Goal: Task Accomplishment & Management: Manage account settings

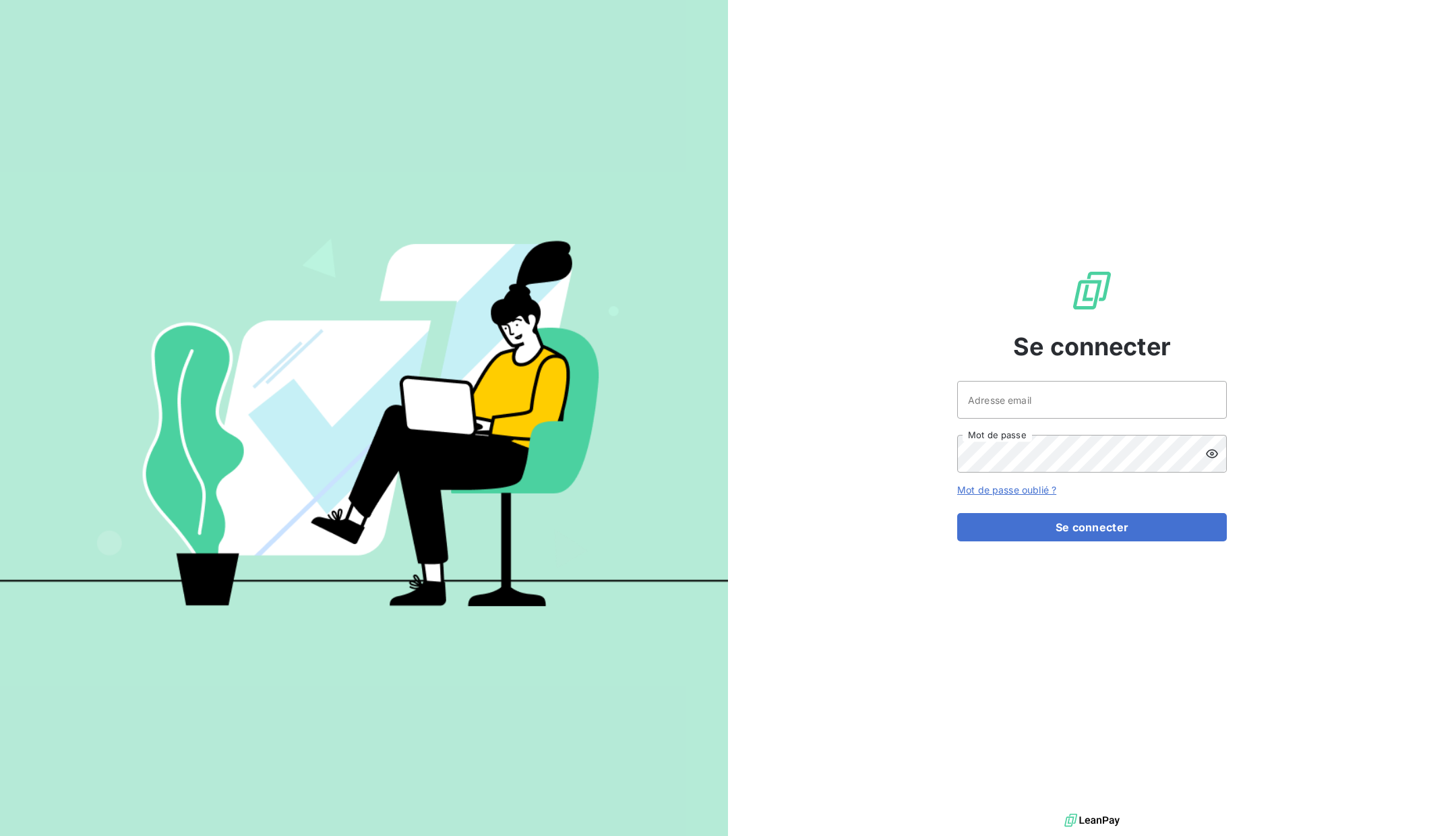
click at [1047, 371] on div "Se connecter Adresse email Mot de passe Mot de passe oublié ? Se connecter" at bounding box center [1092, 405] width 270 height 810
click at [1047, 376] on div "Se connecter Adresse email Mot de passe Mot de passe oublié ? Se connecter" at bounding box center [1092, 405] width 270 height 810
click at [1036, 393] on input "Adresse email" at bounding box center [1092, 400] width 270 height 38
type input "d"
click at [1000, 405] on input "Adresse email" at bounding box center [1092, 400] width 270 height 38
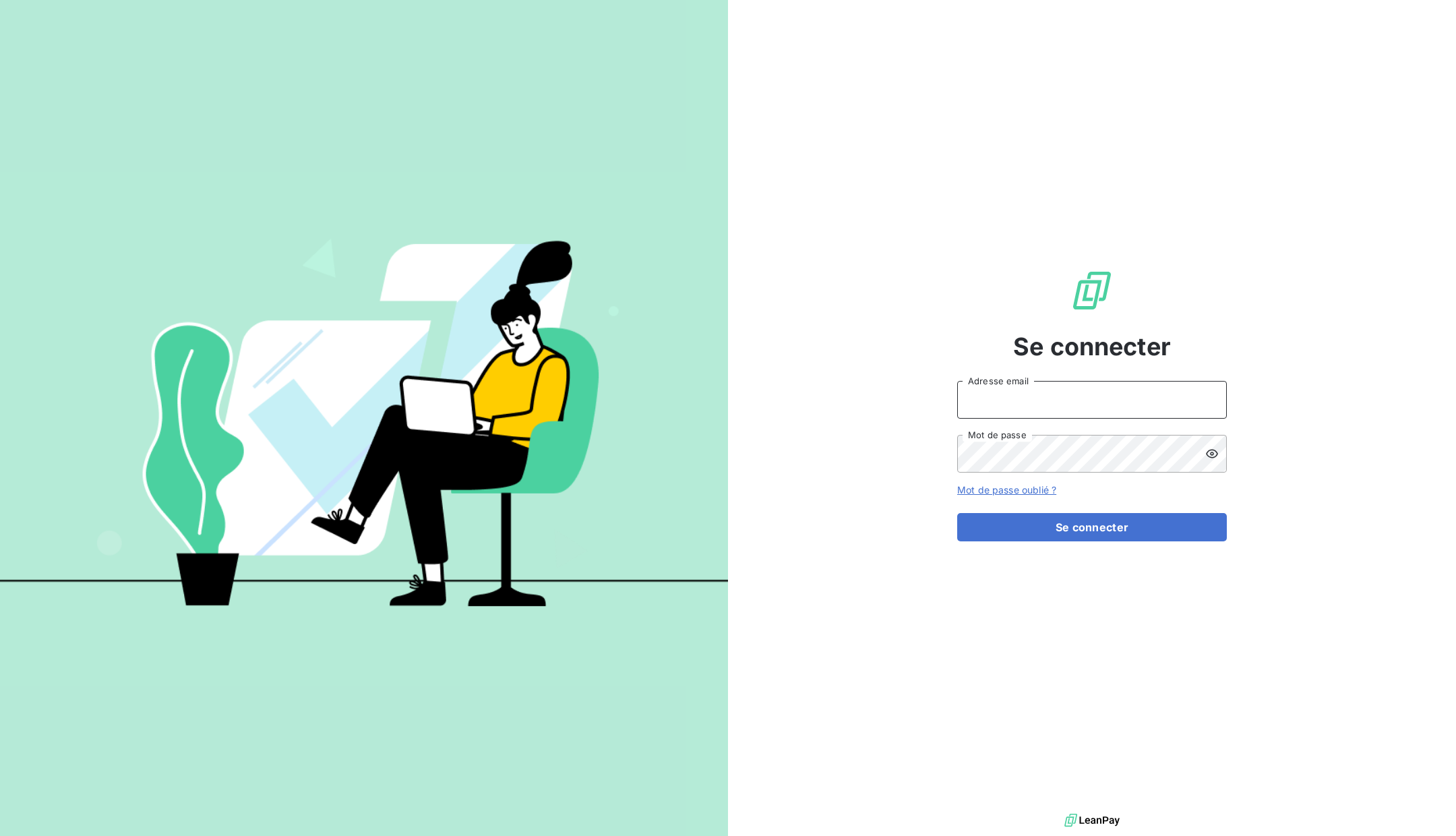
type input "[PERSON_NAME][EMAIL_ADDRESS][DOMAIN_NAME]"
click at [1017, 532] on button "Se connecter" at bounding box center [1092, 527] width 270 height 28
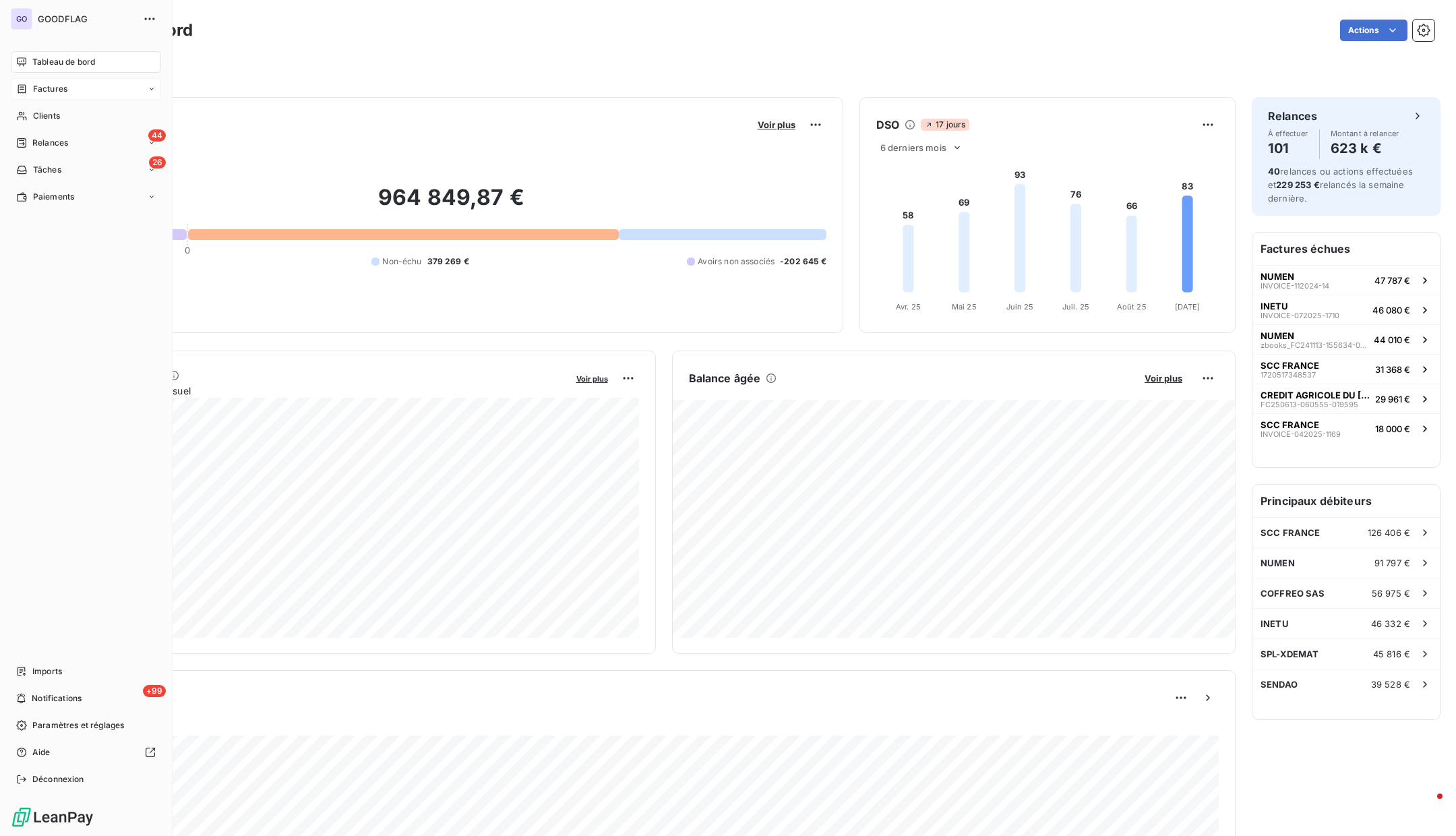
click at [29, 93] on div "Factures" at bounding box center [41, 89] width 51 height 12
click at [46, 124] on div "Factures" at bounding box center [94, 115] width 134 height 21
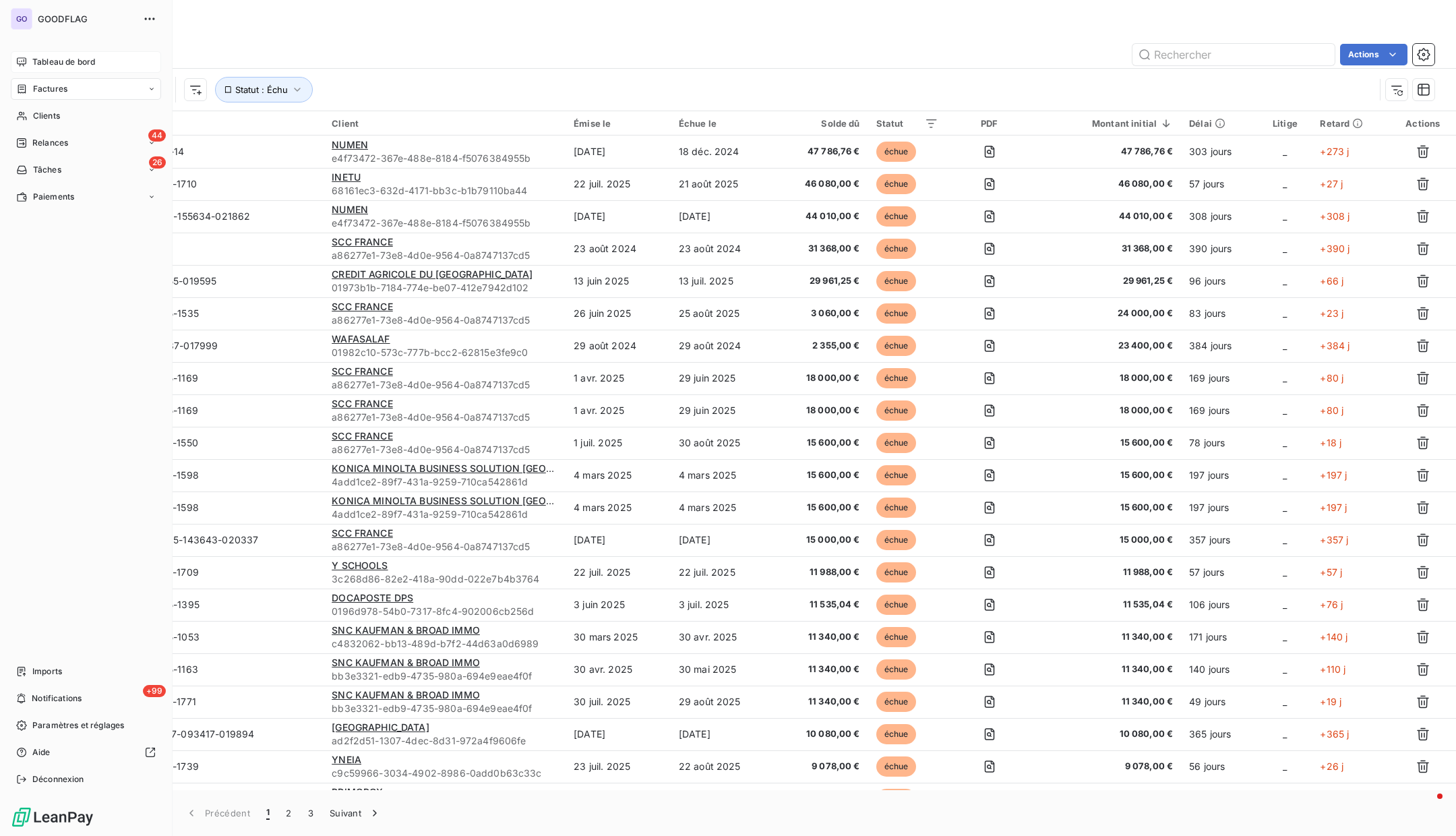
click at [26, 68] on div "Tableau de bord" at bounding box center [86, 62] width 150 height 21
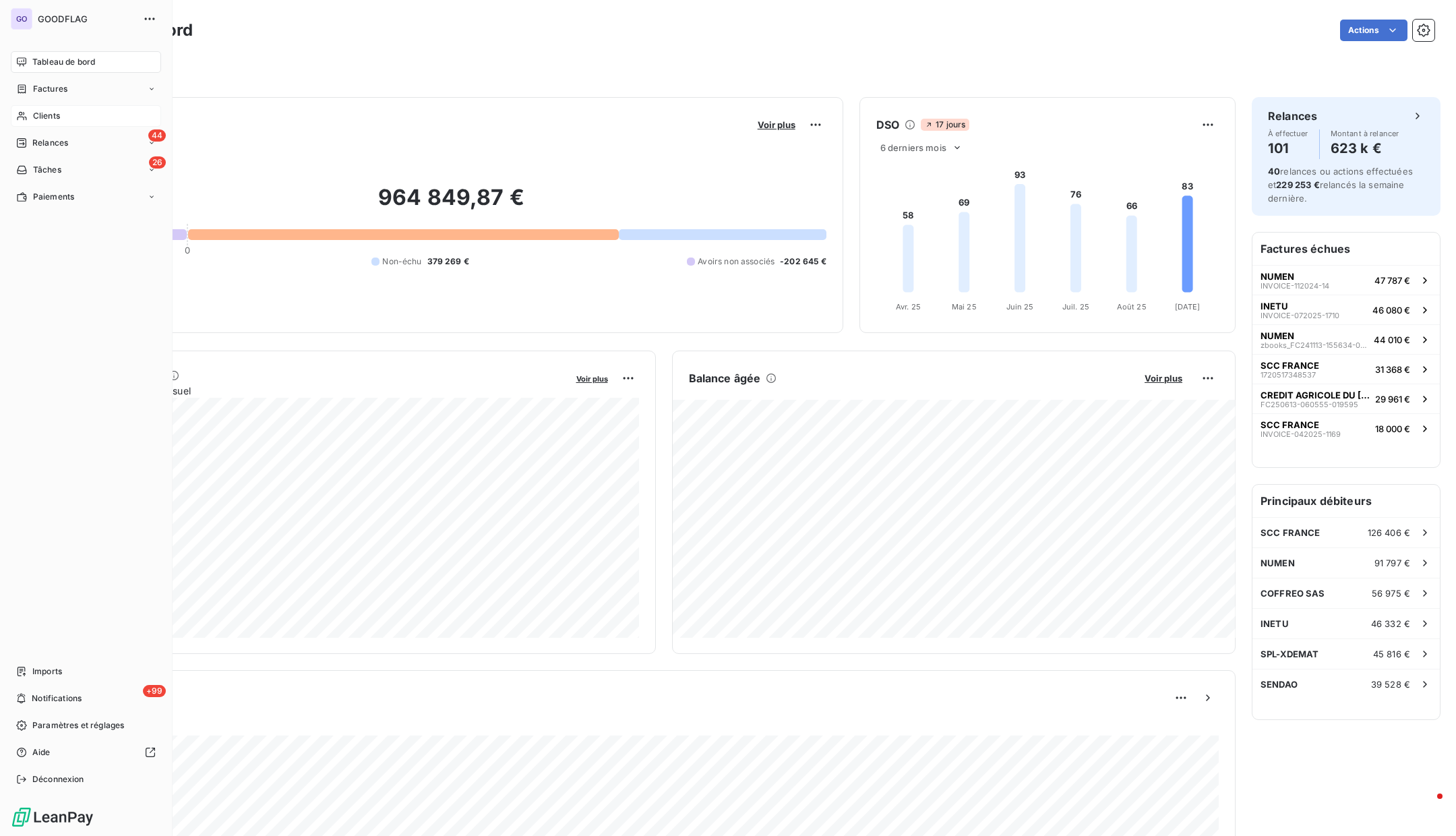
click at [28, 114] on div "Clients" at bounding box center [86, 115] width 150 height 21
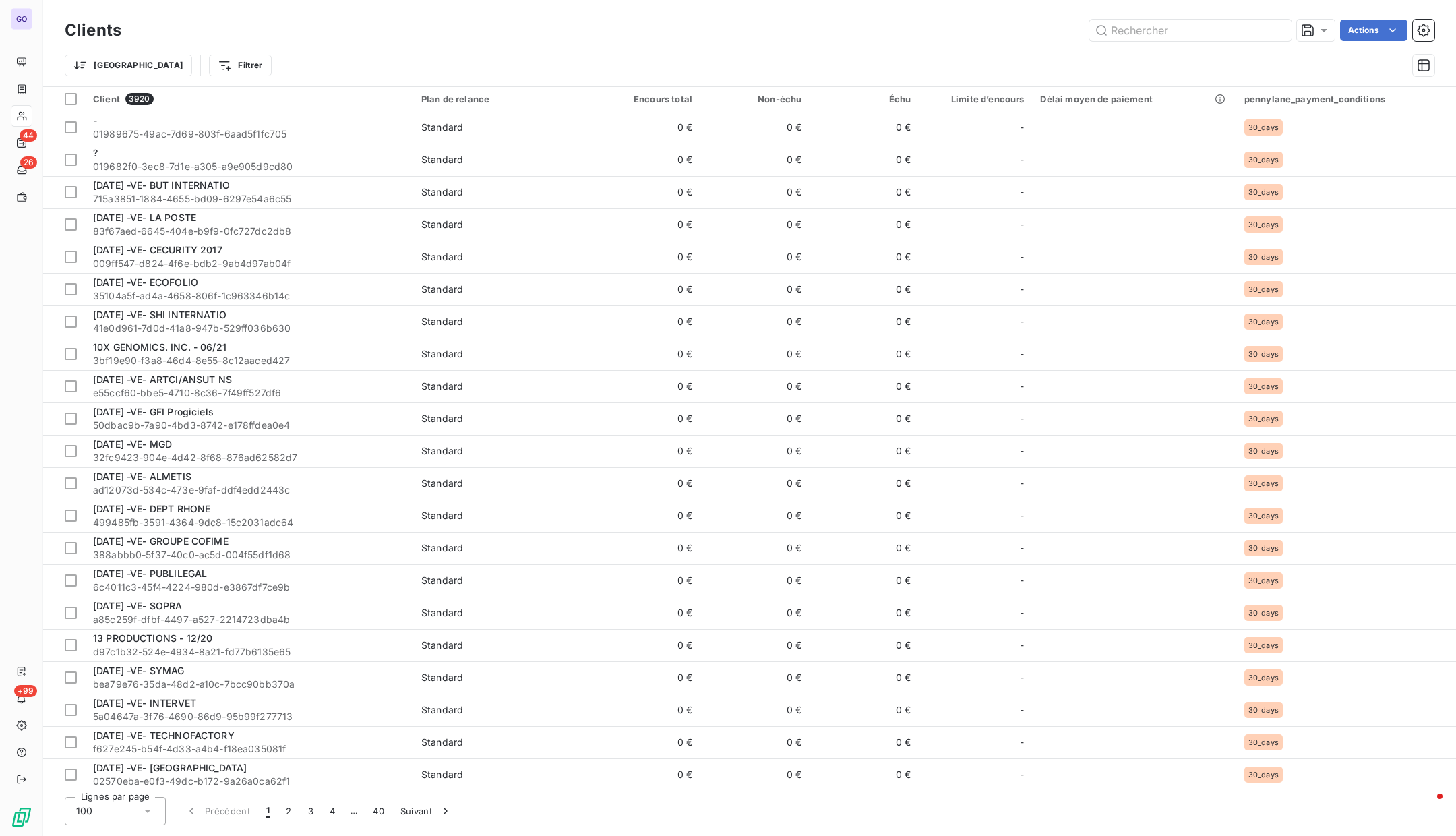
click at [1376, 46] on div "Trier Filtrer" at bounding box center [749, 65] width 1370 height 41
click at [1376, 35] on html "GO 44 26 +99 Clients Actions Modifier le plan de relance (0 client) Propriétés …" at bounding box center [728, 418] width 1456 height 836
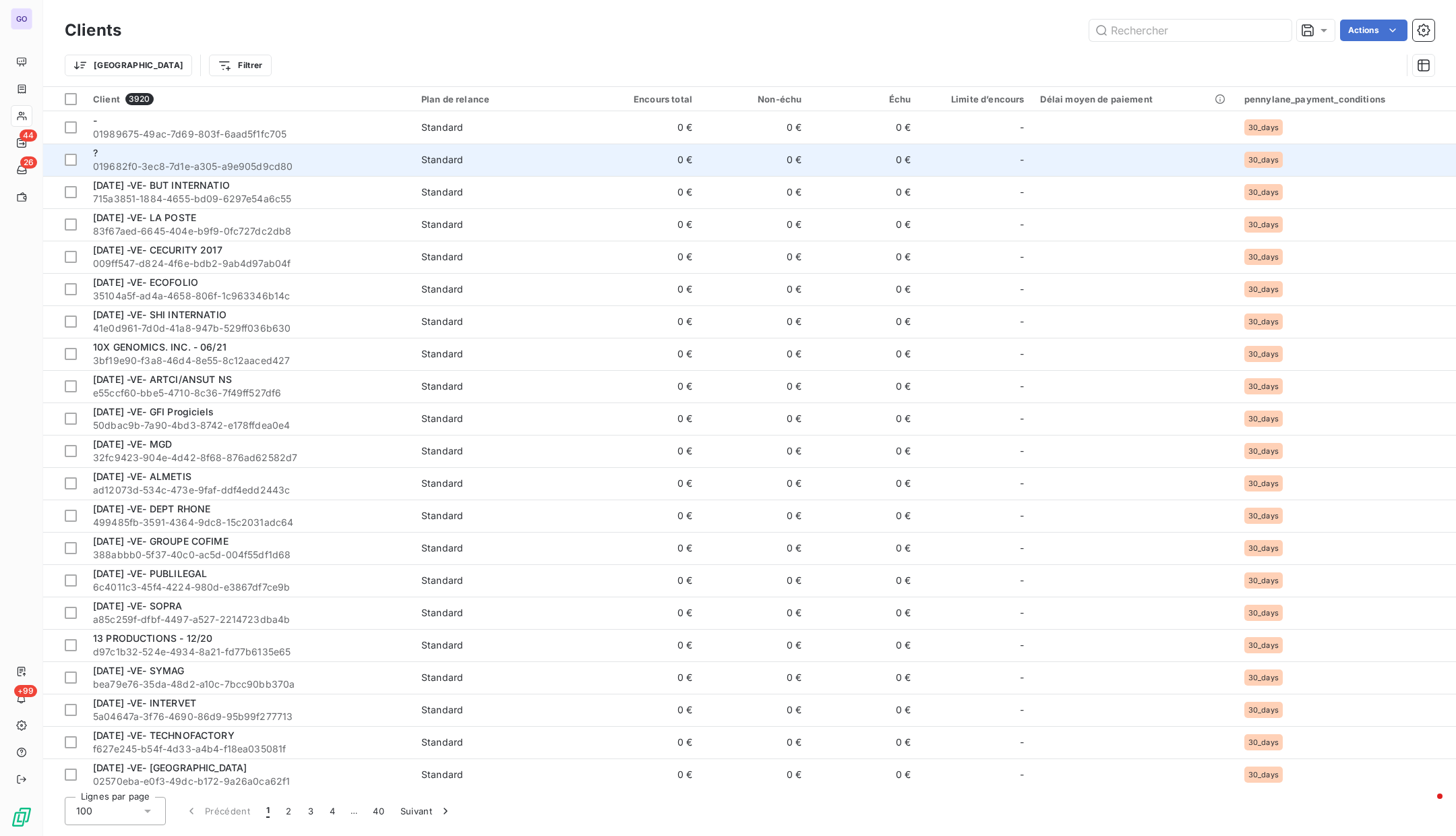
click at [277, 167] on html "GO 44 26 +99 Clients Actions Trier Filtrer Client 3920 Plan de relance Encours …" at bounding box center [728, 418] width 1456 height 836
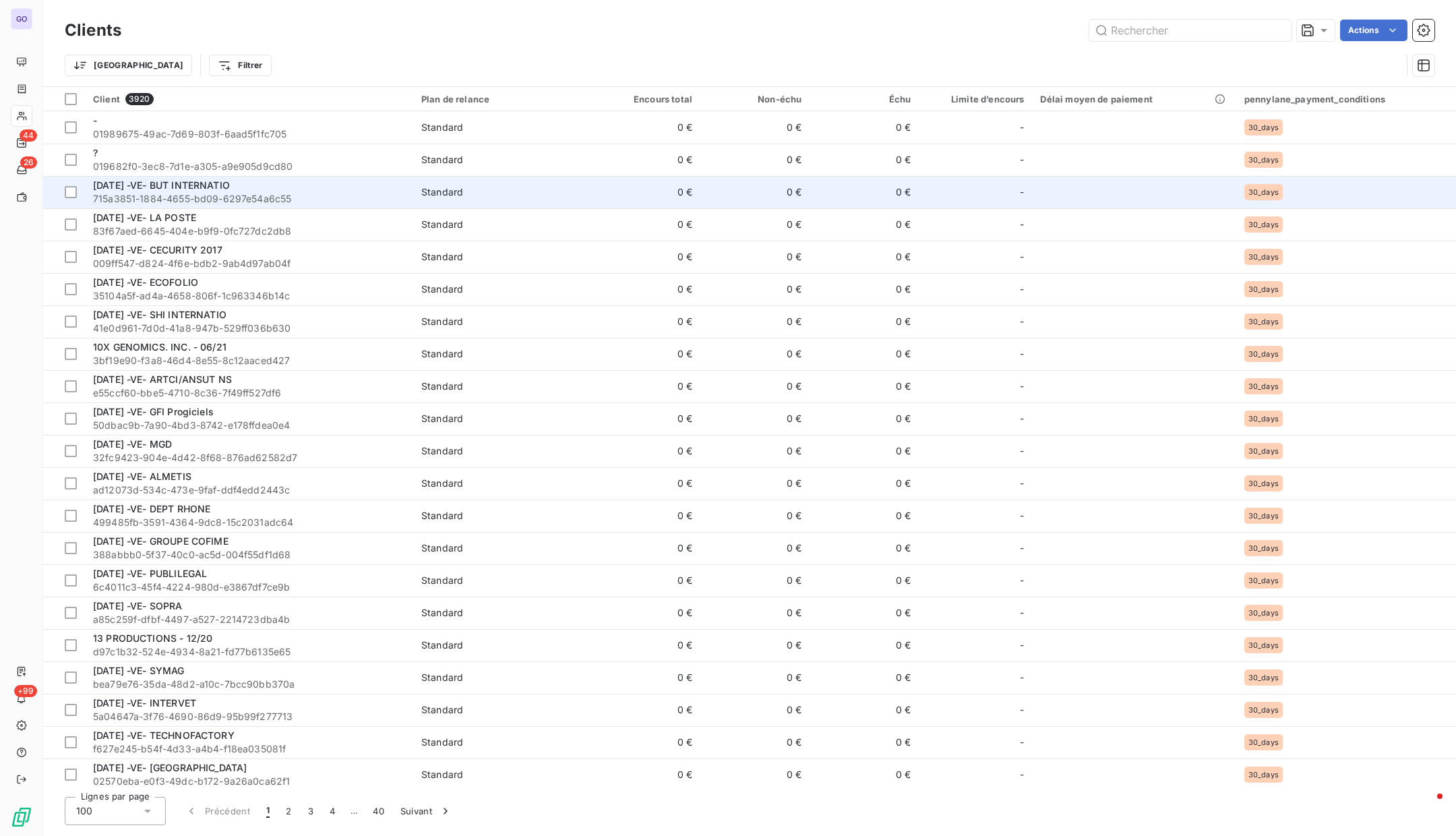
click at [223, 193] on span "715a3851-1884-4655-bd09-6297e54a6c55" at bounding box center [249, 199] width 312 height 14
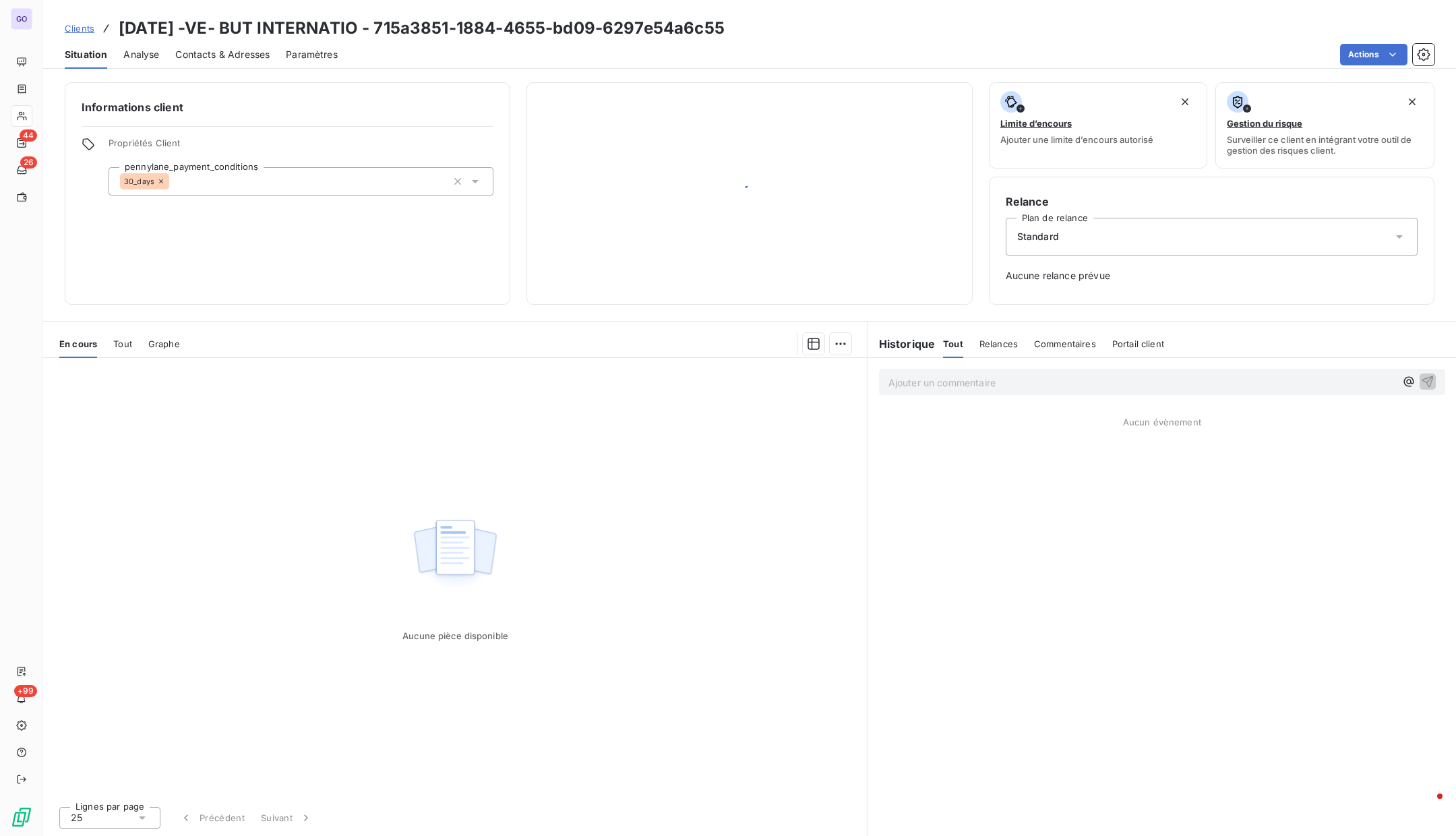
click at [252, 55] on span "Contacts & Adresses" at bounding box center [223, 55] width 95 height 14
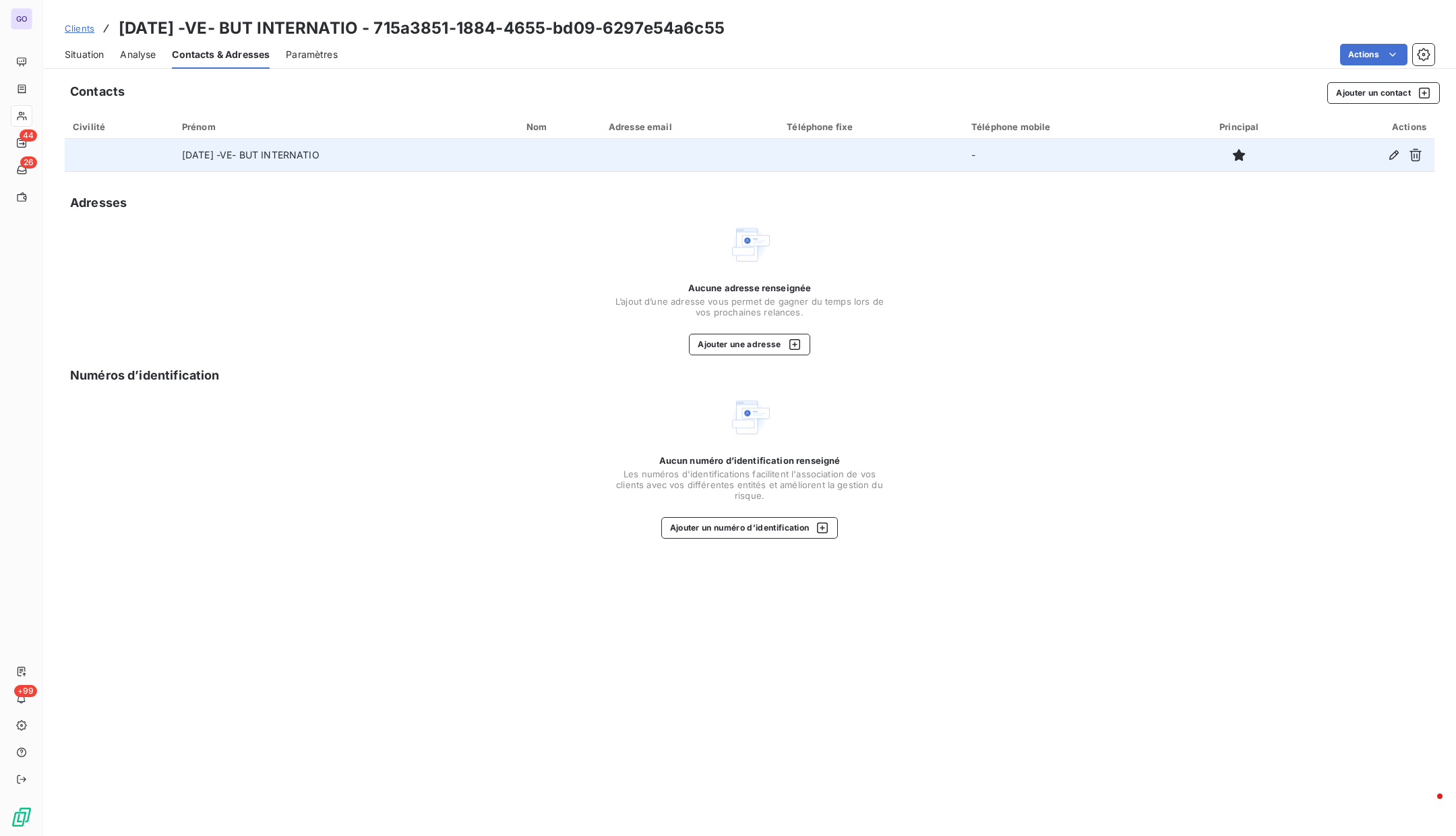
drag, startPoint x: 348, startPoint y: 156, endPoint x: 166, endPoint y: 156, distance: 182.0
click at [166, 156] on tr "[DATE] -VE- BUT INTERNATIO -" at bounding box center [749, 155] width 1370 height 32
copy tr "[DATE] -VE- BUT INTERNATIO"
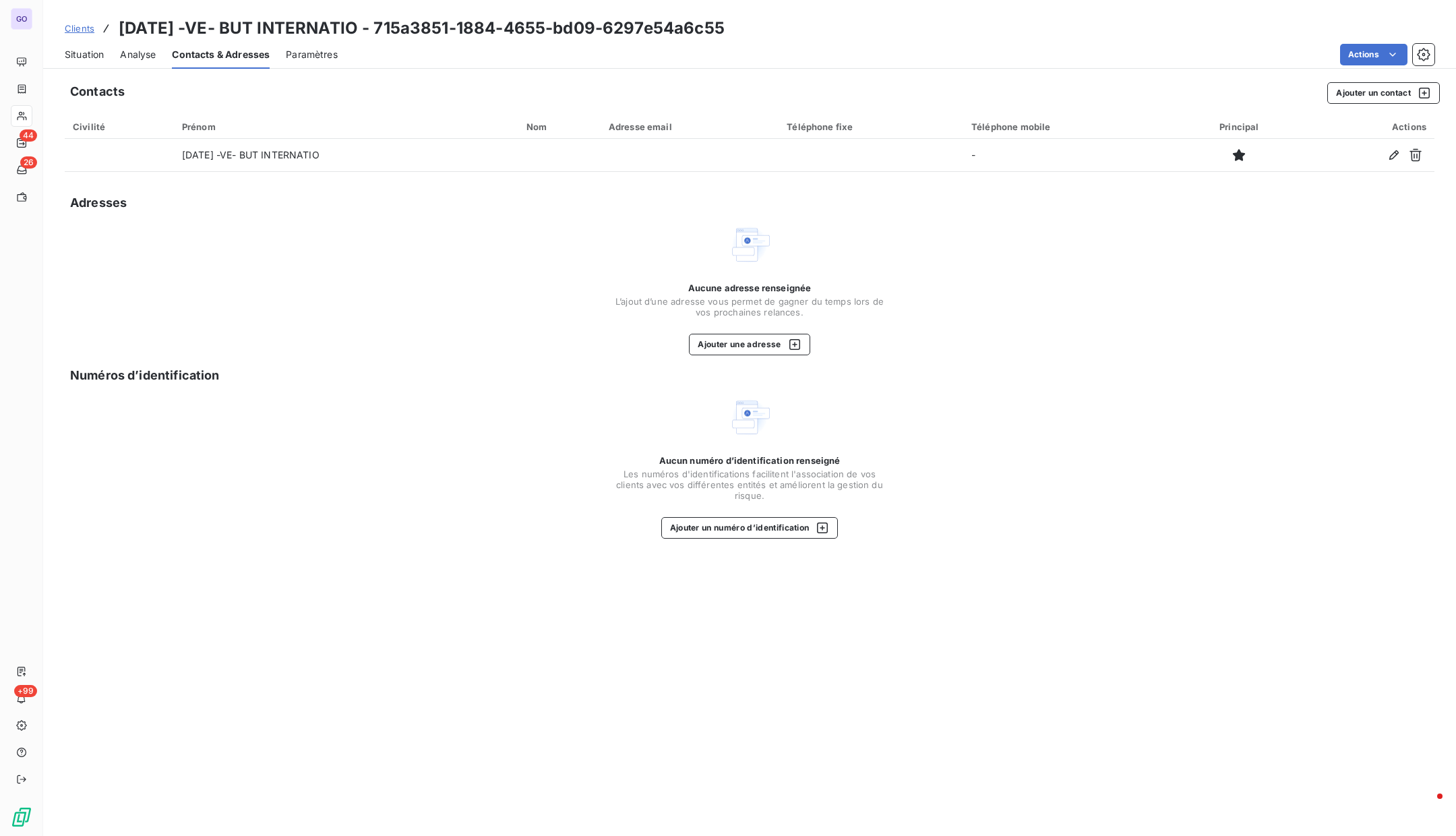
click at [75, 61] on div "Situation" at bounding box center [84, 55] width 39 height 28
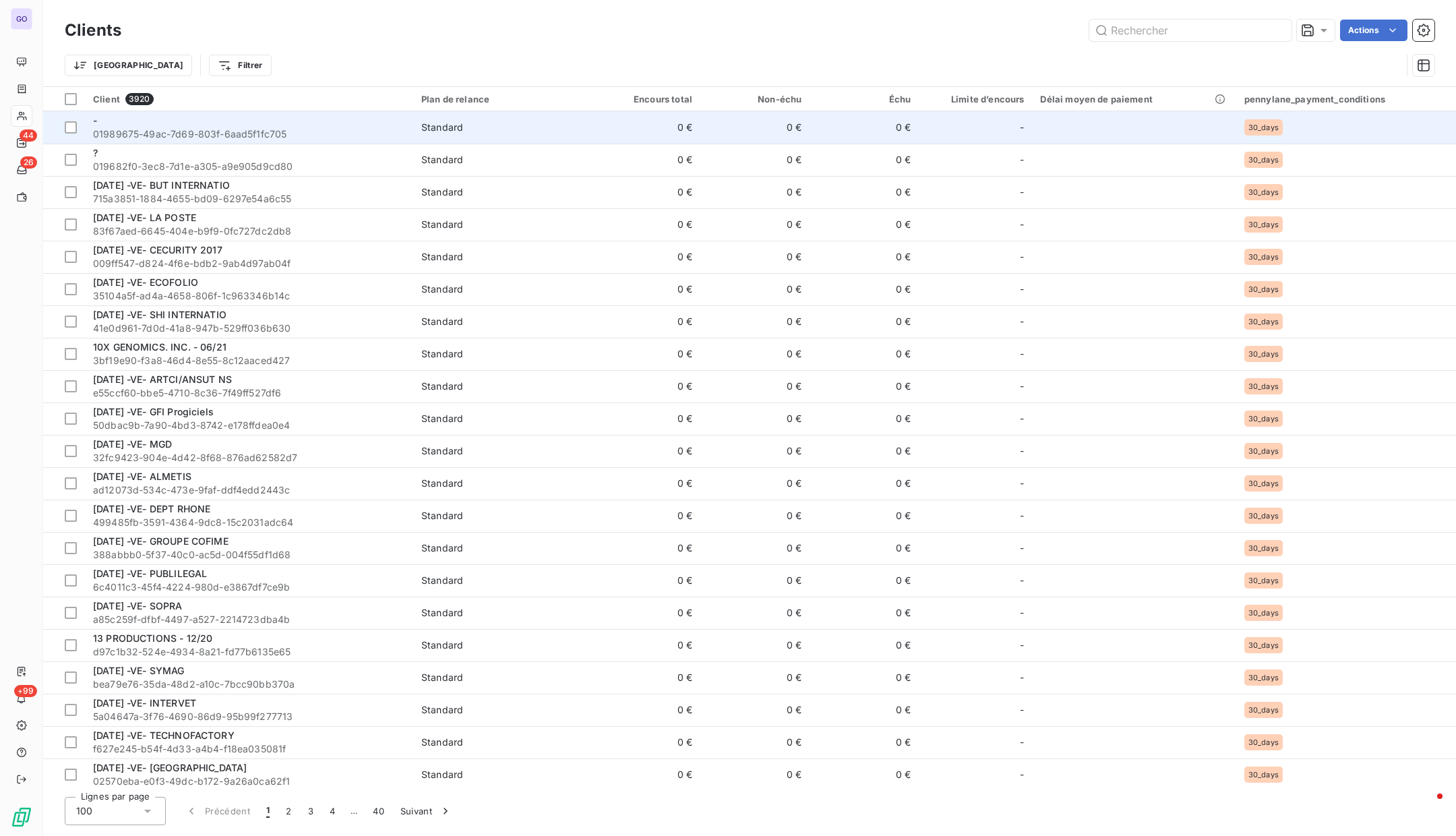
click at [196, 136] on span "01989675-49ac-7d69-803f-6aad5f1fc705" at bounding box center [249, 134] width 312 height 14
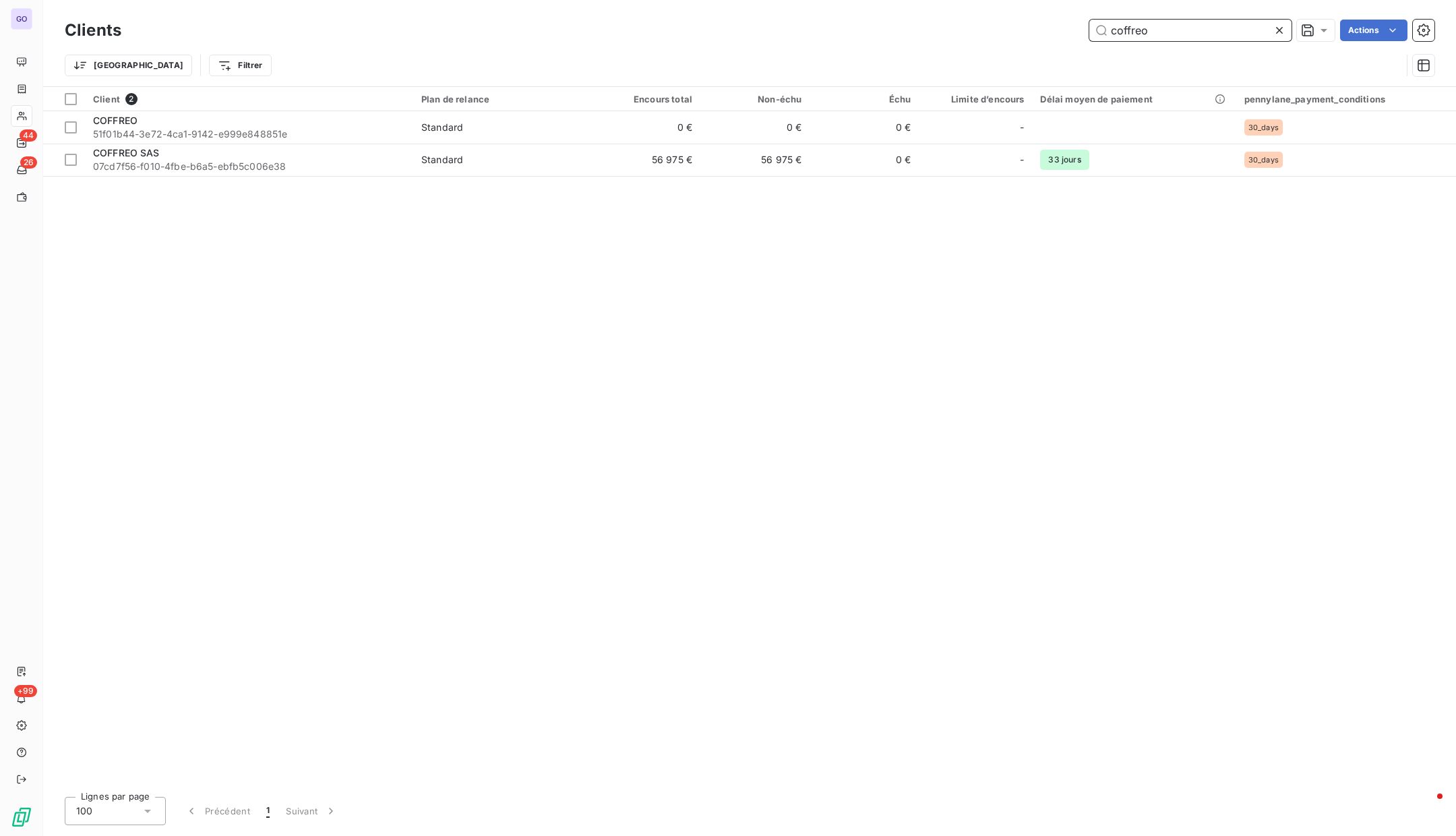
drag, startPoint x: 1132, startPoint y: 36, endPoint x: 1089, endPoint y: 29, distance: 43.6
click at [1090, 29] on input "coffreo" at bounding box center [1191, 30] width 203 height 21
drag, startPoint x: 1175, startPoint y: 31, endPoint x: 1038, endPoint y: 26, distance: 137.1
click at [1038, 26] on div "MIPIH Actions" at bounding box center [786, 30] width 1297 height 21
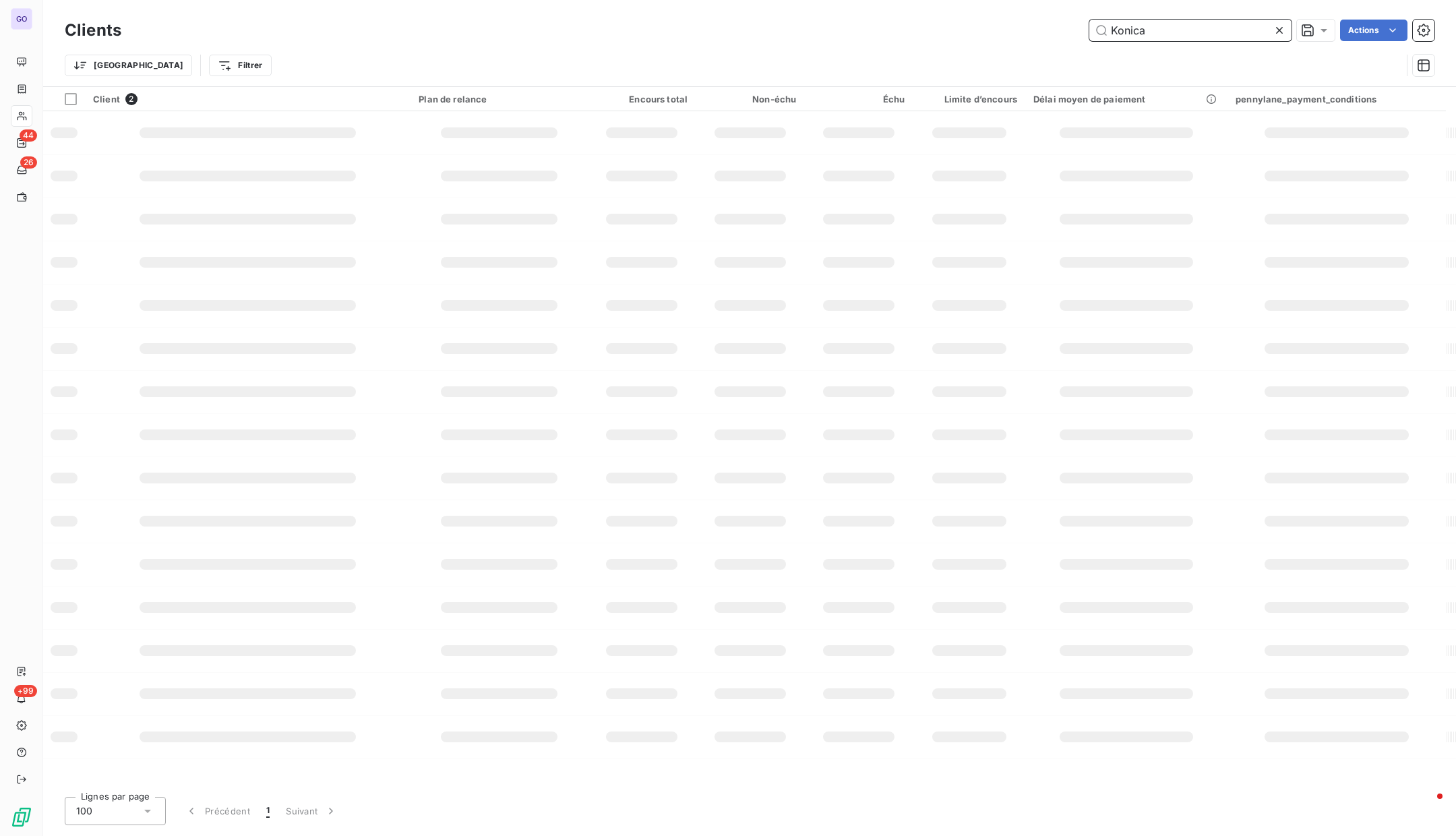
type input "Konica"
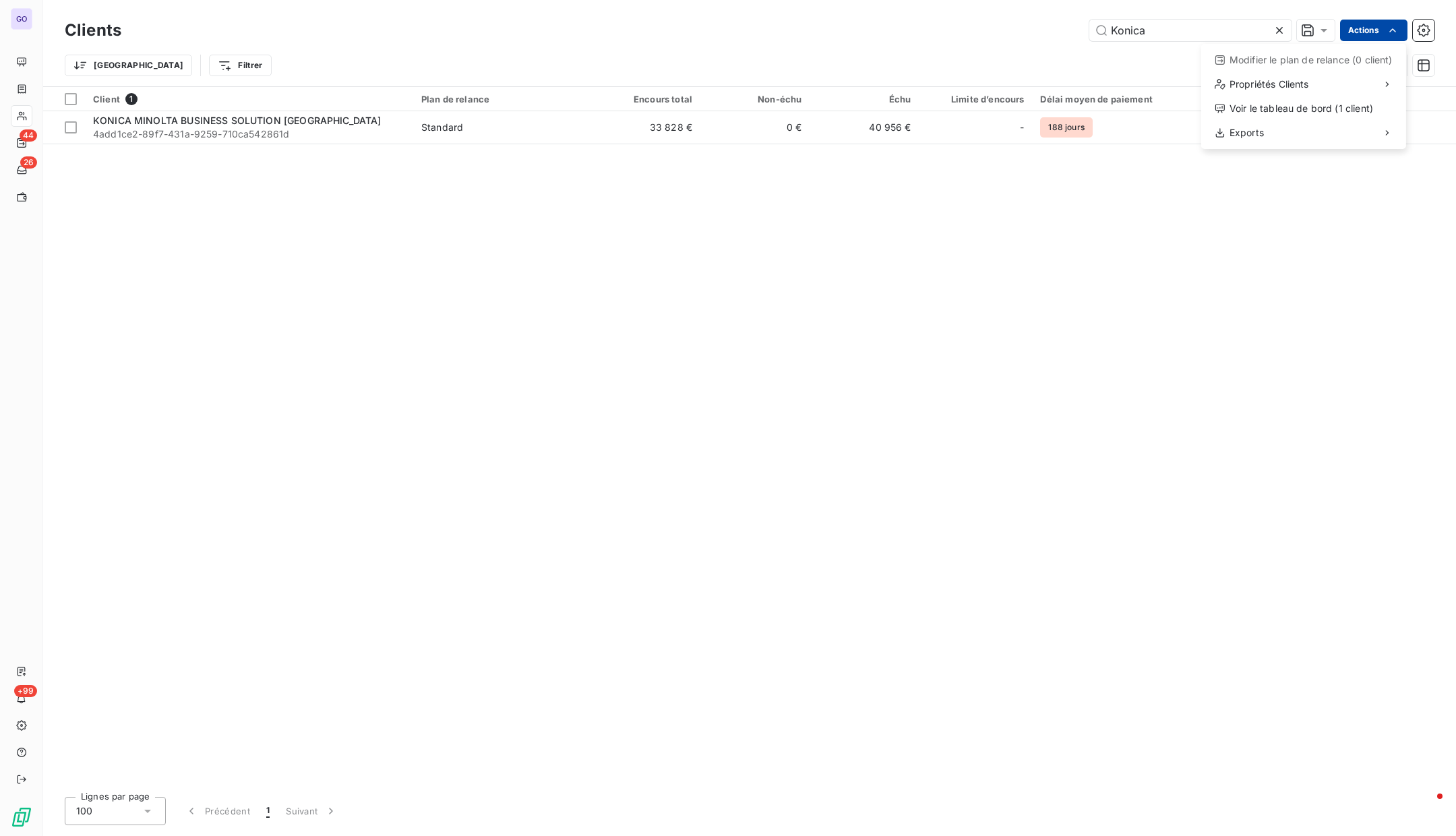
click at [1370, 26] on html "GO 44 26 +99 Clients Konica Actions Modifier le plan de relance (0 client) Prop…" at bounding box center [728, 418] width 1456 height 836
click at [1367, 26] on html "GO 44 26 +99 Clients Konica Actions Trier Filtrer Client 1 Plan de relance Enco…" at bounding box center [728, 418] width 1456 height 836
click at [1367, 26] on html "GO 44 26 +99 Clients Konica Actions Modifier le plan de relance (0 client) Prop…" at bounding box center [728, 418] width 1456 height 836
click at [1426, 26] on html "GO 44 26 +99 Clients Konica Actions Trier Filtrer Client 1 Plan de relance Enco…" at bounding box center [728, 418] width 1456 height 836
click at [911, 306] on html "GO 44 26 +99 Clients Konica Actions Trier Filtrer Client 1 Plan de relance Enco…" at bounding box center [728, 418] width 1456 height 836
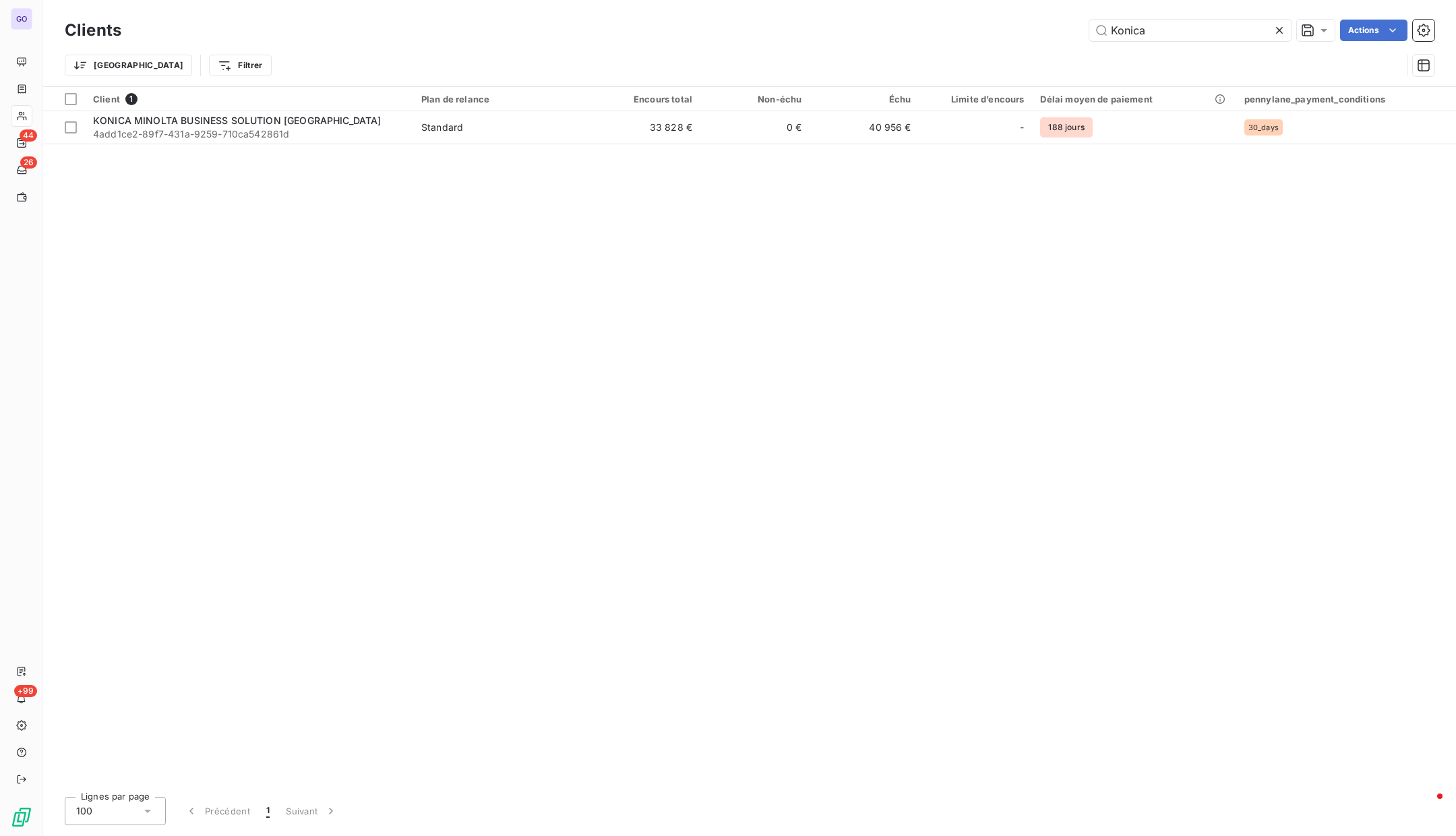
click at [1279, 30] on icon at bounding box center [1280, 30] width 7 height 7
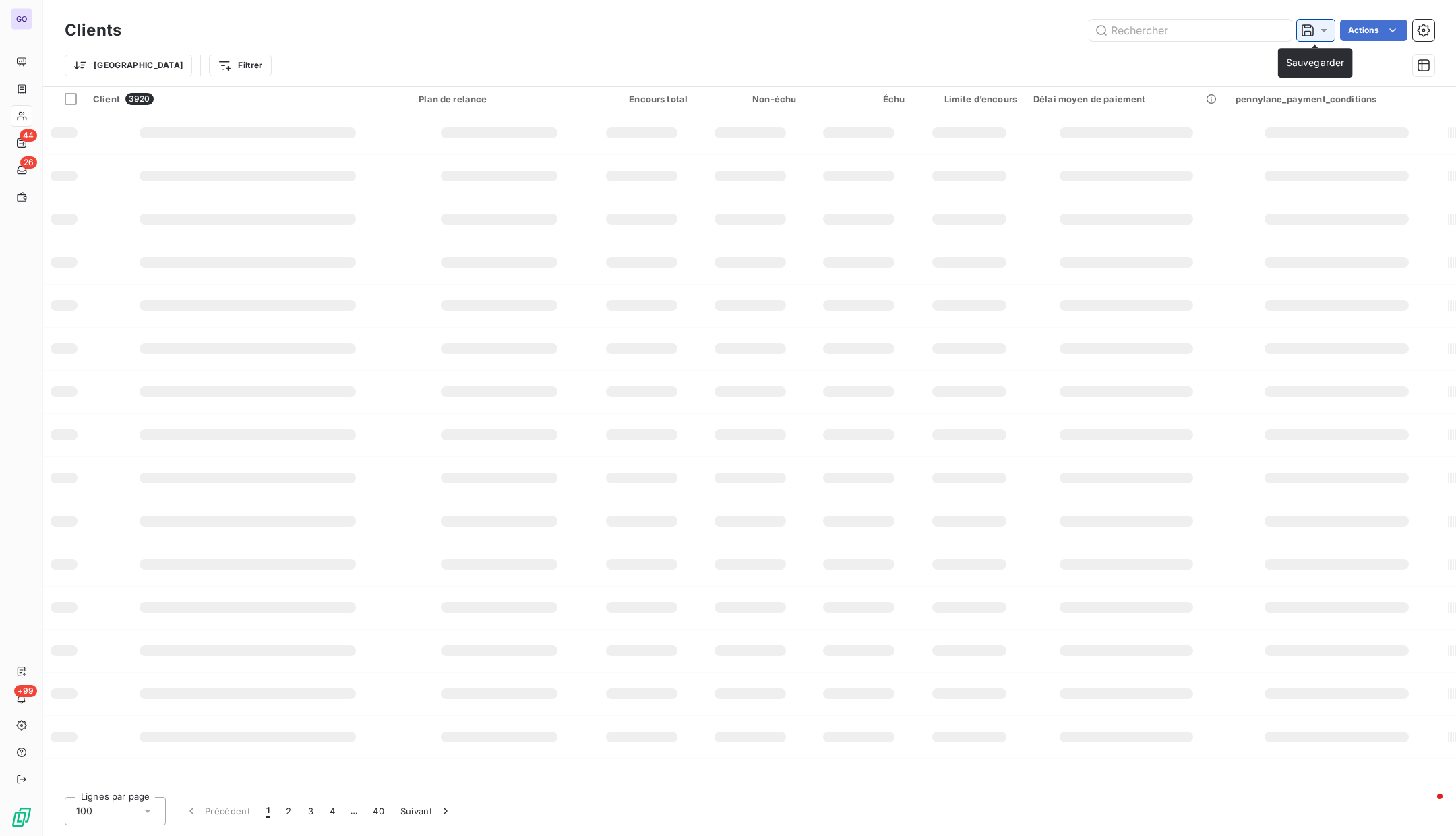
click at [1325, 30] on icon at bounding box center [1324, 30] width 7 height 3
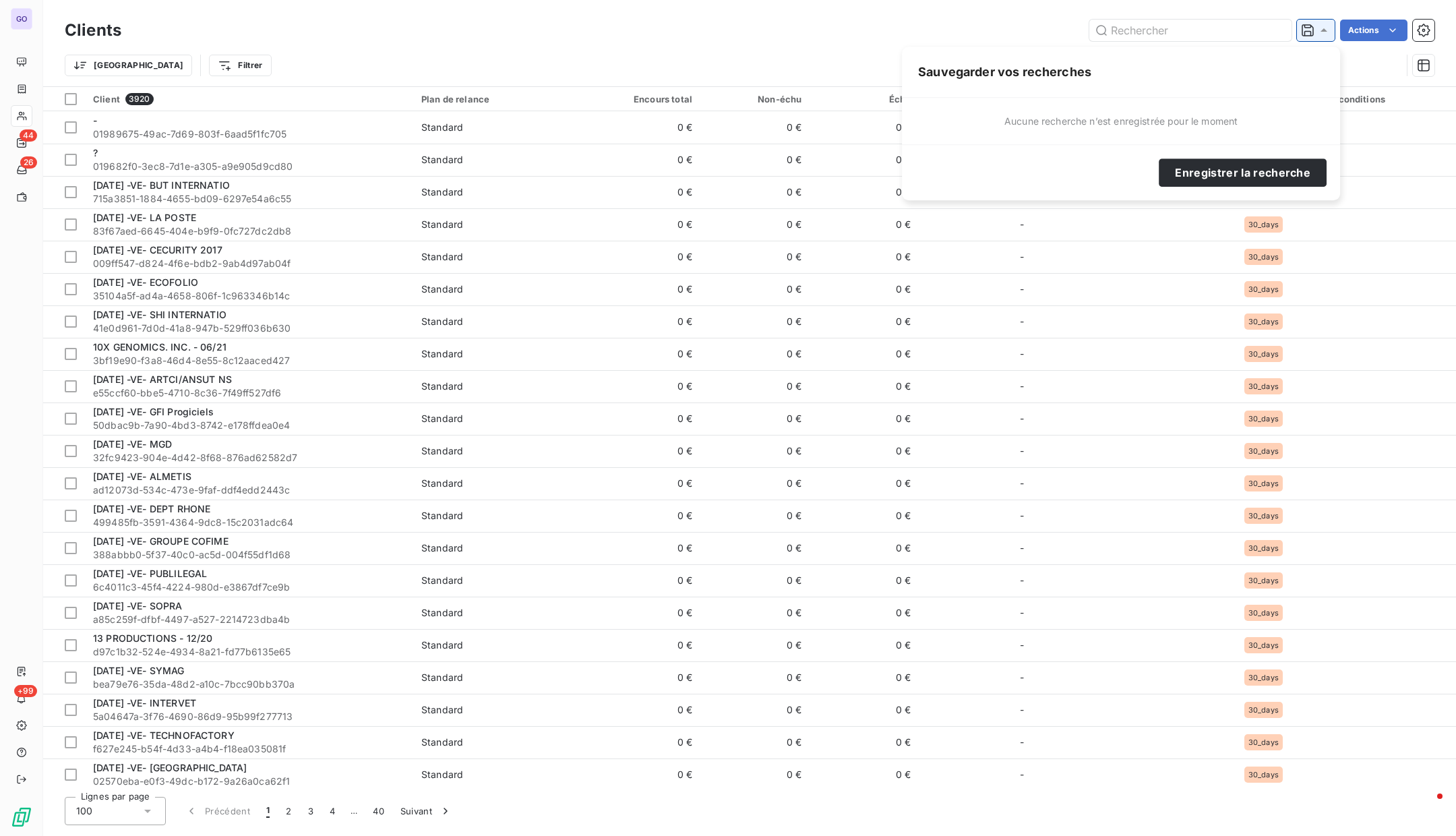
click at [1325, 30] on icon at bounding box center [1324, 30] width 14 height 14
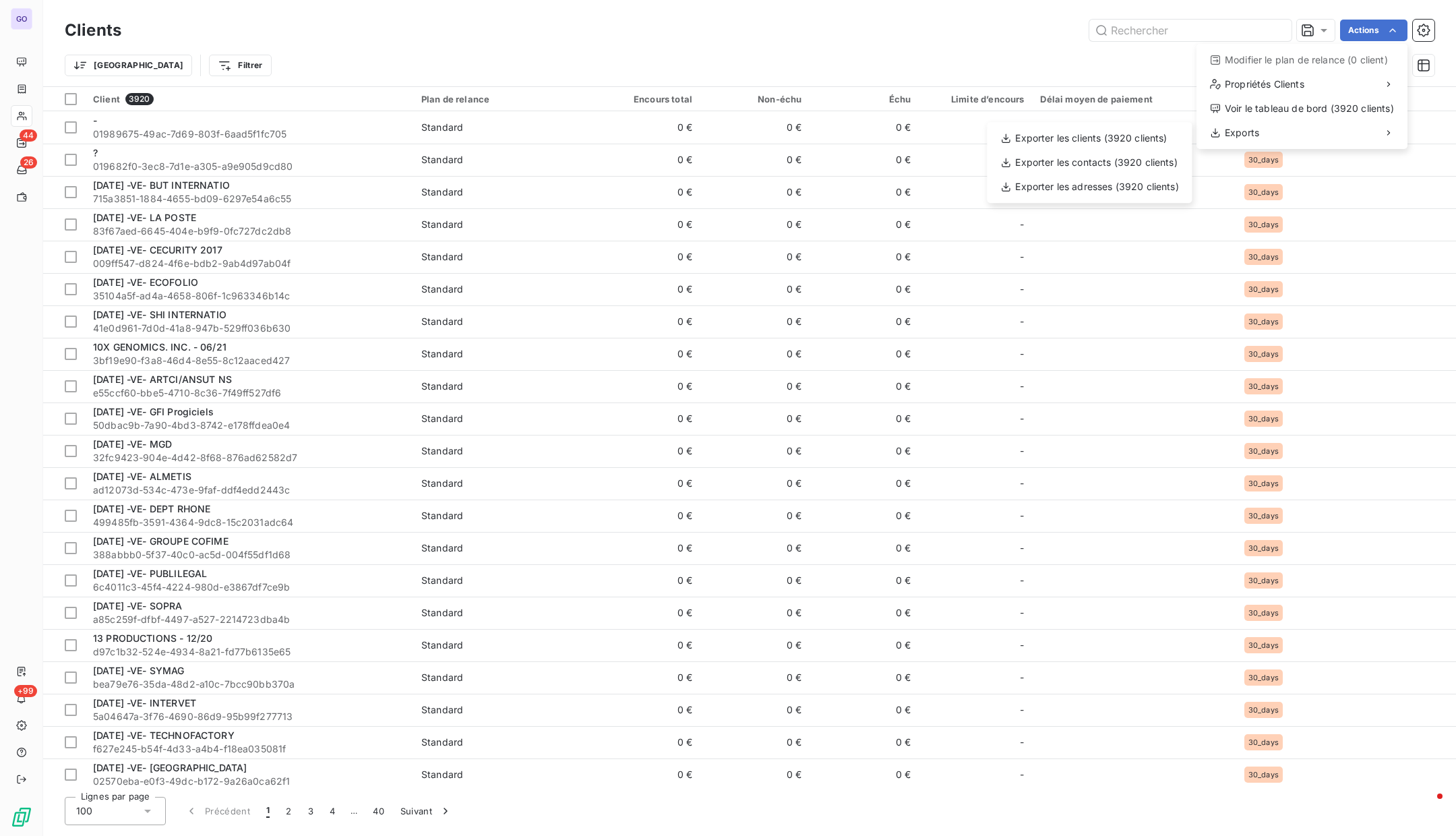
click at [14, 682] on html "GO 44 26 +99 Clients Actions Modifier le plan de relance (0 client) Propriétés …" at bounding box center [728, 418] width 1456 height 836
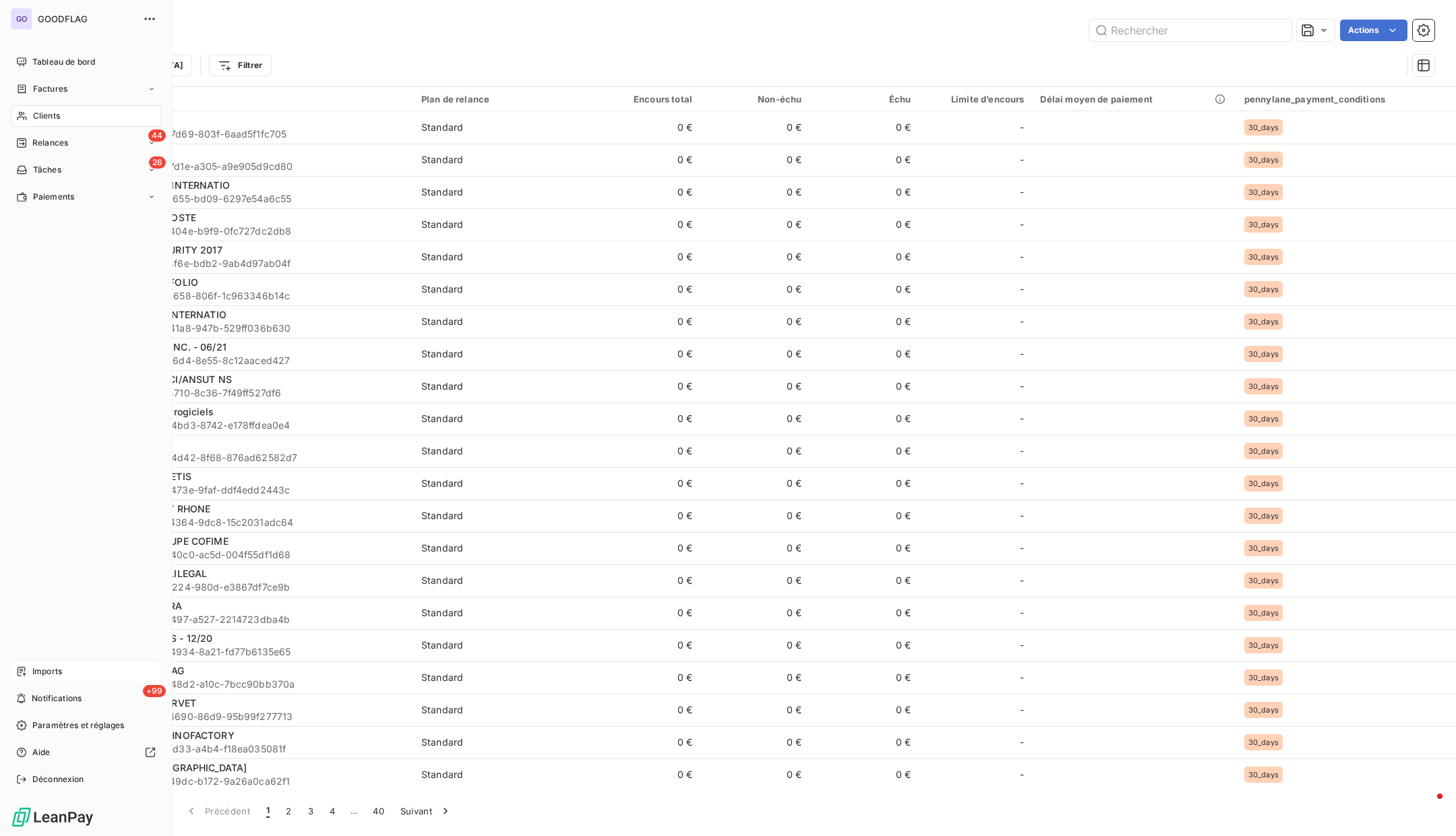
click at [24, 669] on icon at bounding box center [21, 671] width 11 height 11
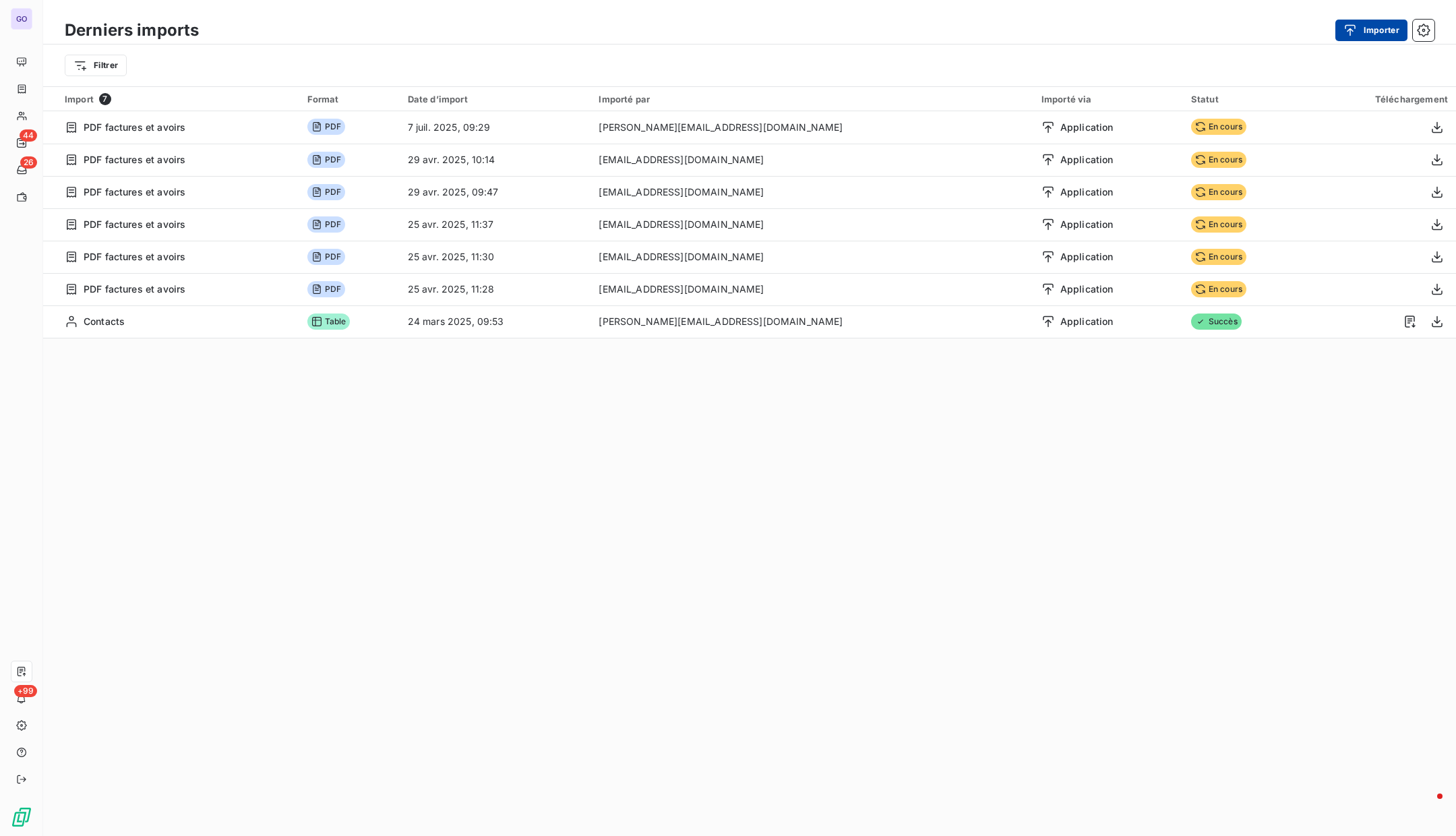
click at [1353, 26] on icon "button" at bounding box center [1350, 30] width 14 height 14
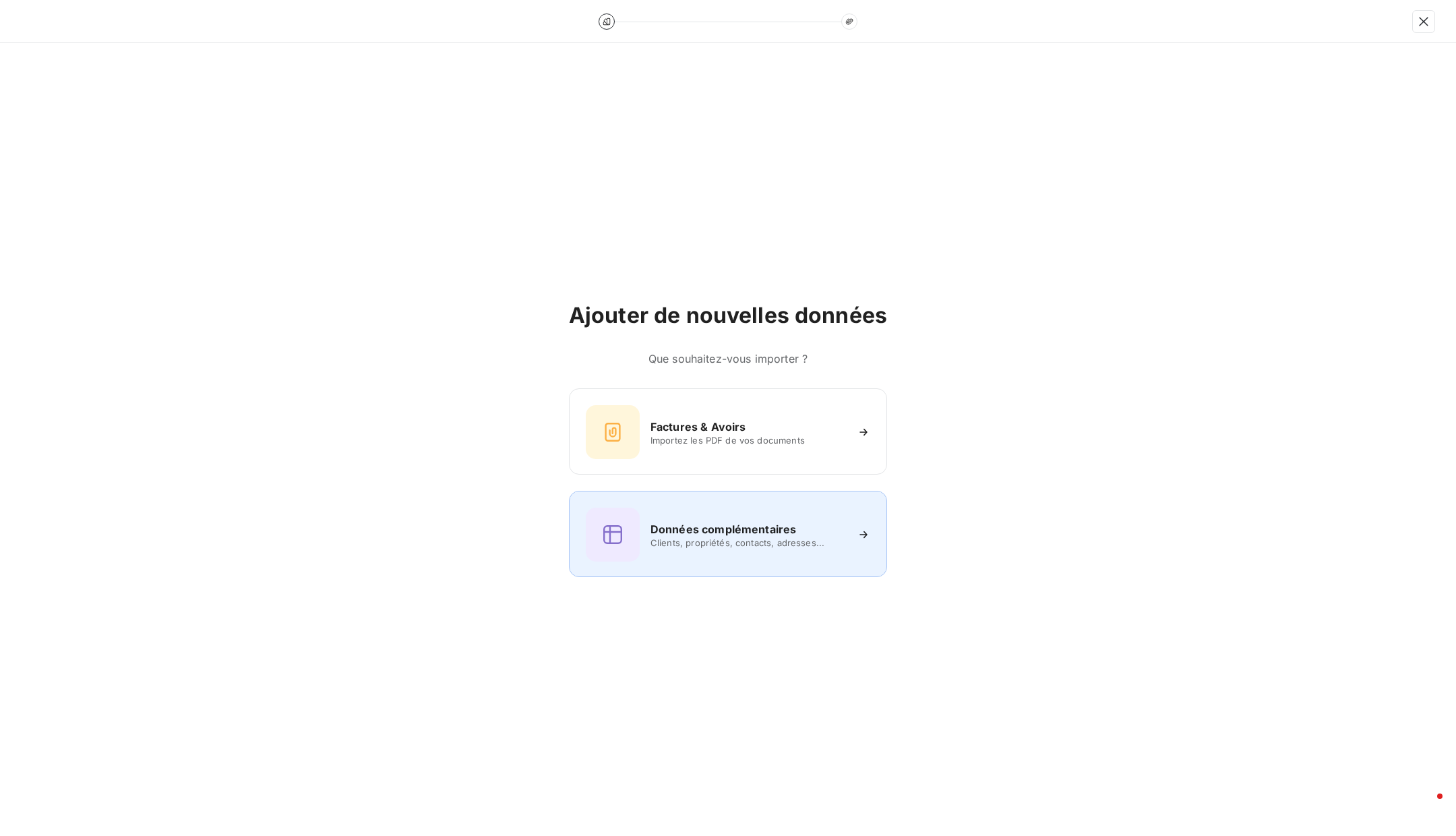
click at [764, 532] on h6 "Données complémentaires" at bounding box center [723, 529] width 146 height 16
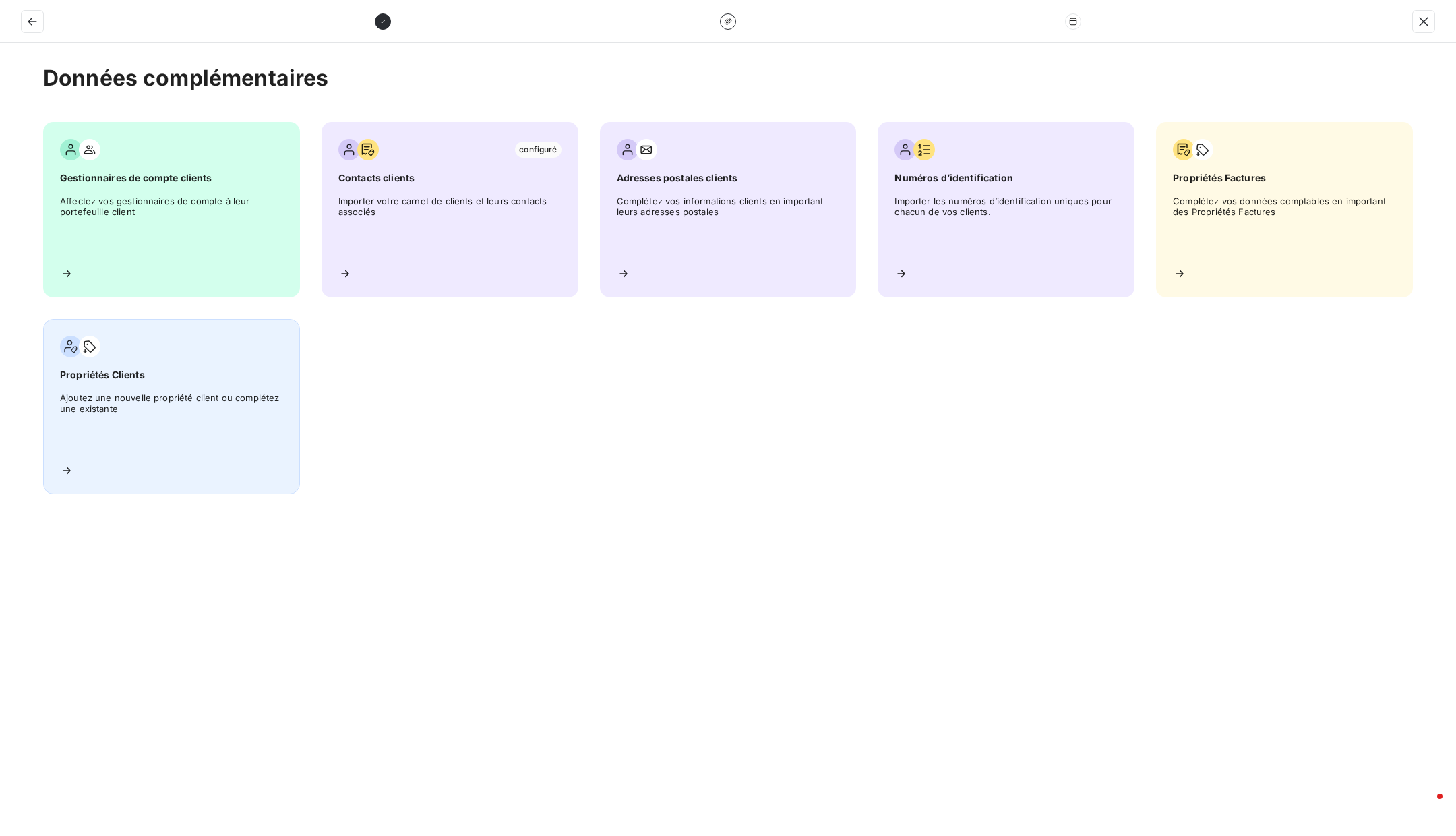
click at [227, 382] on div "Propriétés Clients Ajoutez une nouvelle propriété client ou complétez une exist…" at bounding box center [171, 407] width 257 height 176
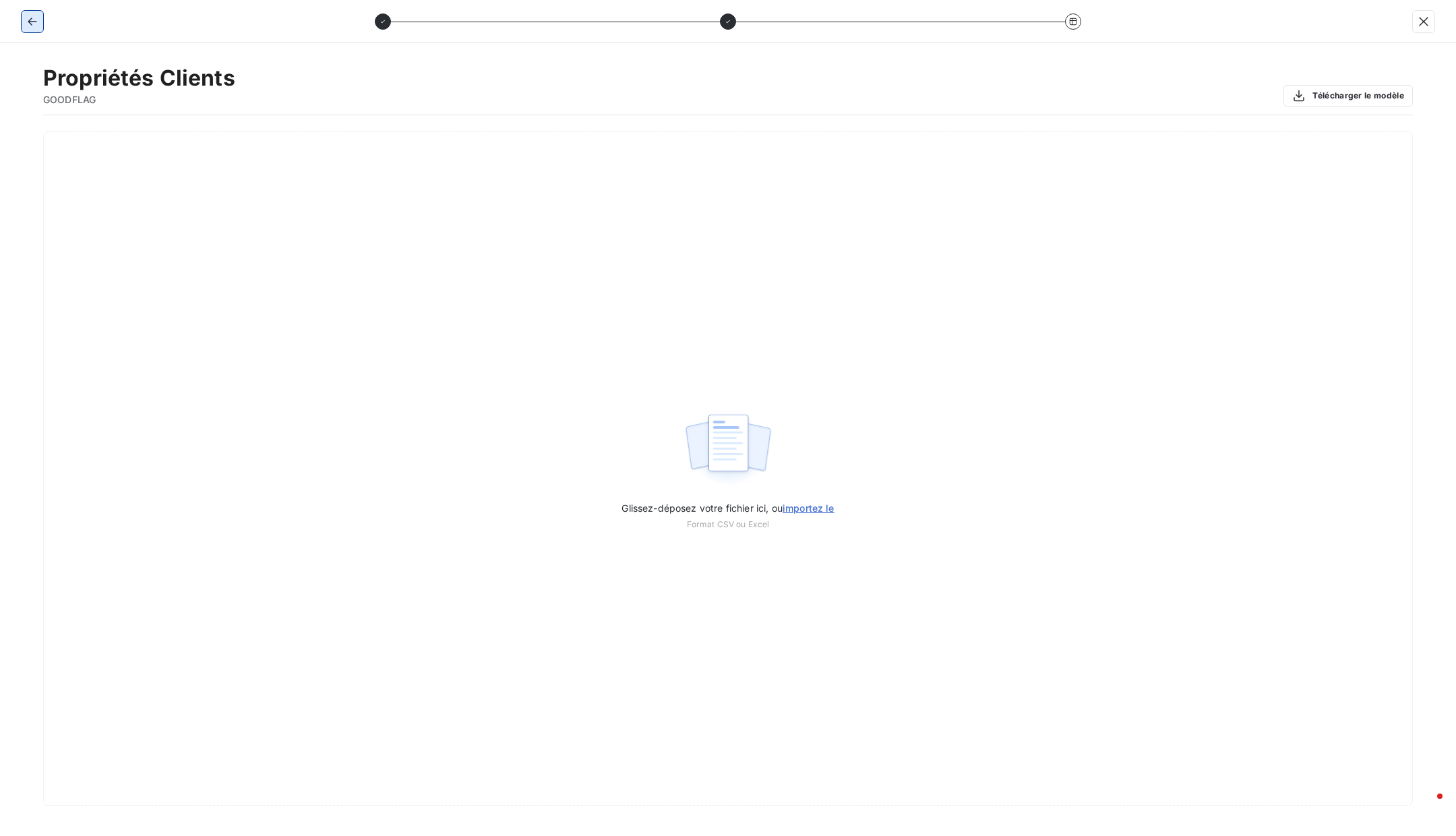
click at [42, 19] on div at bounding box center [32, 21] width 21 height 21
click at [35, 20] on icon "button" at bounding box center [32, 21] width 14 height 14
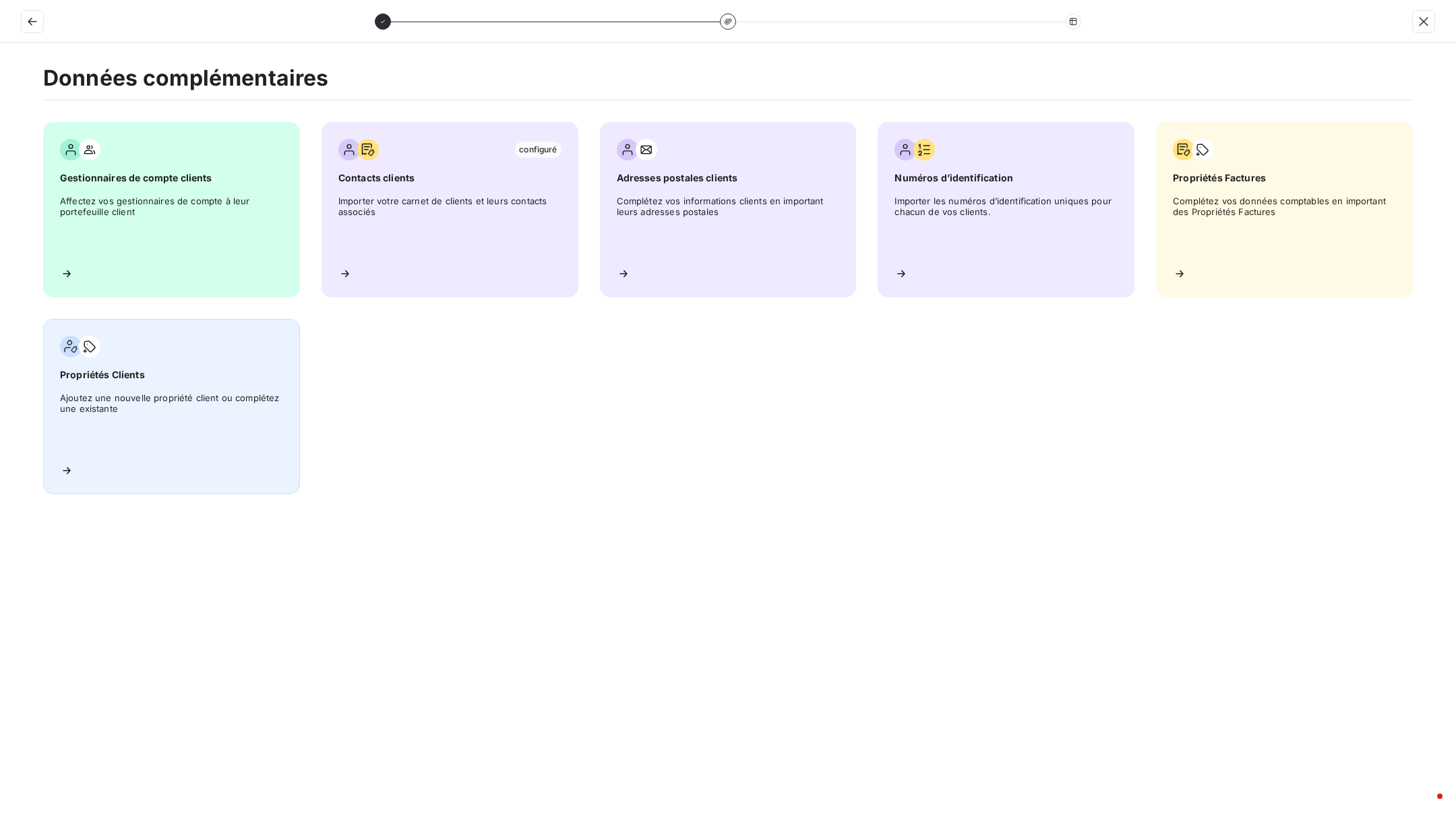
click at [263, 385] on div "Propriétés Clients Ajoutez une nouvelle propriété client ou complétez une exist…" at bounding box center [171, 407] width 257 height 176
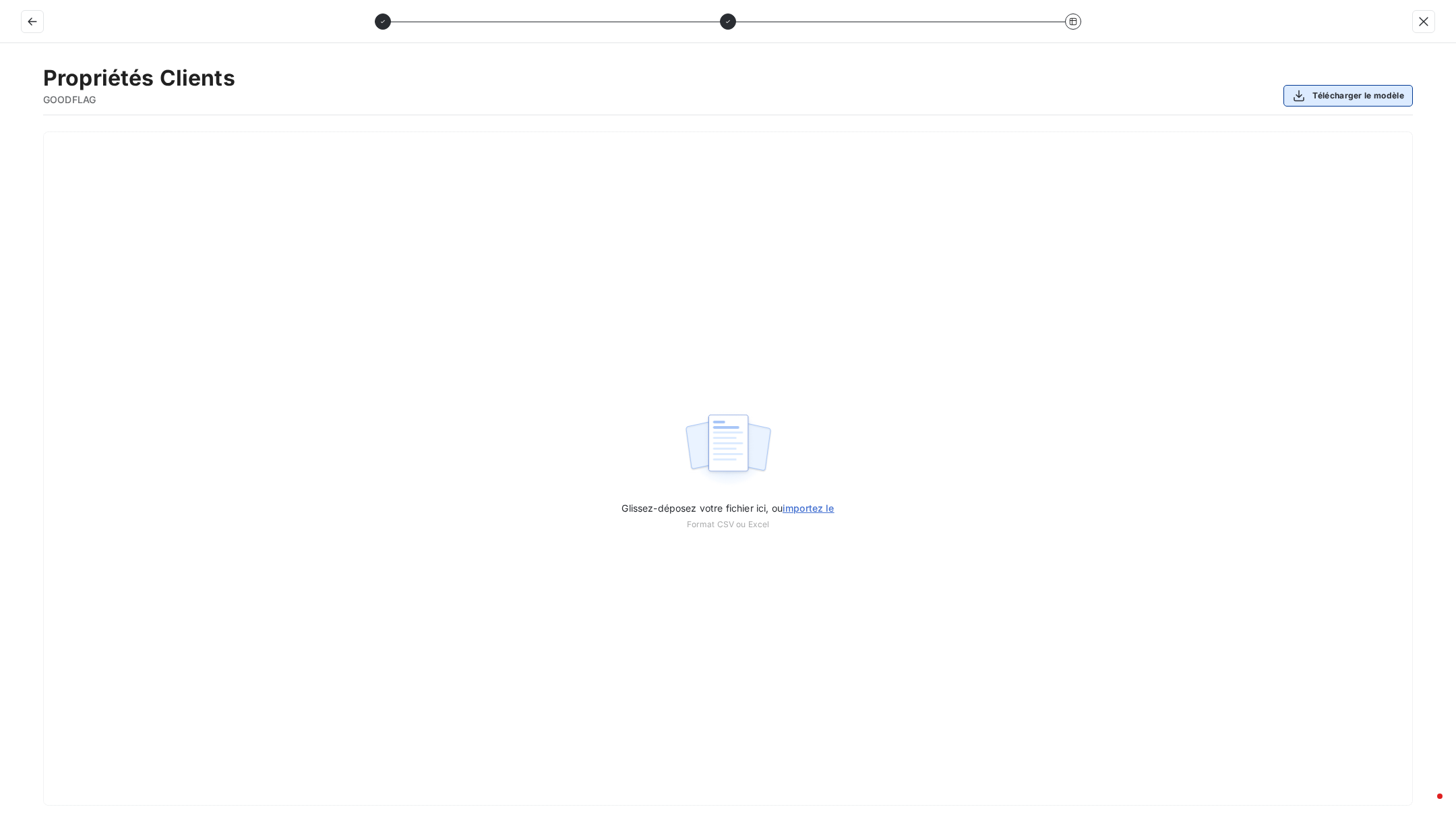
click at [1308, 100] on div "button" at bounding box center [1302, 96] width 20 height 14
click at [33, 21] on icon "button" at bounding box center [32, 21] width 9 height 8
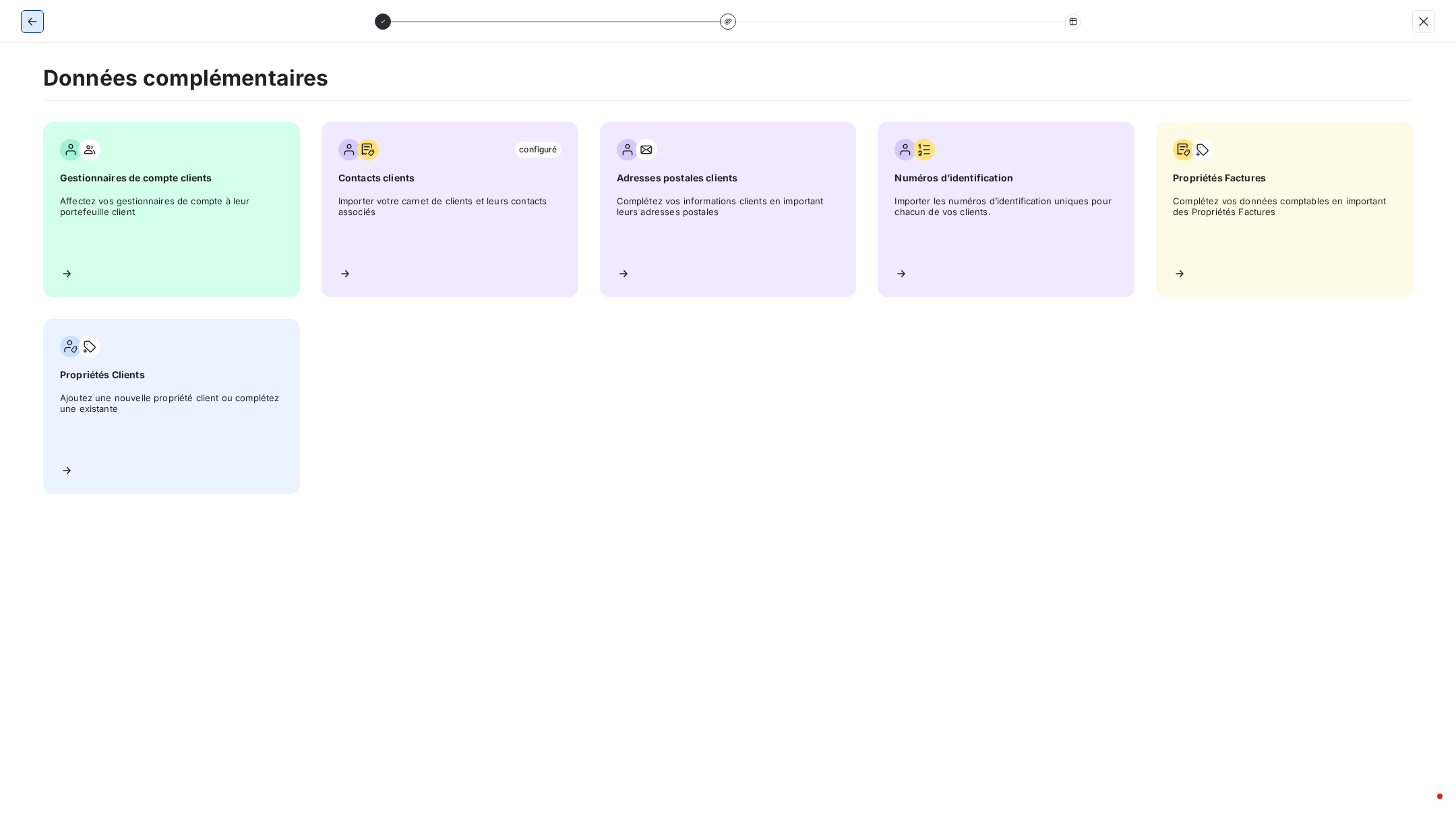
click at [37, 14] on button "button" at bounding box center [32, 21] width 21 height 21
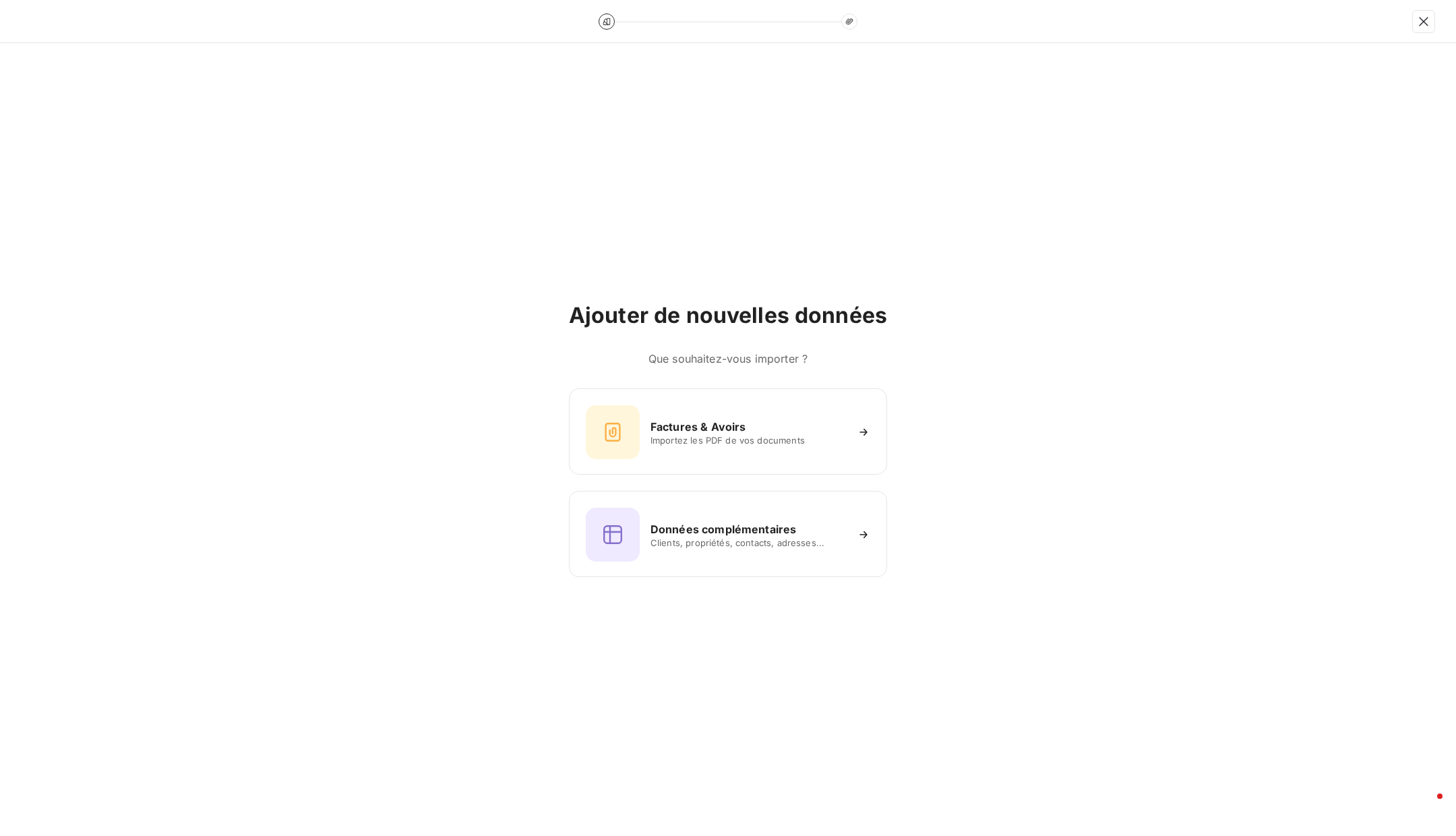
click at [13, 25] on div at bounding box center [728, 21] width 1456 height 43
click at [1421, 20] on icon "button" at bounding box center [1424, 21] width 14 height 14
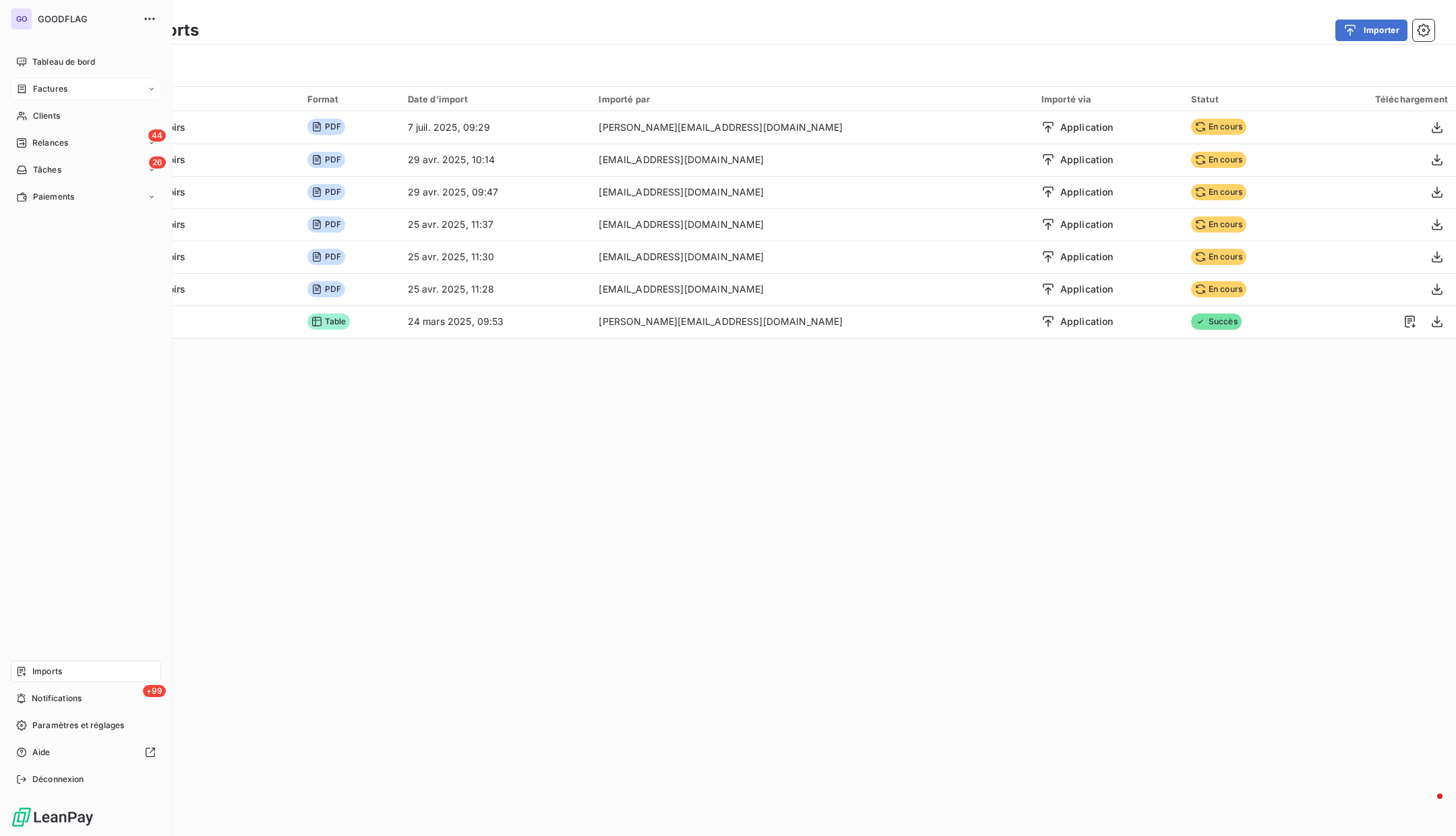
click at [35, 90] on span "Factures" at bounding box center [50, 89] width 35 height 12
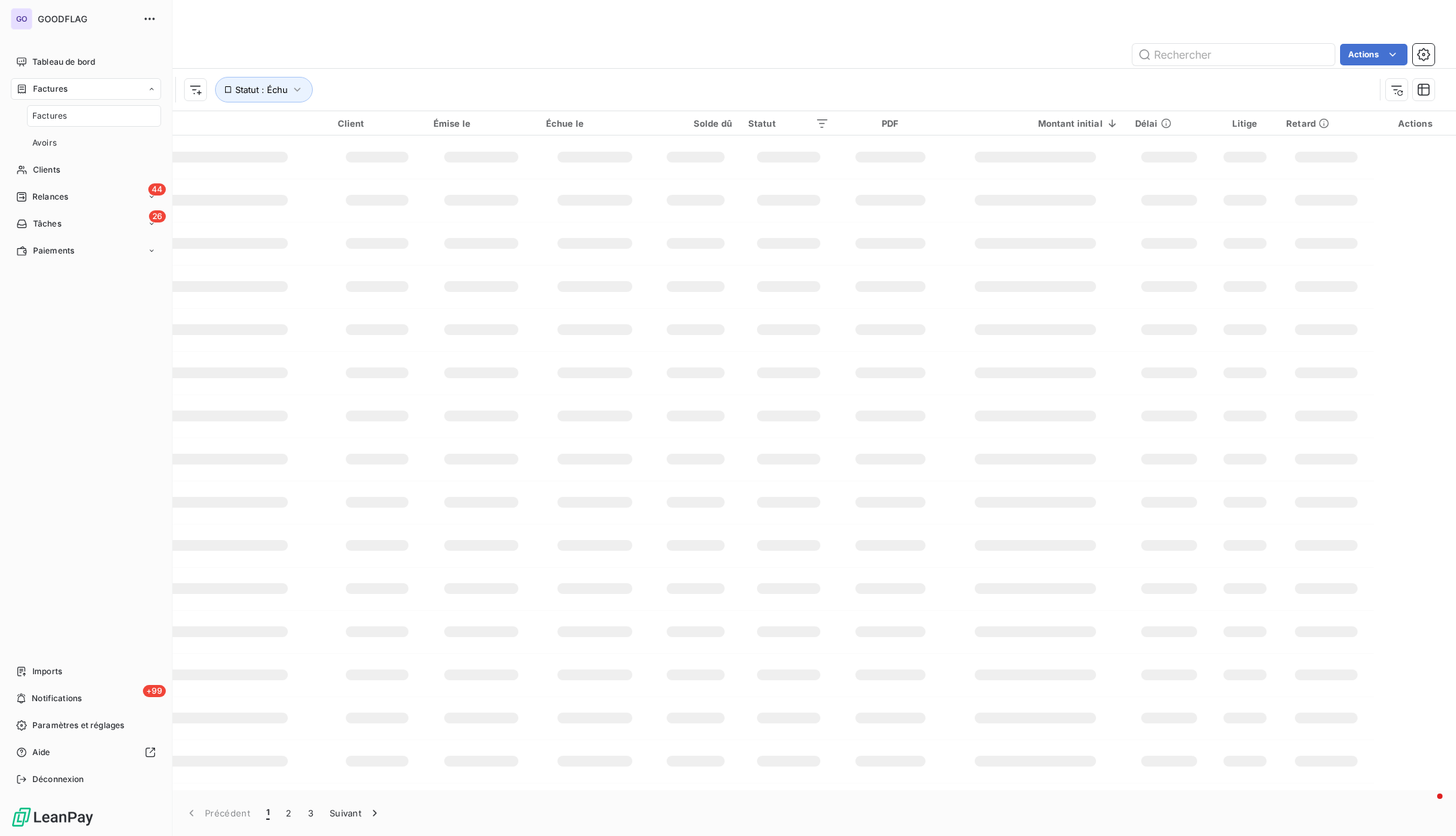
click at [48, 113] on span "Factures" at bounding box center [50, 116] width 35 height 12
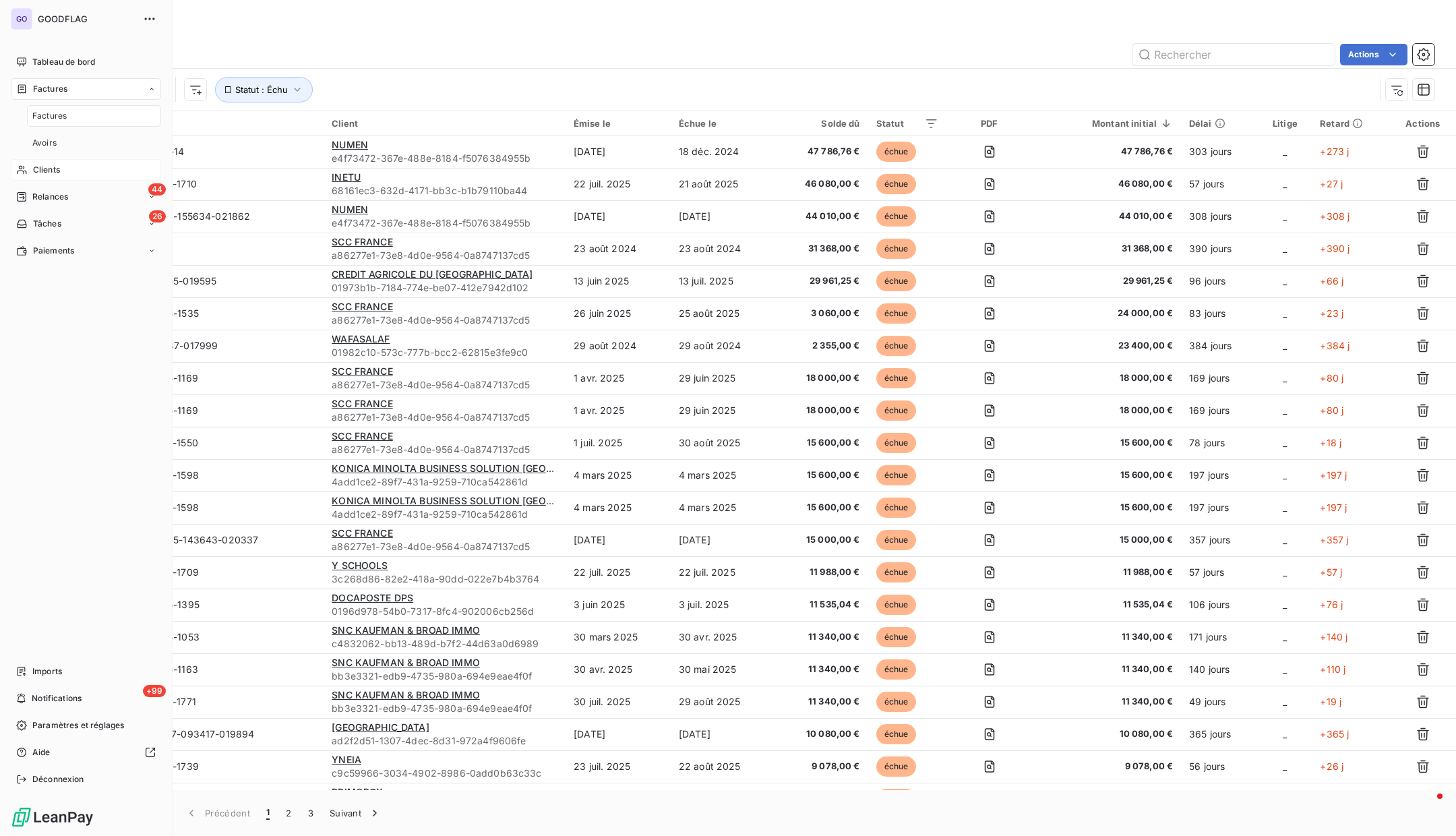
click at [45, 177] on div "Clients" at bounding box center [86, 169] width 150 height 21
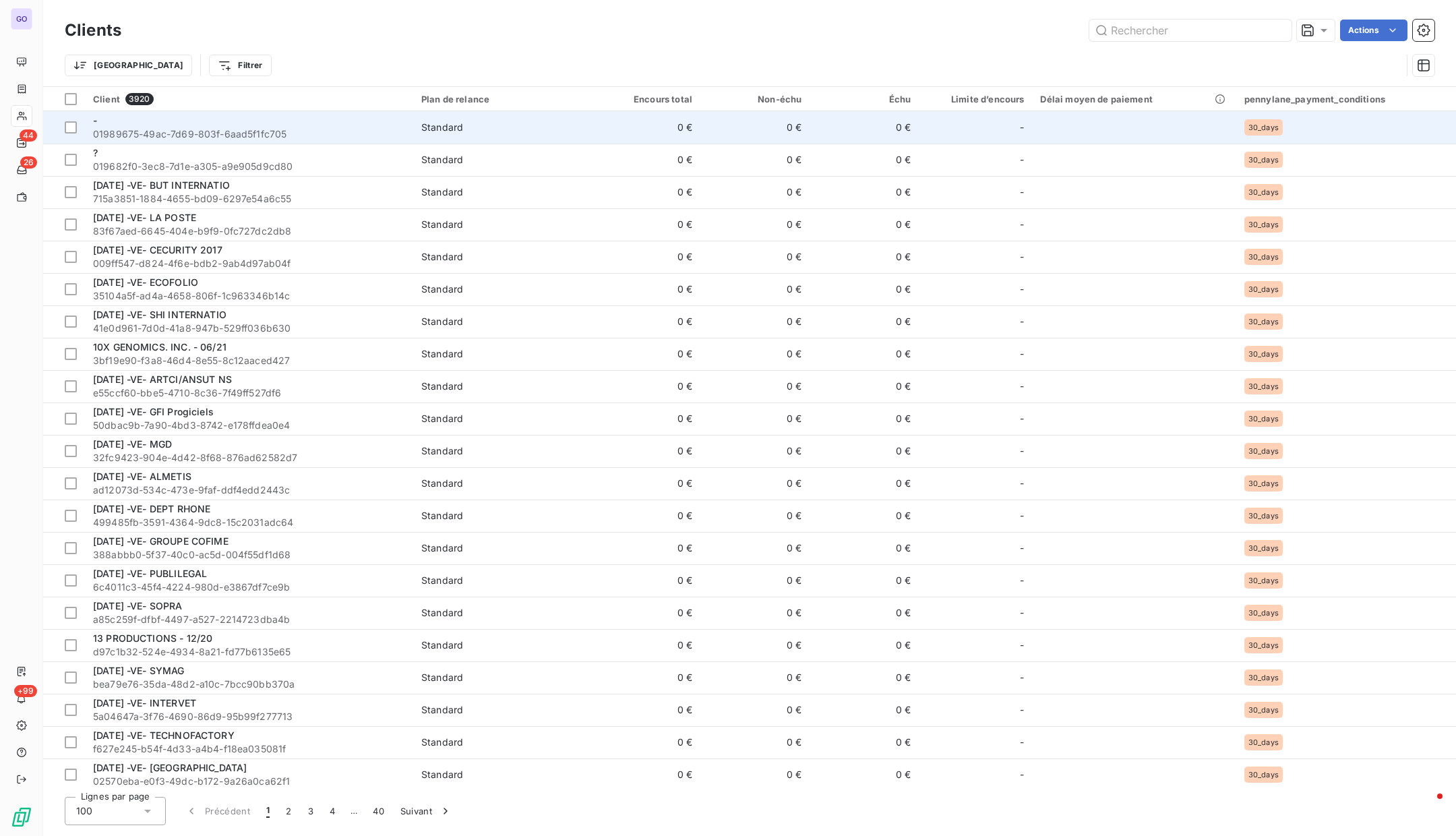
click at [165, 133] on span "01989675-49ac-7d69-803f-6aad5f1fc705" at bounding box center [249, 134] width 312 height 14
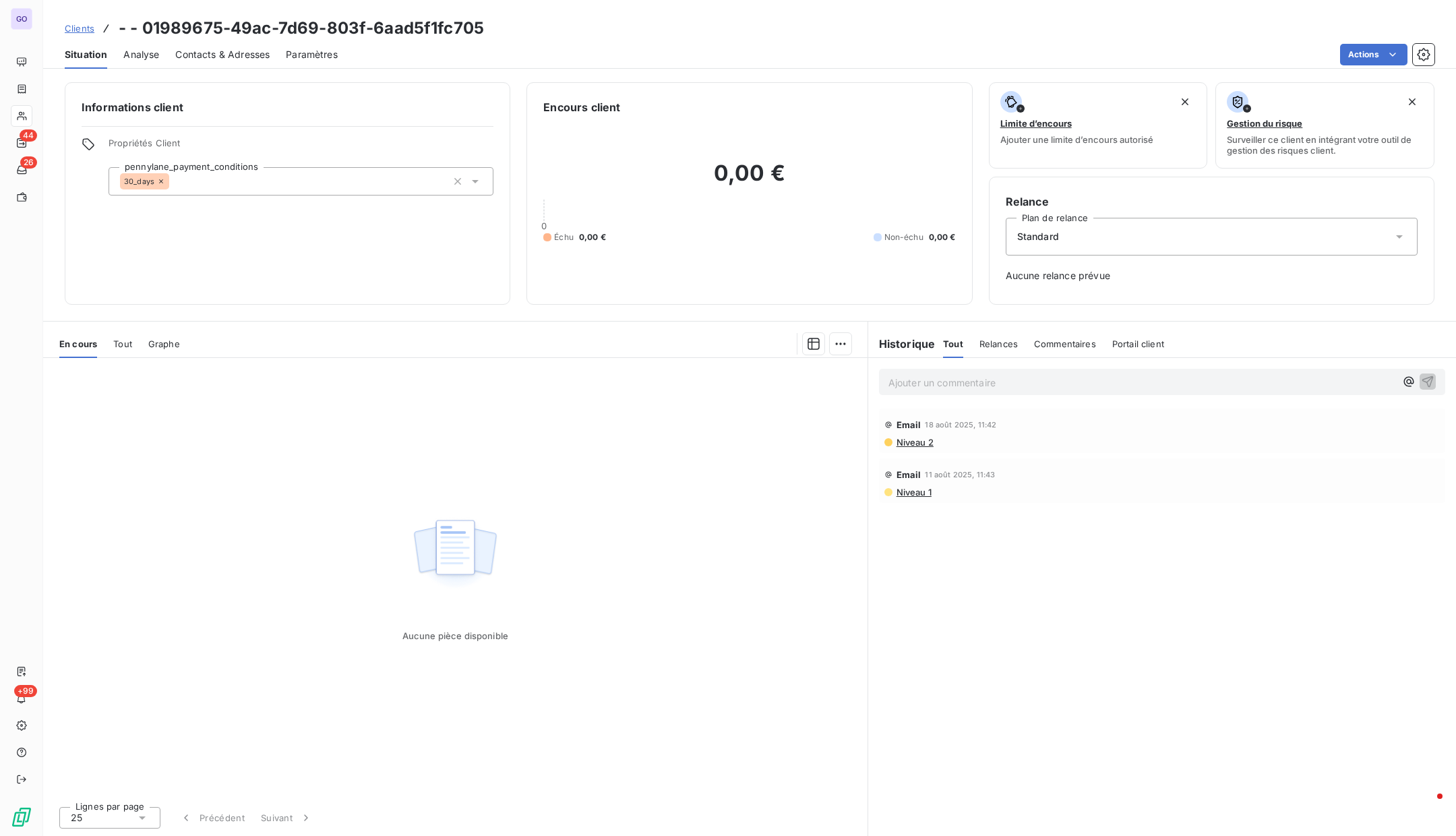
click at [176, 33] on h3 "- - 01989675-49ac-7d69-803f-6aad5f1fc705" at bounding box center [301, 28] width 365 height 24
drag, startPoint x: 144, startPoint y: 28, endPoint x: 187, endPoint y: 28, distance: 43.0
click at [187, 28] on h3 "- - 01989675-49ac-7d69-803f-6aad5f1fc705" at bounding box center [301, 28] width 365 height 24
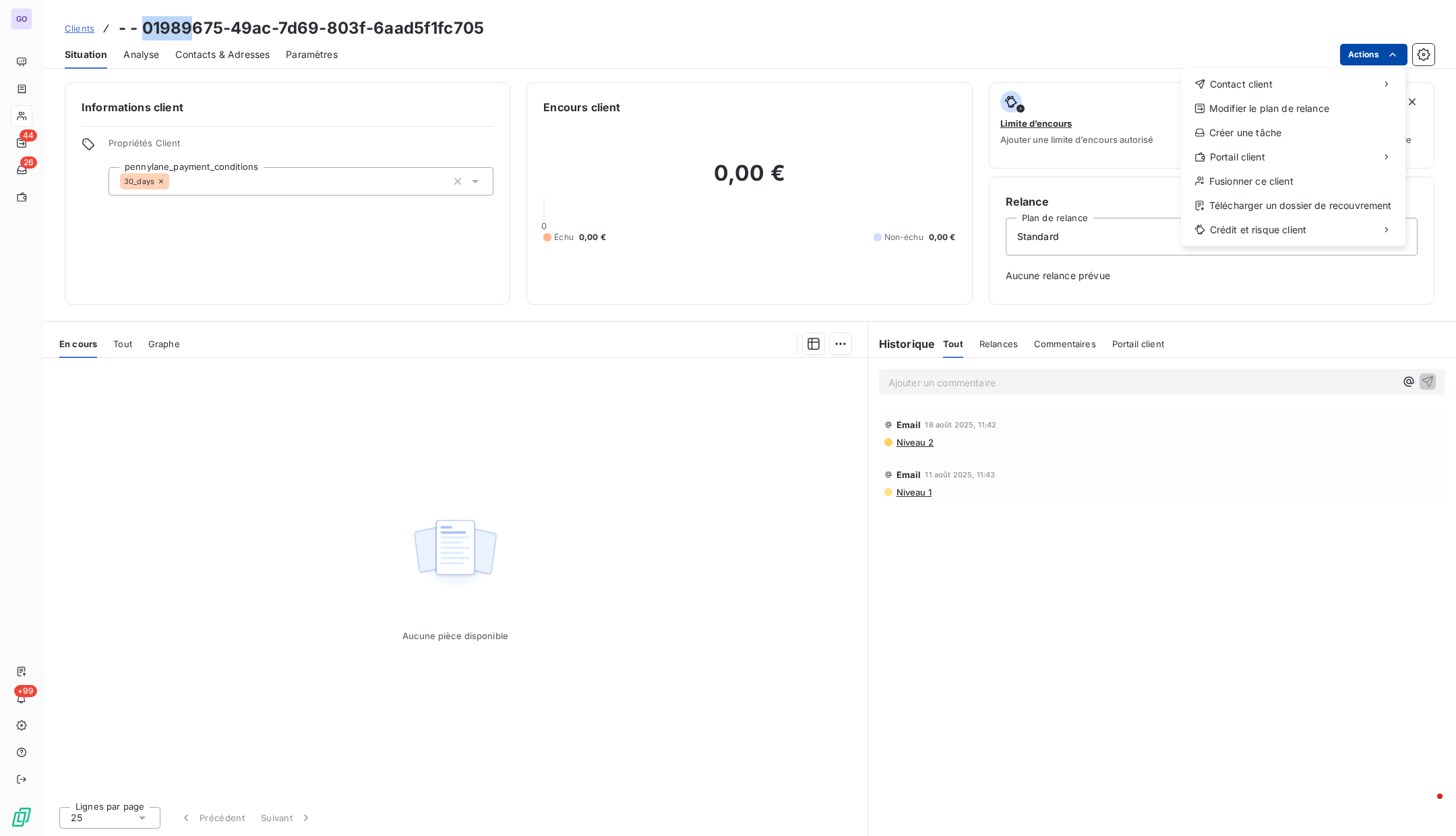
click at [1363, 50] on html "GO 44 26 +99 Clients - - 01989675-49ac-7d69-803f-6aad5f1fc705 Situation Analyse…" at bounding box center [728, 418] width 1456 height 836
click at [1352, 54] on html "GO 44 26 +99 Clients - - 01989675-49ac-7d69-803f-6aad5f1fc705 Situation Analyse…" at bounding box center [728, 418] width 1456 height 836
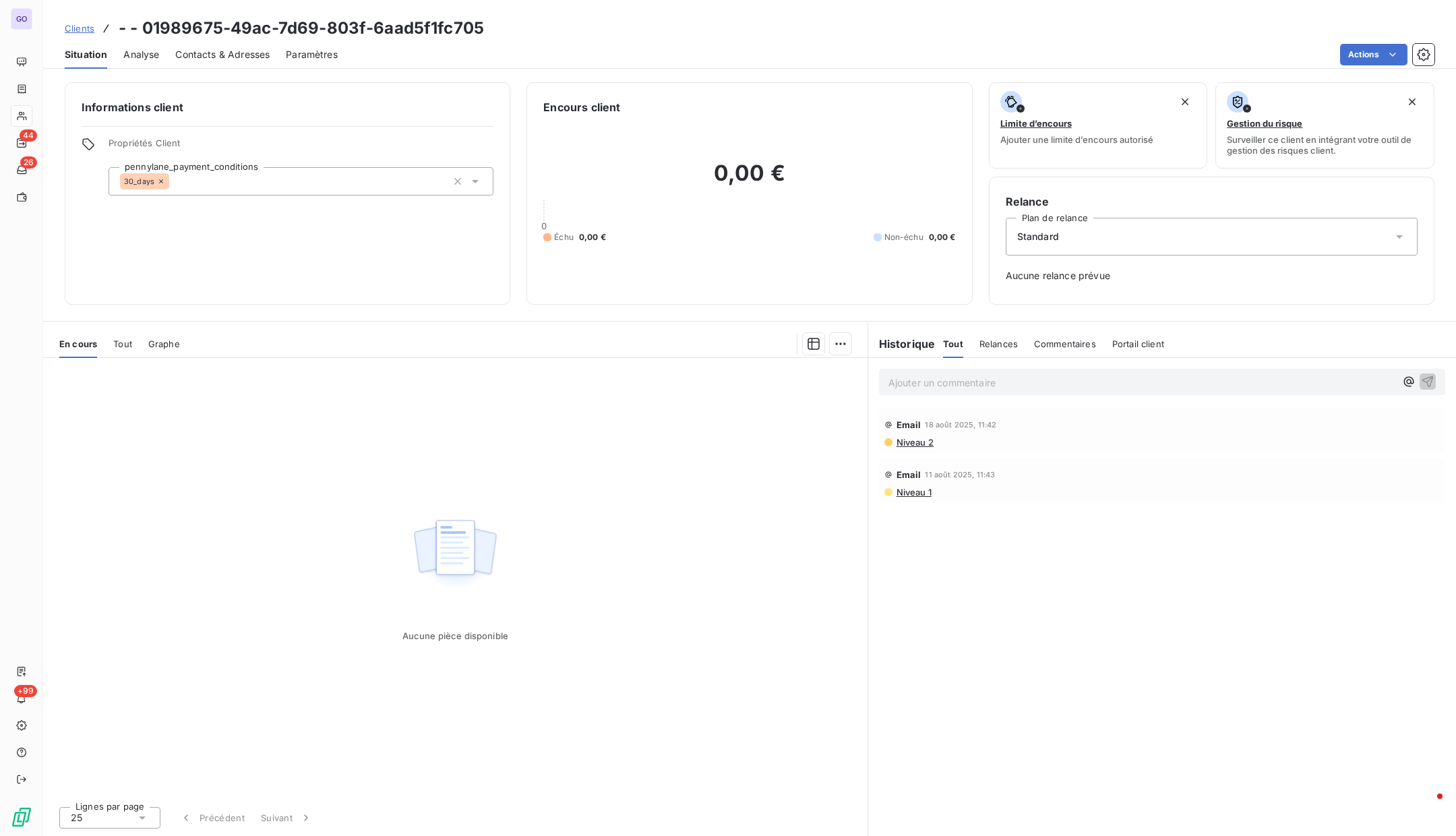
click at [325, 37] on h3 "- - 01989675-49ac-7d69-803f-6aad5f1fc705" at bounding box center [301, 28] width 365 height 24
click at [184, 62] on div "Contacts & Adresses" at bounding box center [223, 55] width 95 height 28
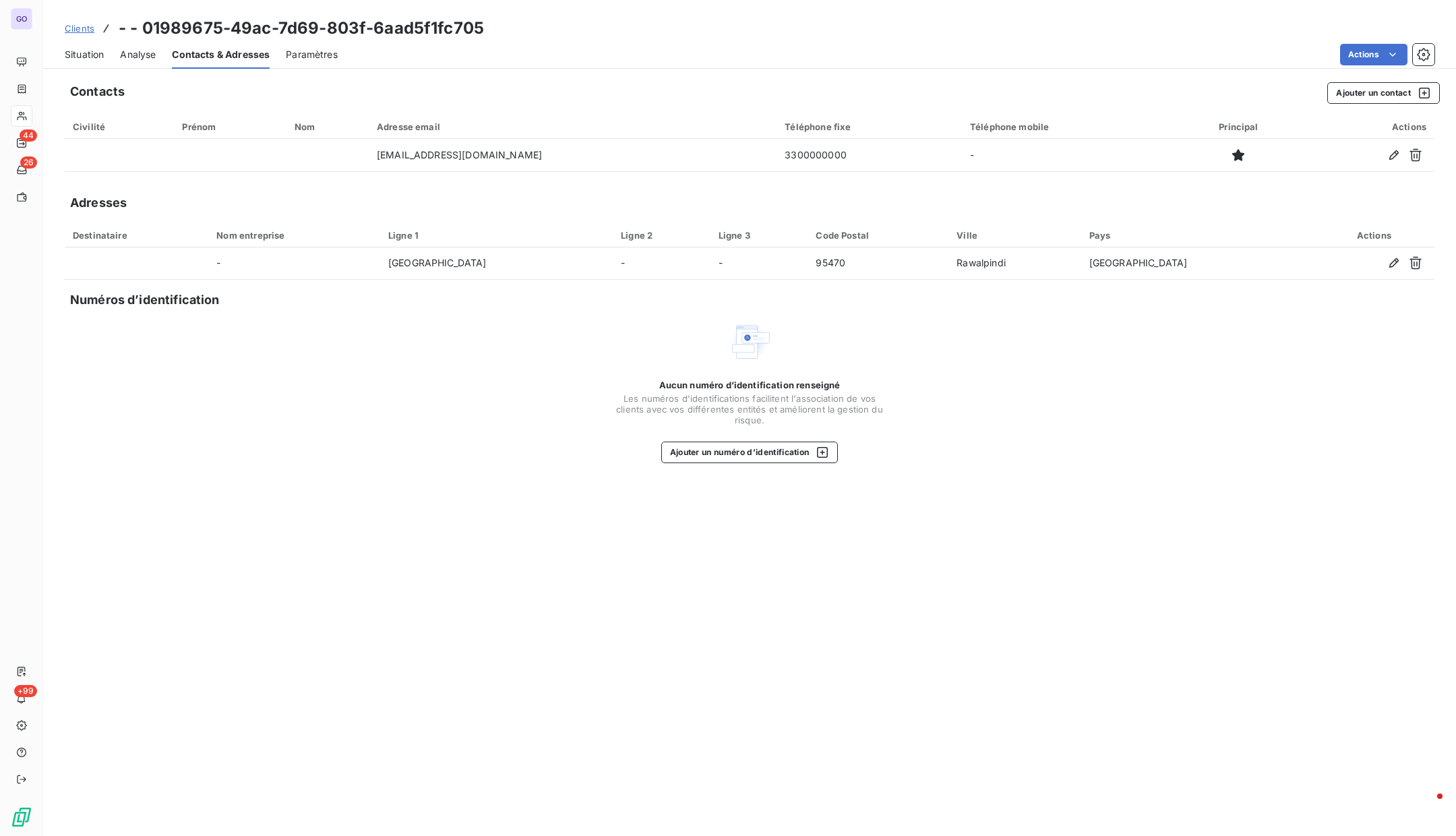
click at [304, 44] on div "Paramètres" at bounding box center [311, 55] width 52 height 28
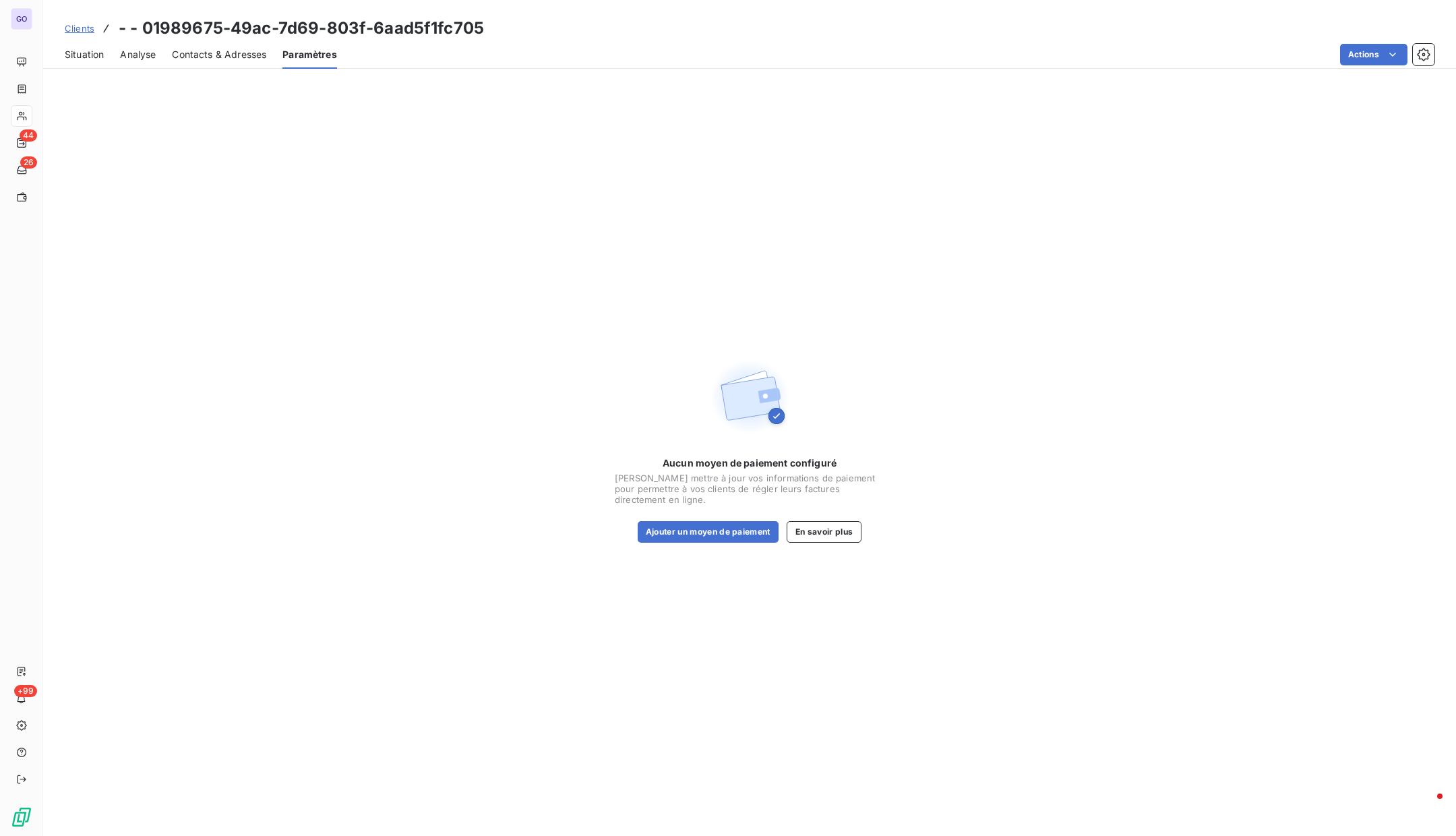
click at [239, 51] on span "Contacts & Adresses" at bounding box center [219, 55] width 95 height 14
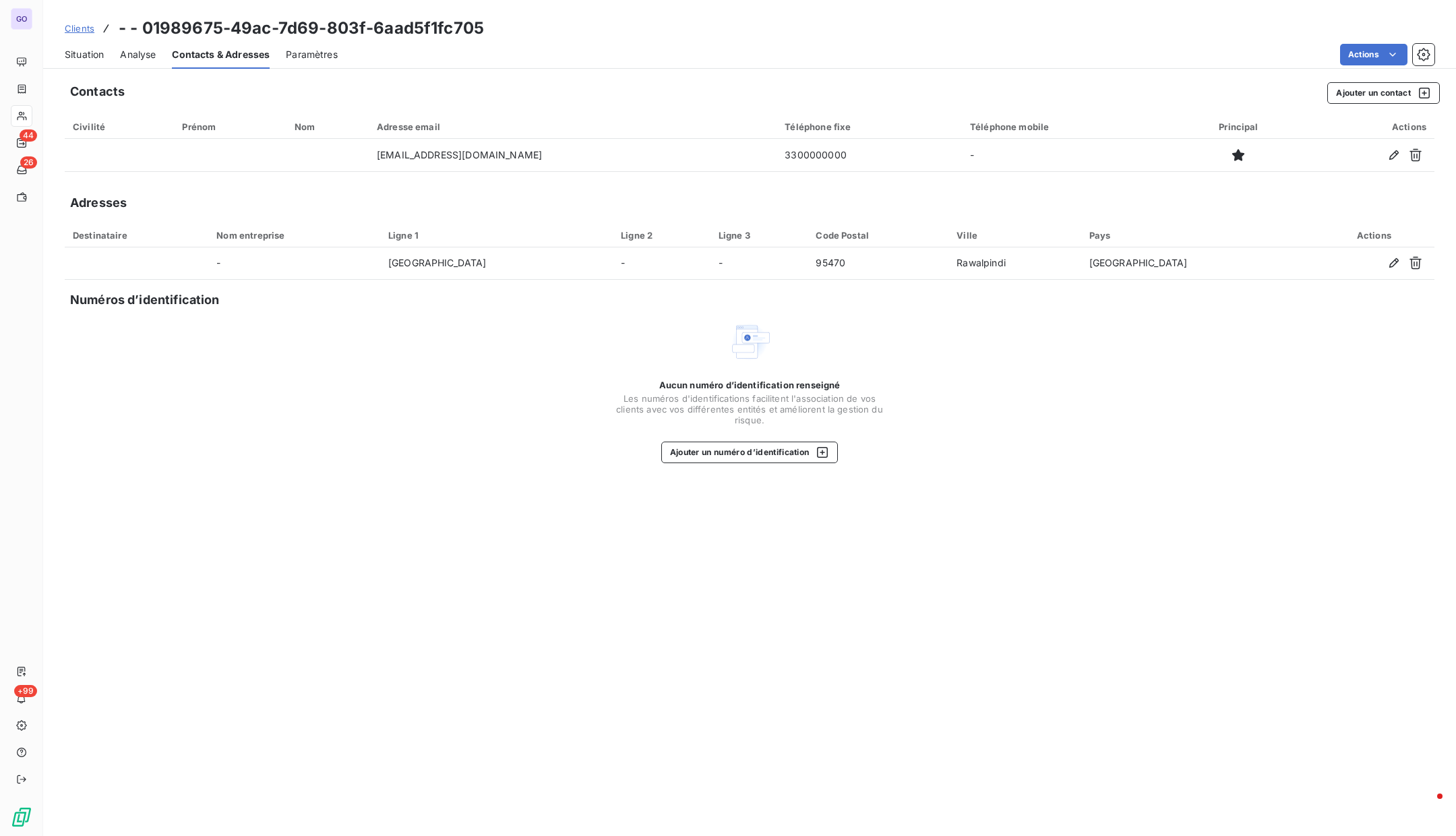
click at [282, 54] on div "Situation Analyse Contacts & Adresses Paramètres Actions" at bounding box center [749, 55] width 1413 height 28
click at [237, 53] on span "Contacts & Adresses" at bounding box center [221, 55] width 97 height 14
click at [138, 55] on span "Analyse" at bounding box center [138, 55] width 36 height 14
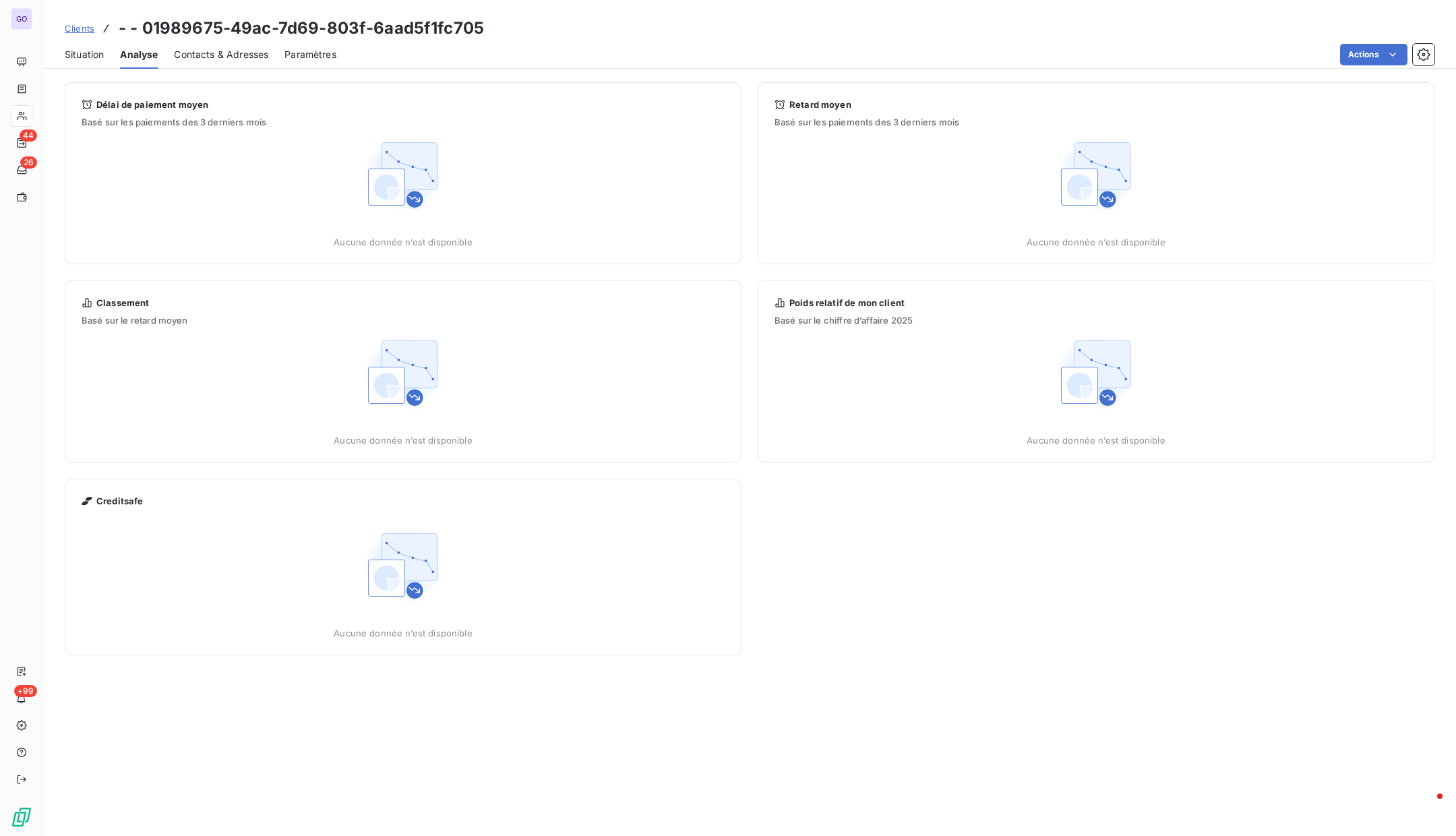
click at [86, 60] on span "Situation" at bounding box center [84, 55] width 39 height 14
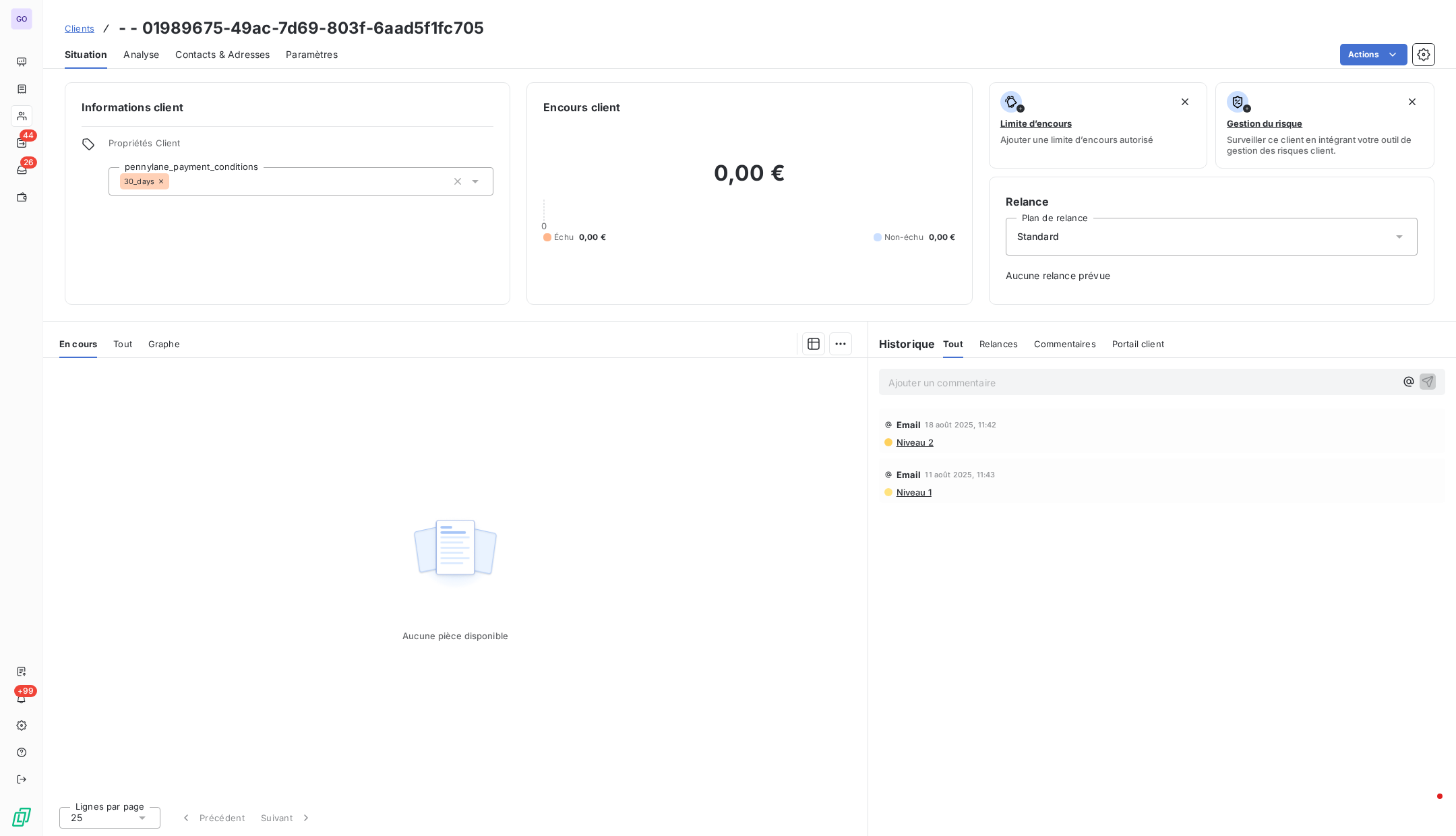
click at [219, 28] on h3 "- - 01989675-49ac-7d69-803f-6aad5f1fc705" at bounding box center [301, 28] width 365 height 24
click at [122, 31] on h3 "- - 01989675-49ac-7d69-803f-6aad5f1fc705" at bounding box center [301, 28] width 365 height 24
click at [1377, 59] on html "GO 44 26 +99 Clients - - 01989675-49ac-7d69-803f-6aad5f1fc705 Situation Analyse…" at bounding box center [728, 418] width 1456 height 836
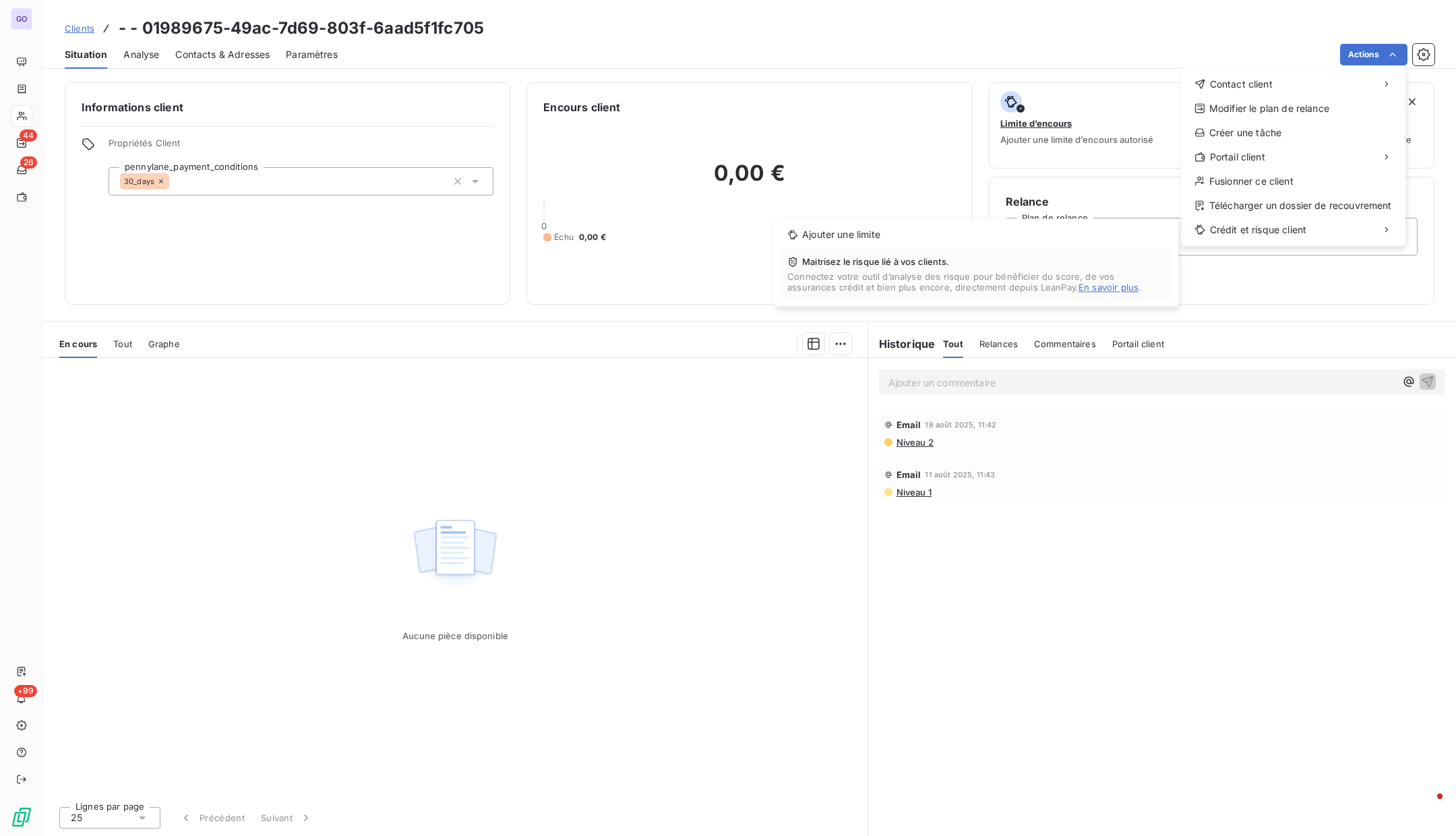
click at [84, 31] on html "GO 44 26 +99 Clients - - 01989675-49ac-7d69-803f-6aad5f1fc705 Situation Analyse…" at bounding box center [728, 418] width 1456 height 836
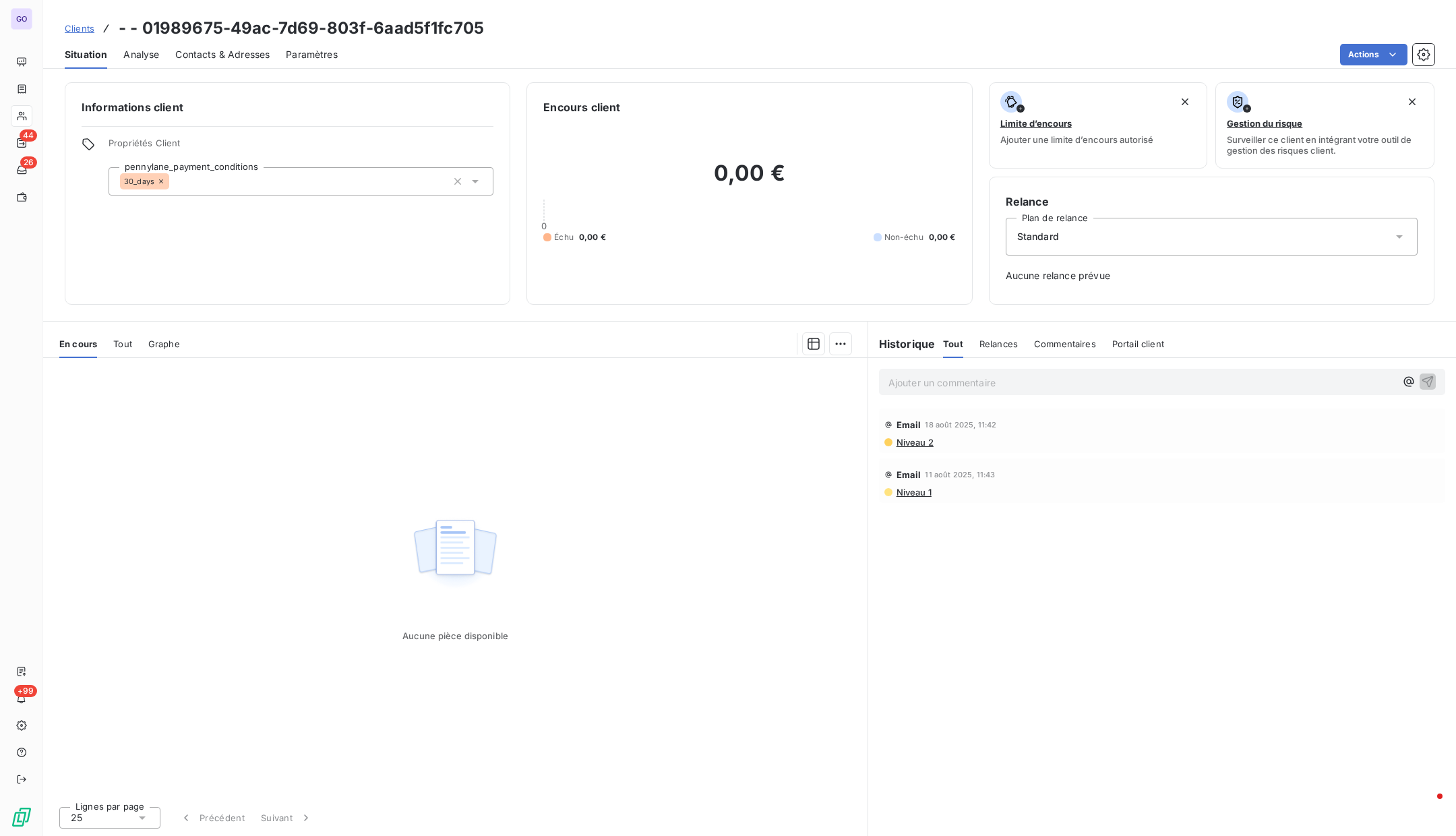
click at [84, 31] on span "Clients" at bounding box center [80, 28] width 30 height 11
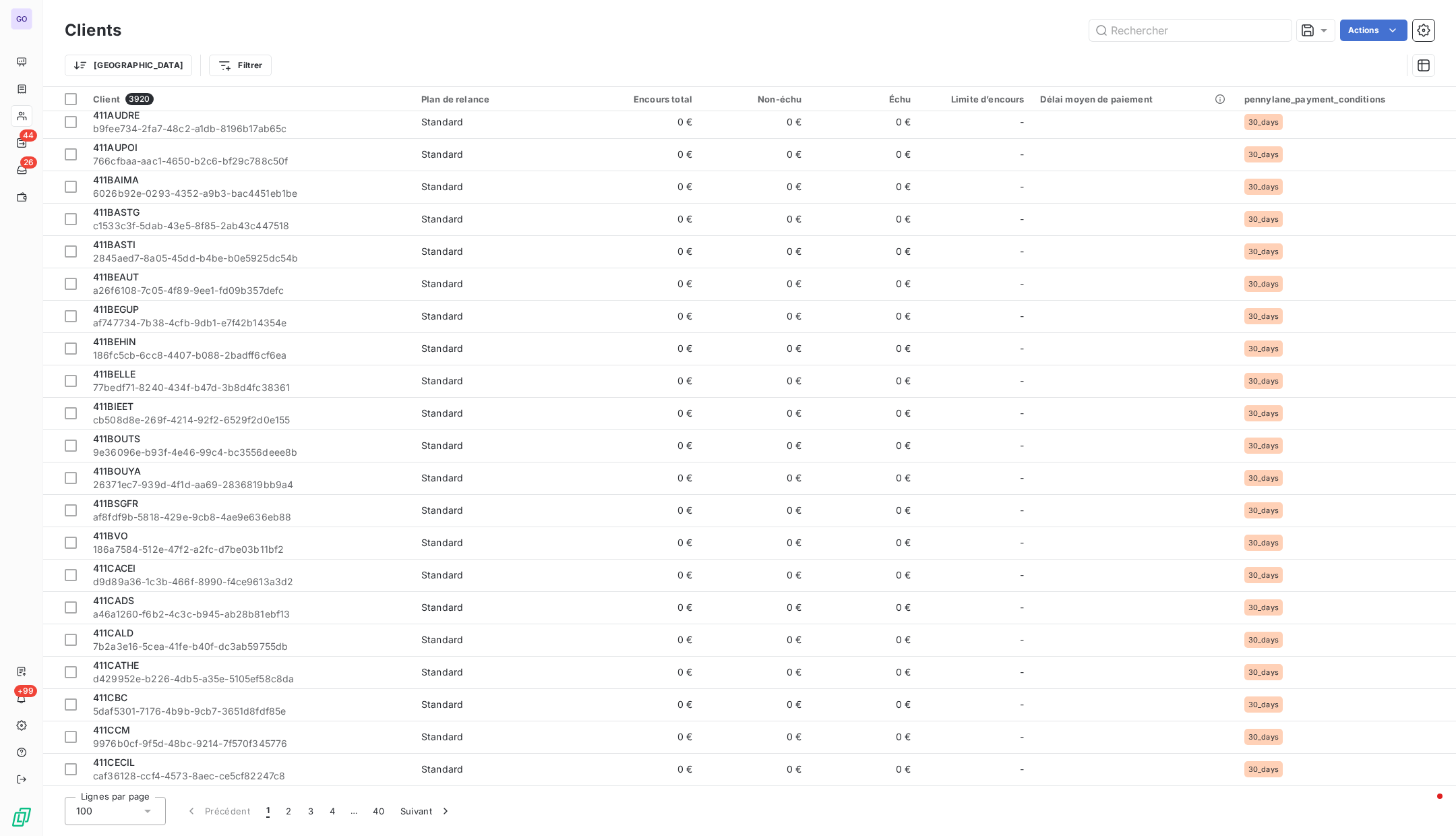
scroll to position [2561, 0]
click at [308, 812] on button "3" at bounding box center [310, 811] width 21 height 28
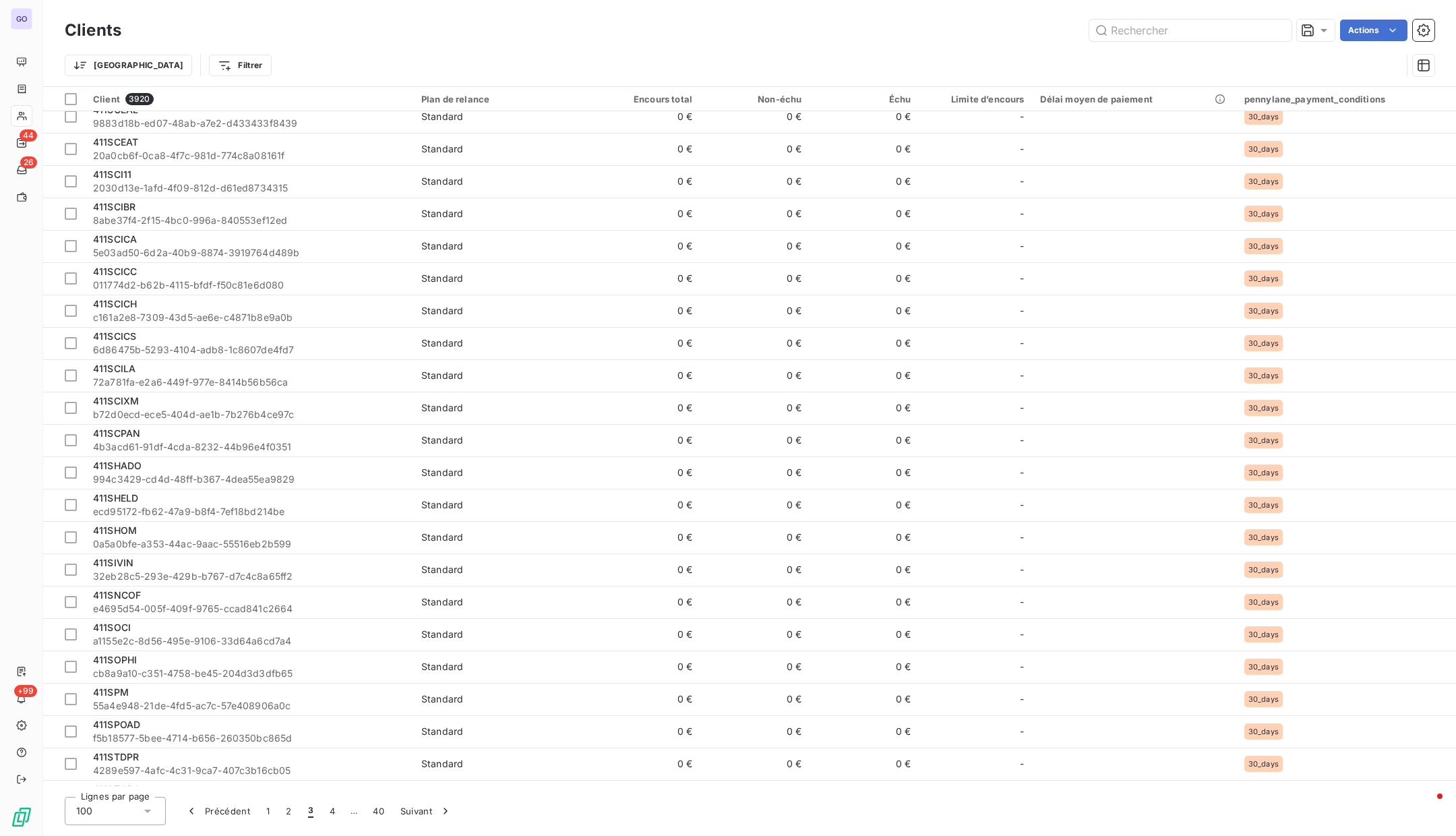
scroll to position [2455, 0]
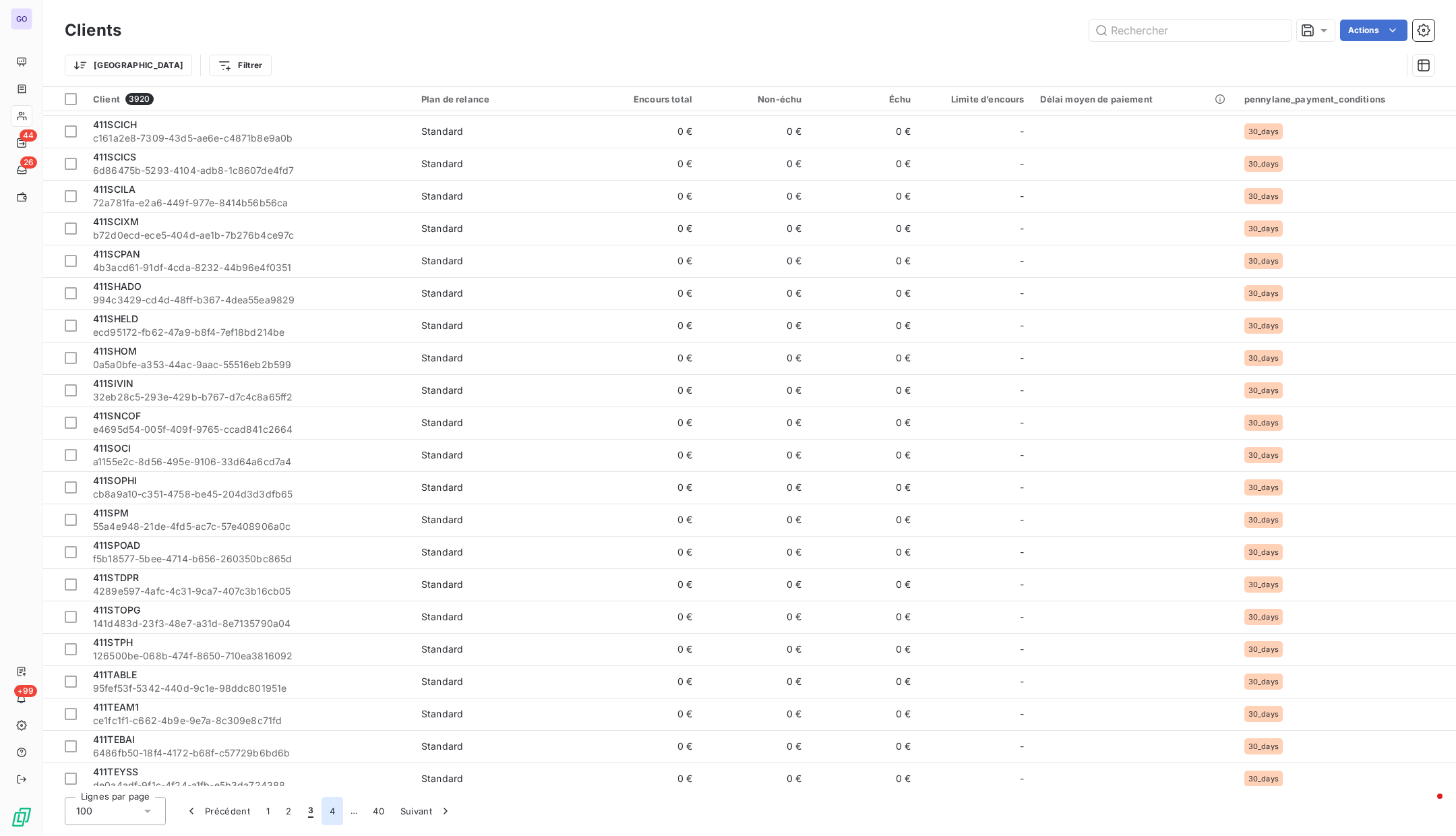
click at [326, 813] on button "4" at bounding box center [332, 811] width 21 height 28
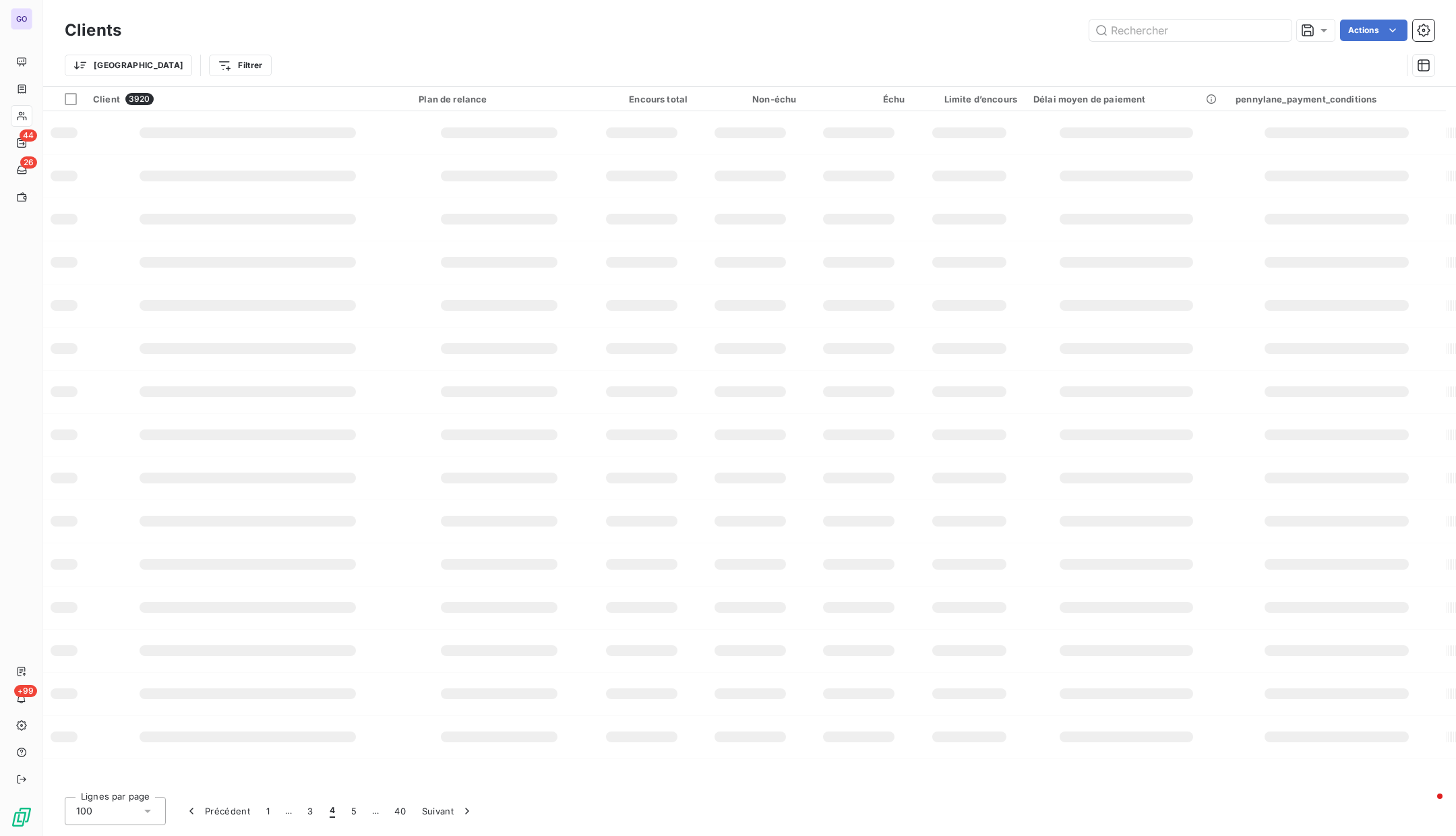
scroll to position [0, 0]
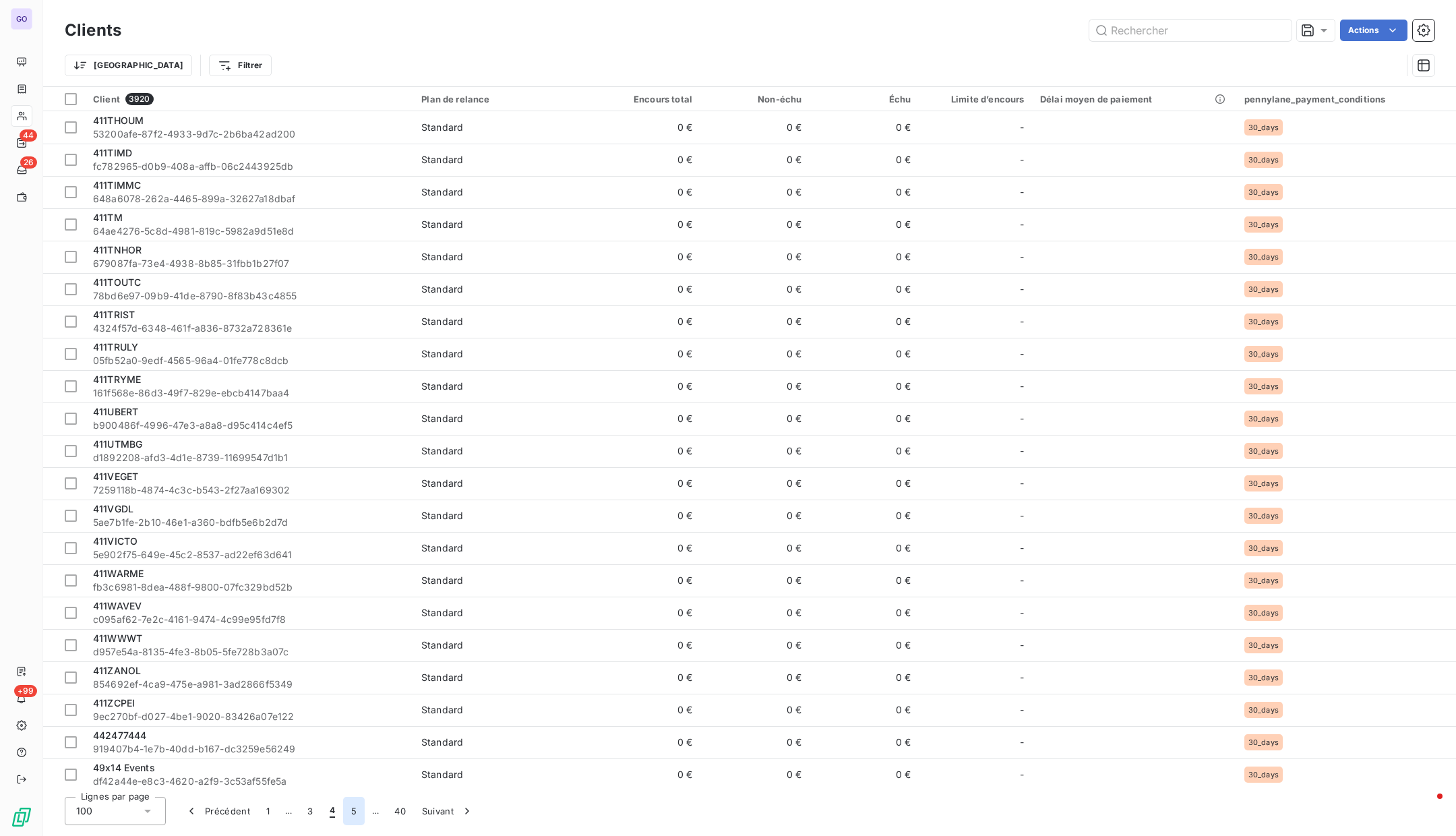
click at [355, 813] on button "5" at bounding box center [353, 811] width 21 height 28
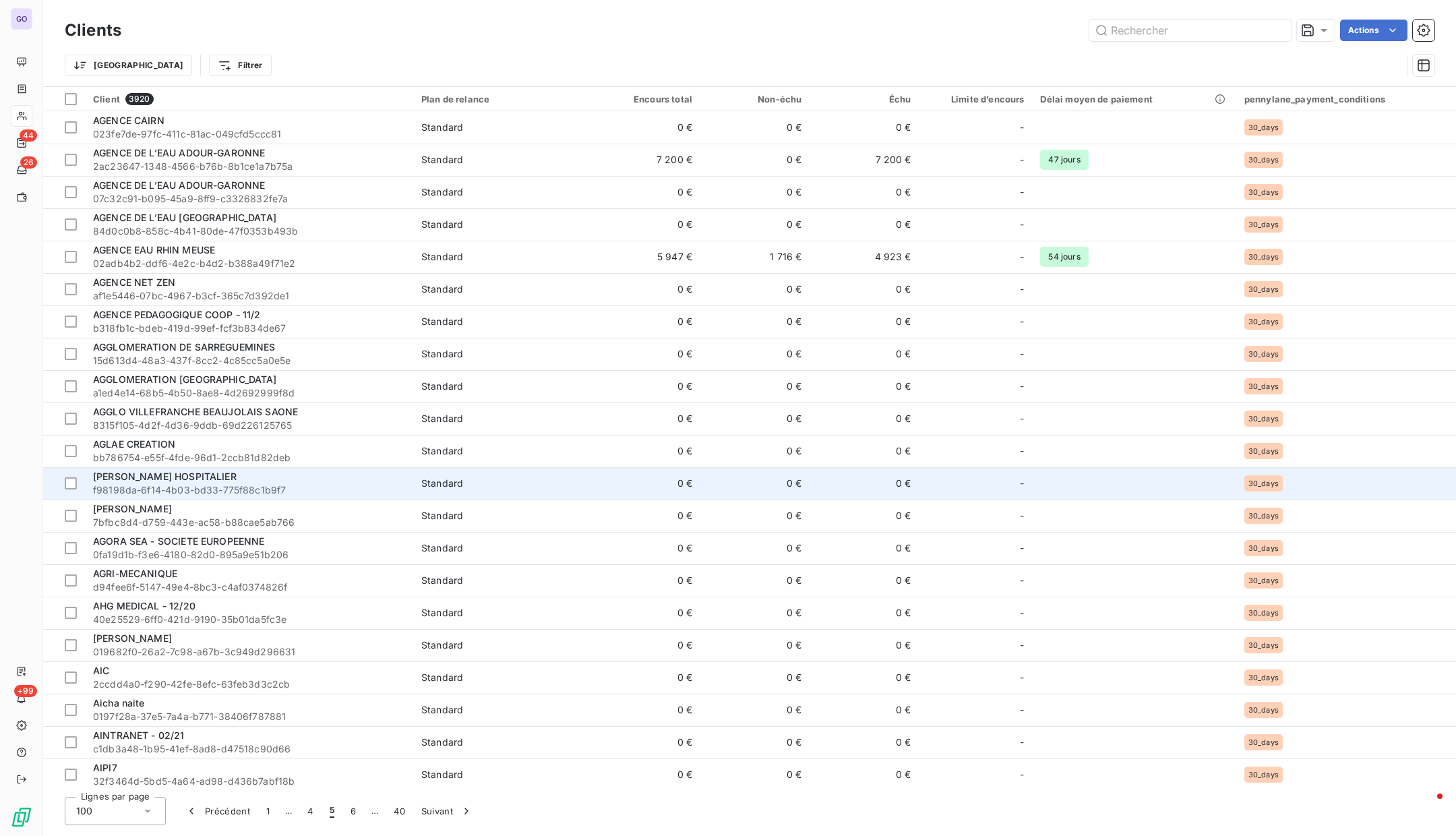
click at [170, 474] on span "[PERSON_NAME] HOSPITALIER" at bounding box center [165, 476] width 144 height 12
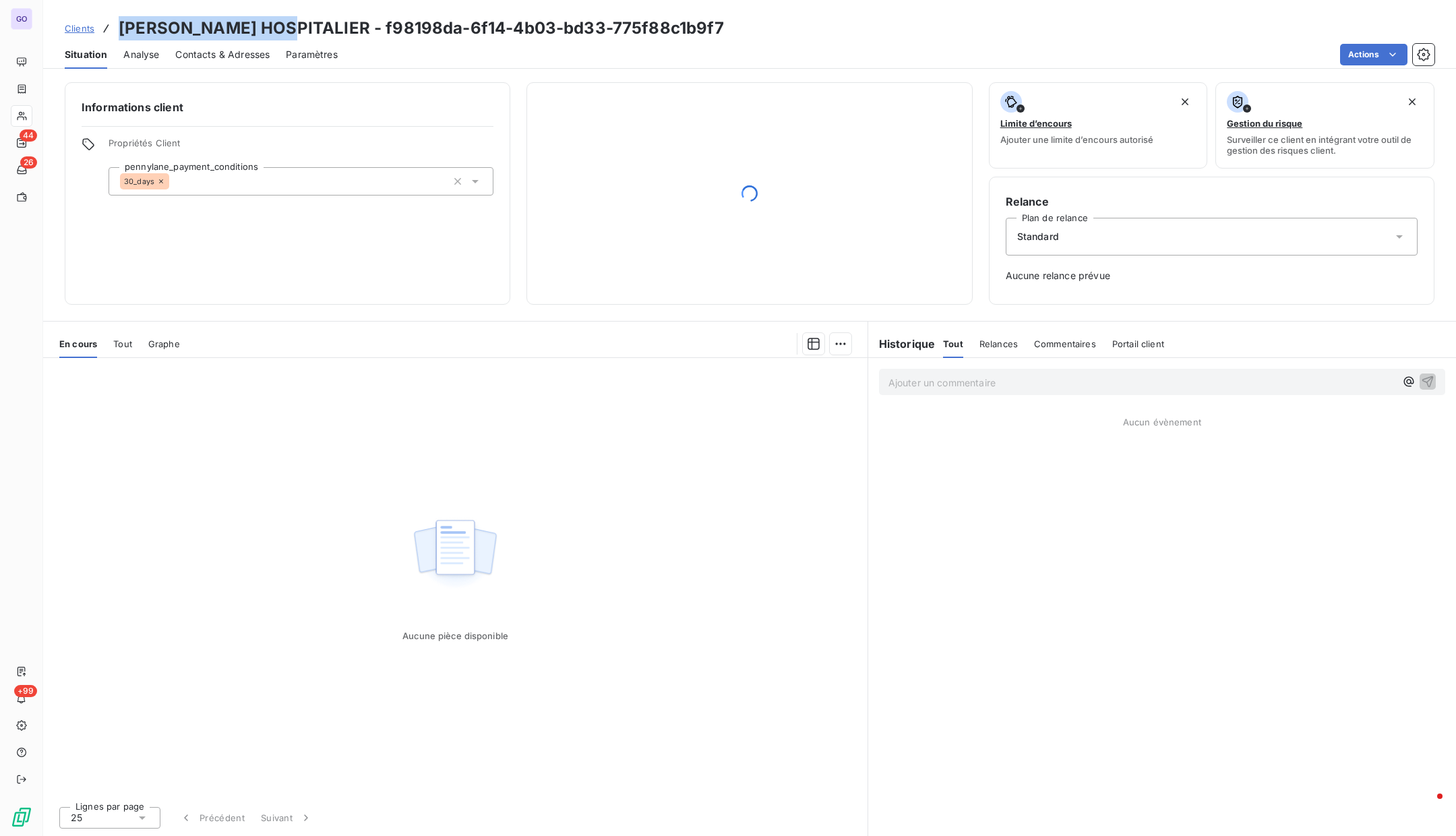
drag, startPoint x: 285, startPoint y: 28, endPoint x: 111, endPoint y: 34, distance: 174.1
click at [111, 29] on div "Clients [PERSON_NAME] - f98198da-6f14-4b03-bd33-775f88c1b9f7" at bounding box center [395, 28] width 660 height 24
click at [218, 48] on span "Contacts & Adresses" at bounding box center [223, 55] width 95 height 14
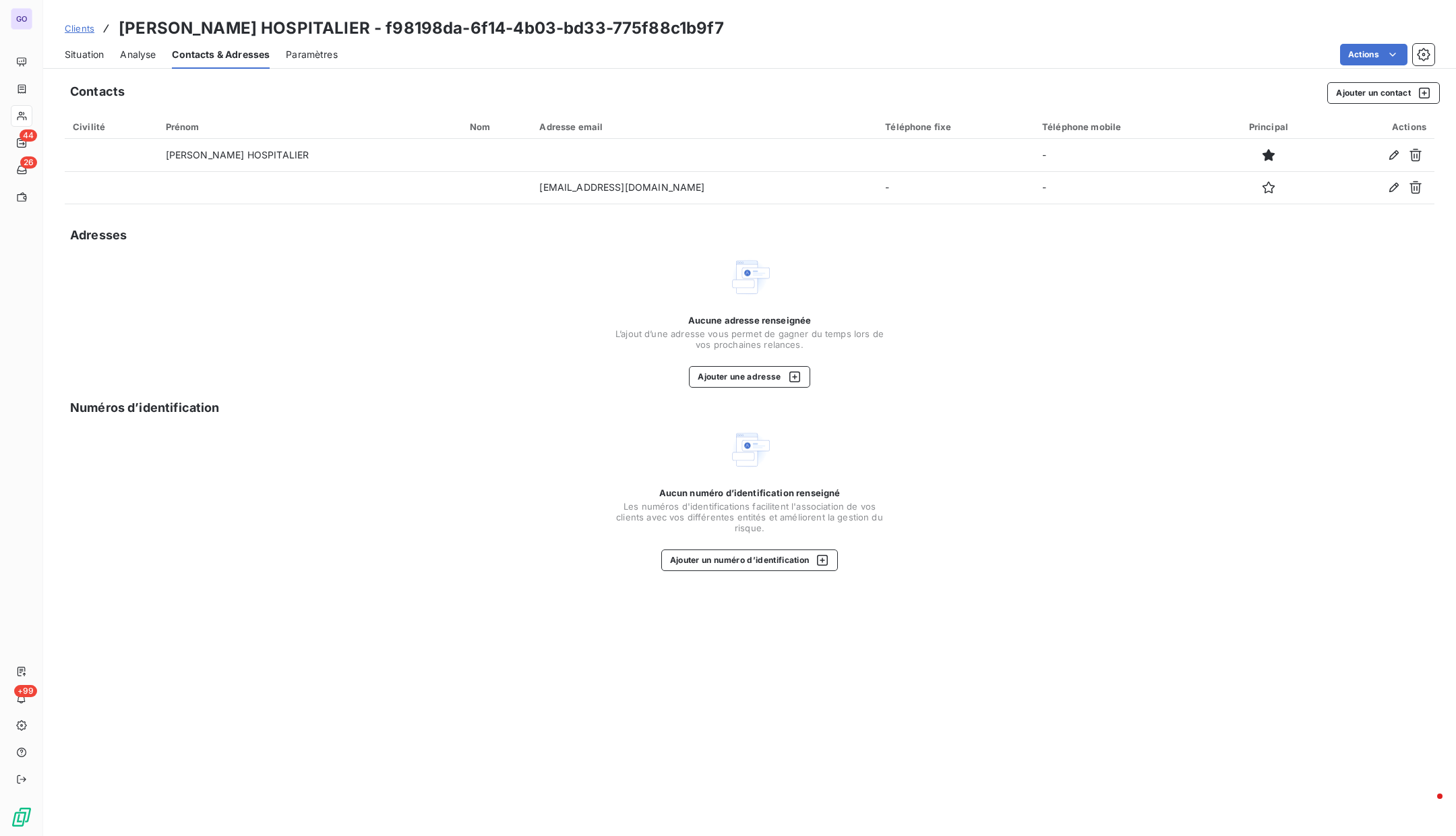
click at [167, 59] on div "Situation Analyse Contacts & Adresses Paramètres Actions" at bounding box center [749, 55] width 1413 height 28
click at [150, 54] on span "Analyse" at bounding box center [138, 55] width 36 height 14
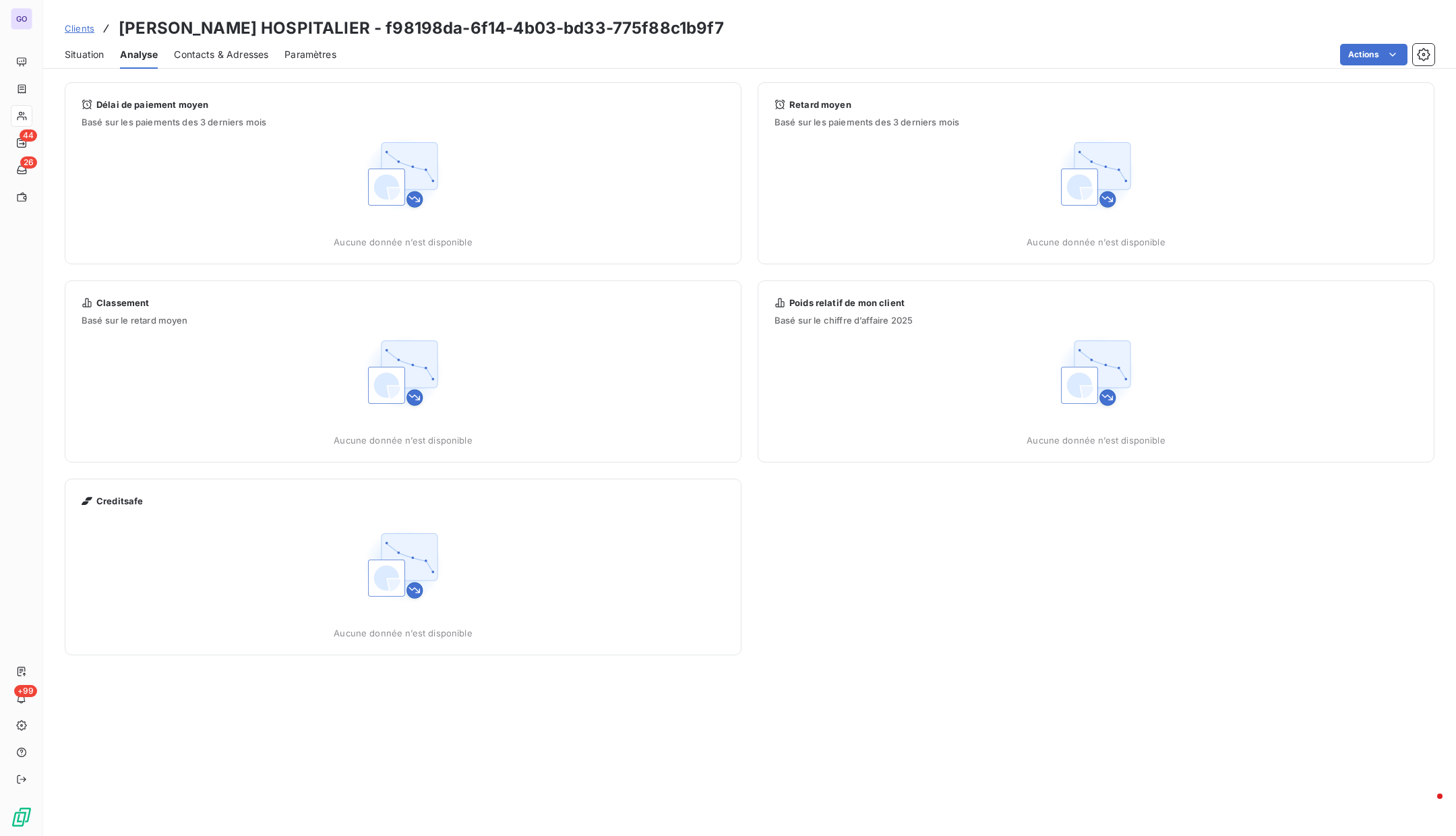
click at [228, 68] on div "Situation Analyse Contacts & Adresses Paramètres Actions" at bounding box center [749, 55] width 1413 height 28
click at [228, 57] on span "Contacts & Adresses" at bounding box center [221, 55] width 95 height 14
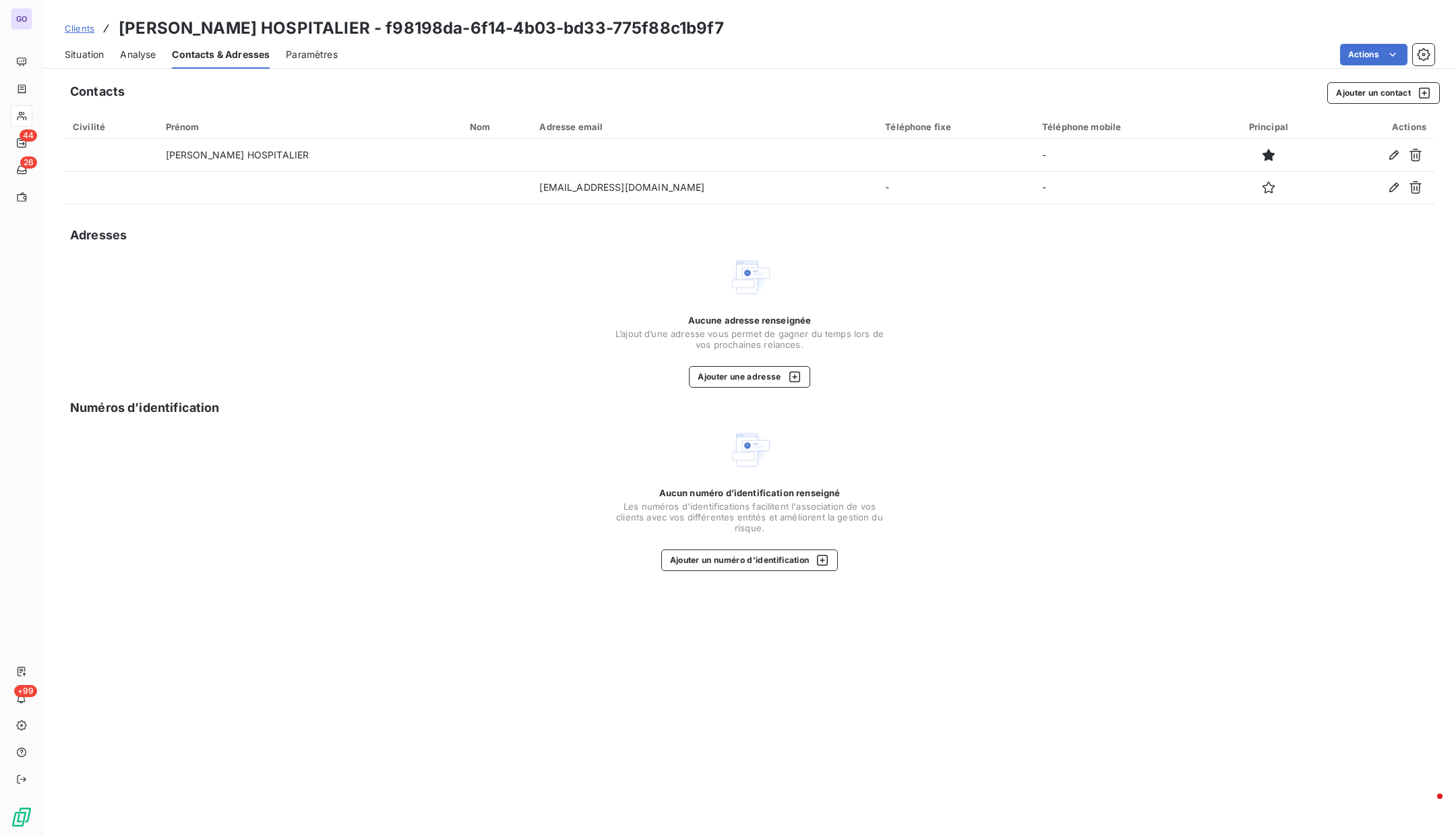
click at [93, 53] on span "Situation" at bounding box center [84, 55] width 39 height 14
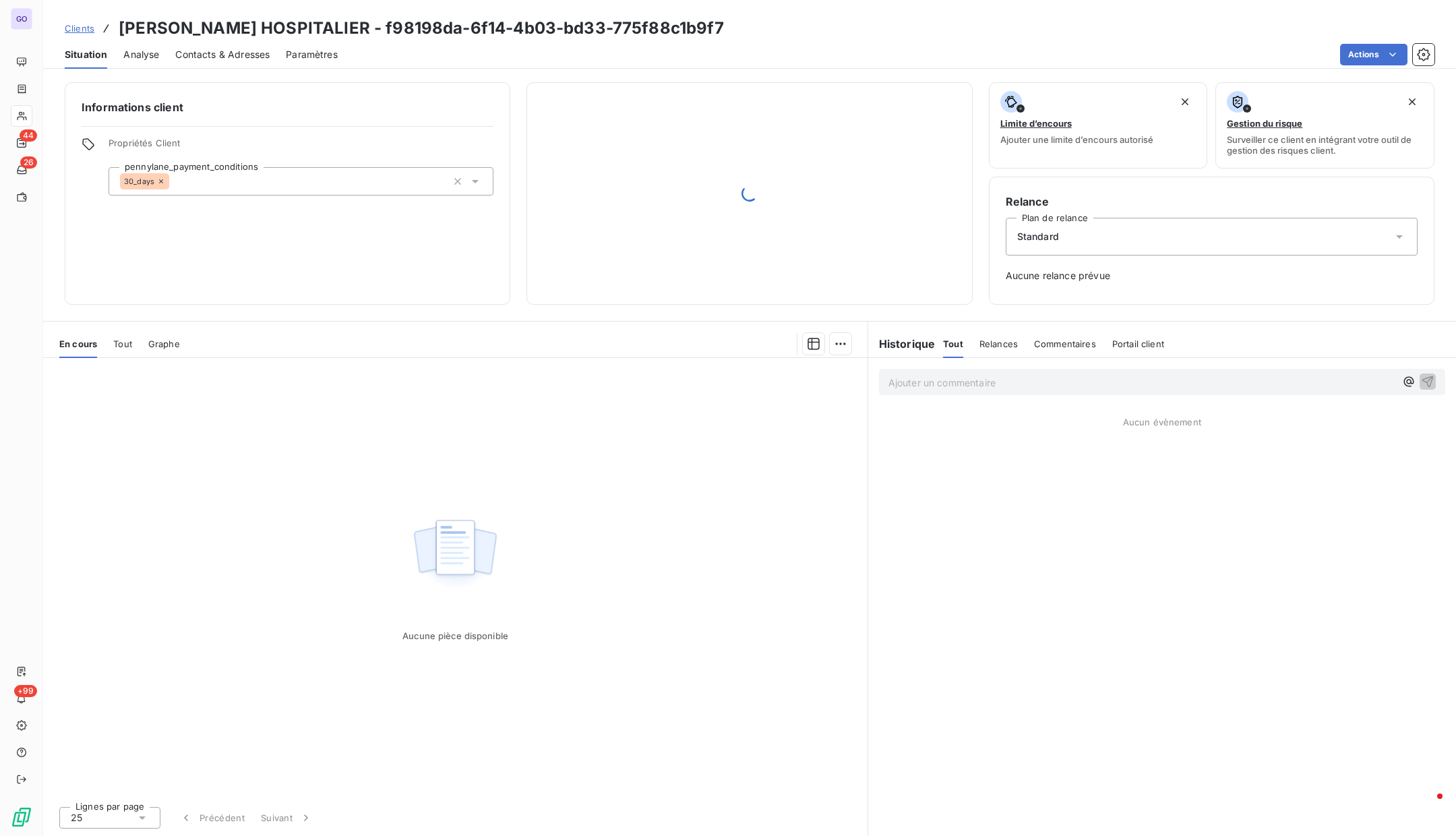
click at [140, 52] on span "Analyse" at bounding box center [141, 55] width 36 height 14
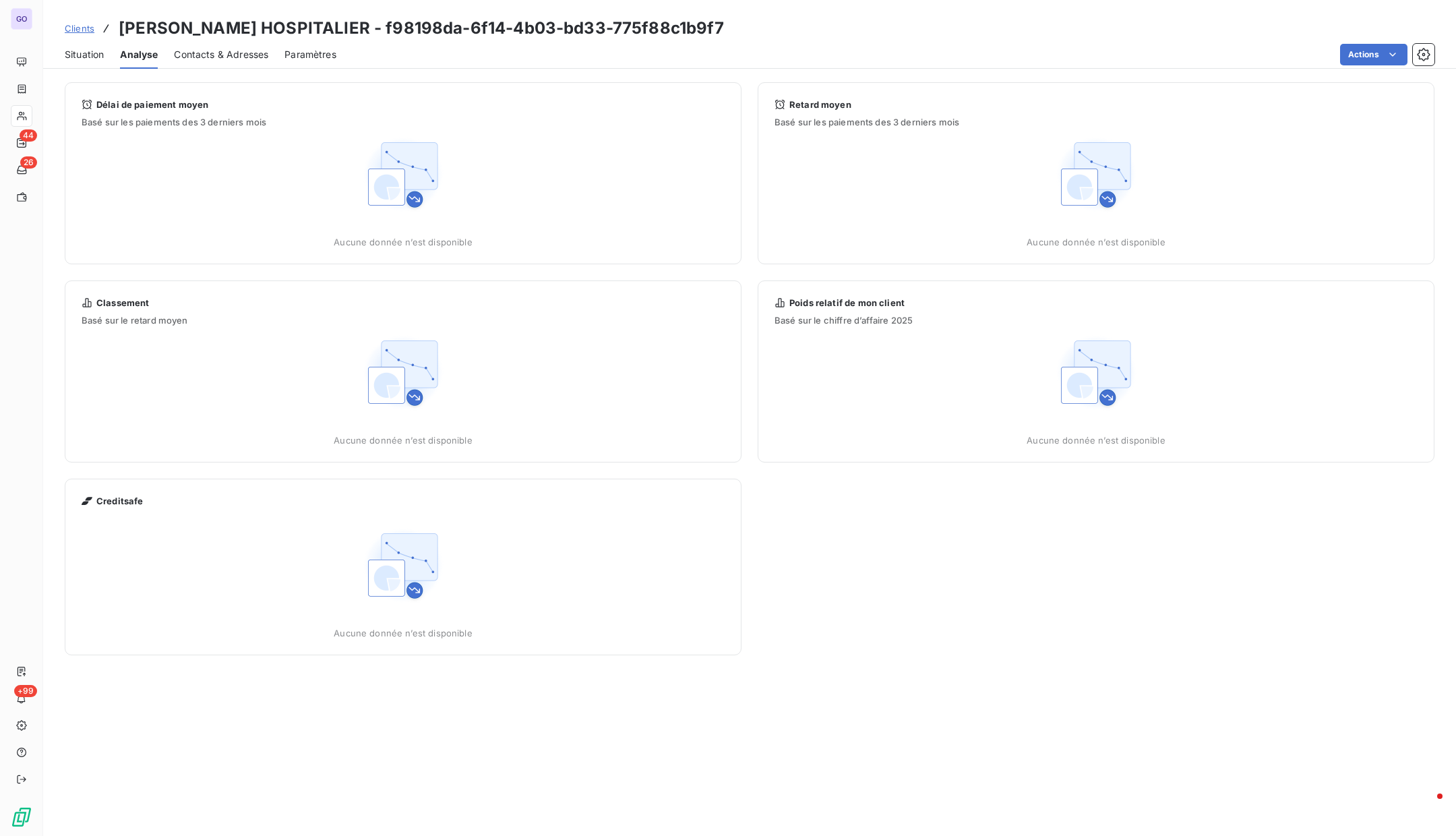
click at [203, 59] on span "Contacts & Adresses" at bounding box center [221, 55] width 95 height 14
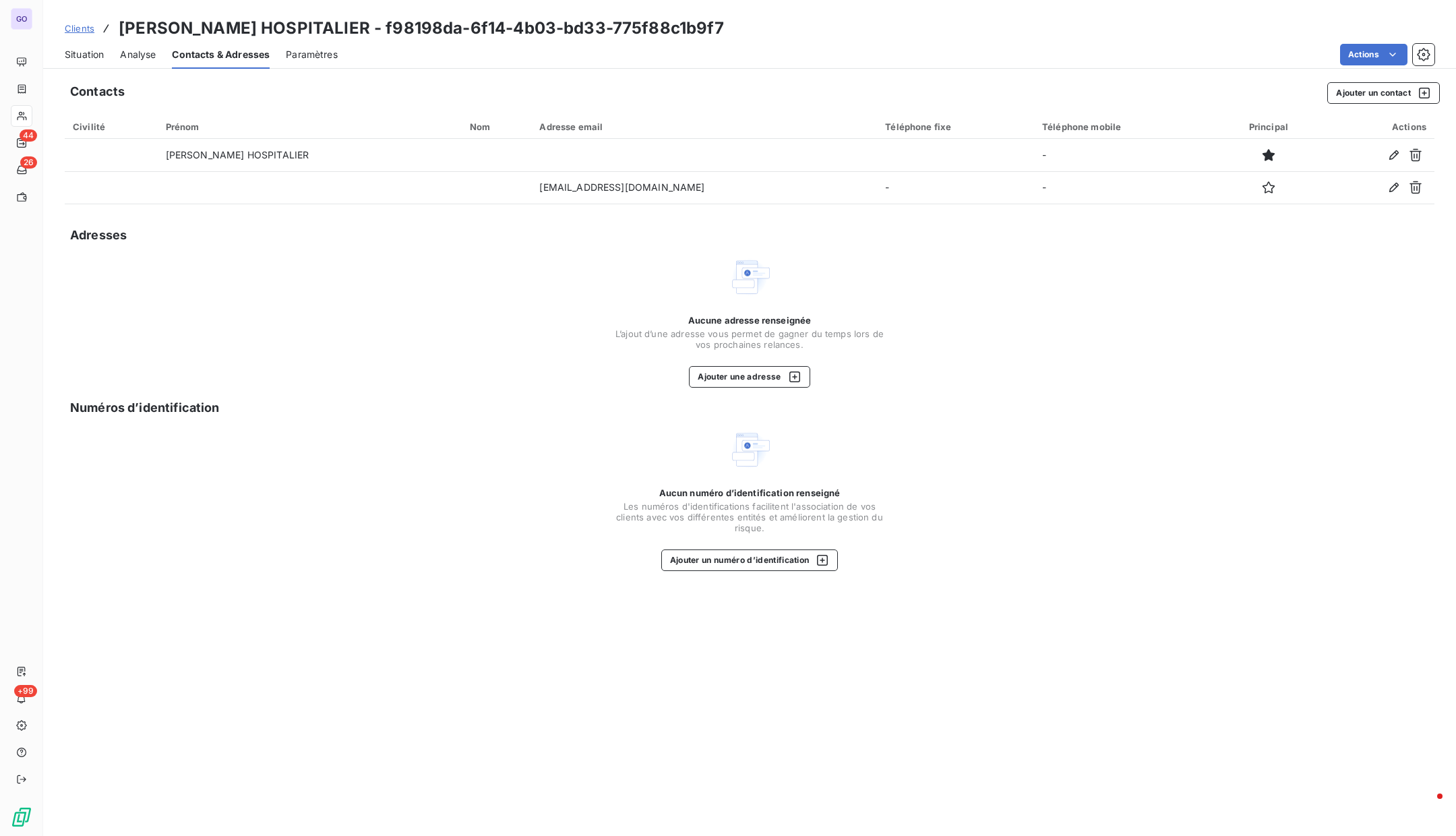
click at [273, 25] on h3 "[PERSON_NAME] HOSPITALIER - f98198da-6f14-4b03-bd33-775f88c1b9f7" at bounding box center [422, 28] width 606 height 24
drag, startPoint x: 283, startPoint y: 30, endPoint x: 119, endPoint y: 33, distance: 164.0
click at [119, 33] on h3 "[PERSON_NAME] HOSPITALIER - f98198da-6f14-4b03-bd33-775f88c1b9f7" at bounding box center [422, 28] width 606 height 24
copy h3 "[PERSON_NAME] HOSPITALIER"
click at [68, 29] on span "Clients" at bounding box center [80, 28] width 30 height 11
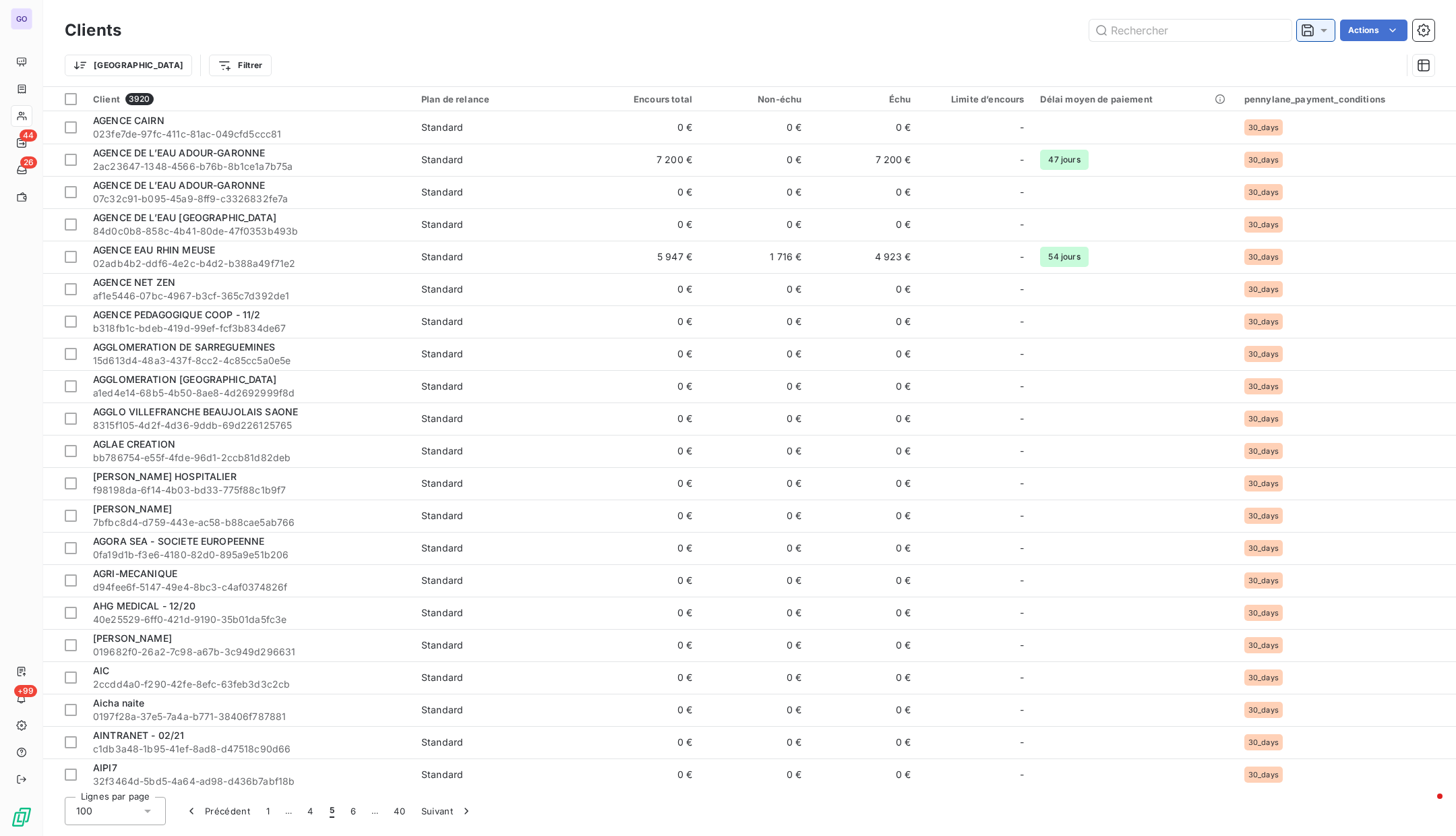
click at [1321, 40] on div at bounding box center [1316, 30] width 38 height 21
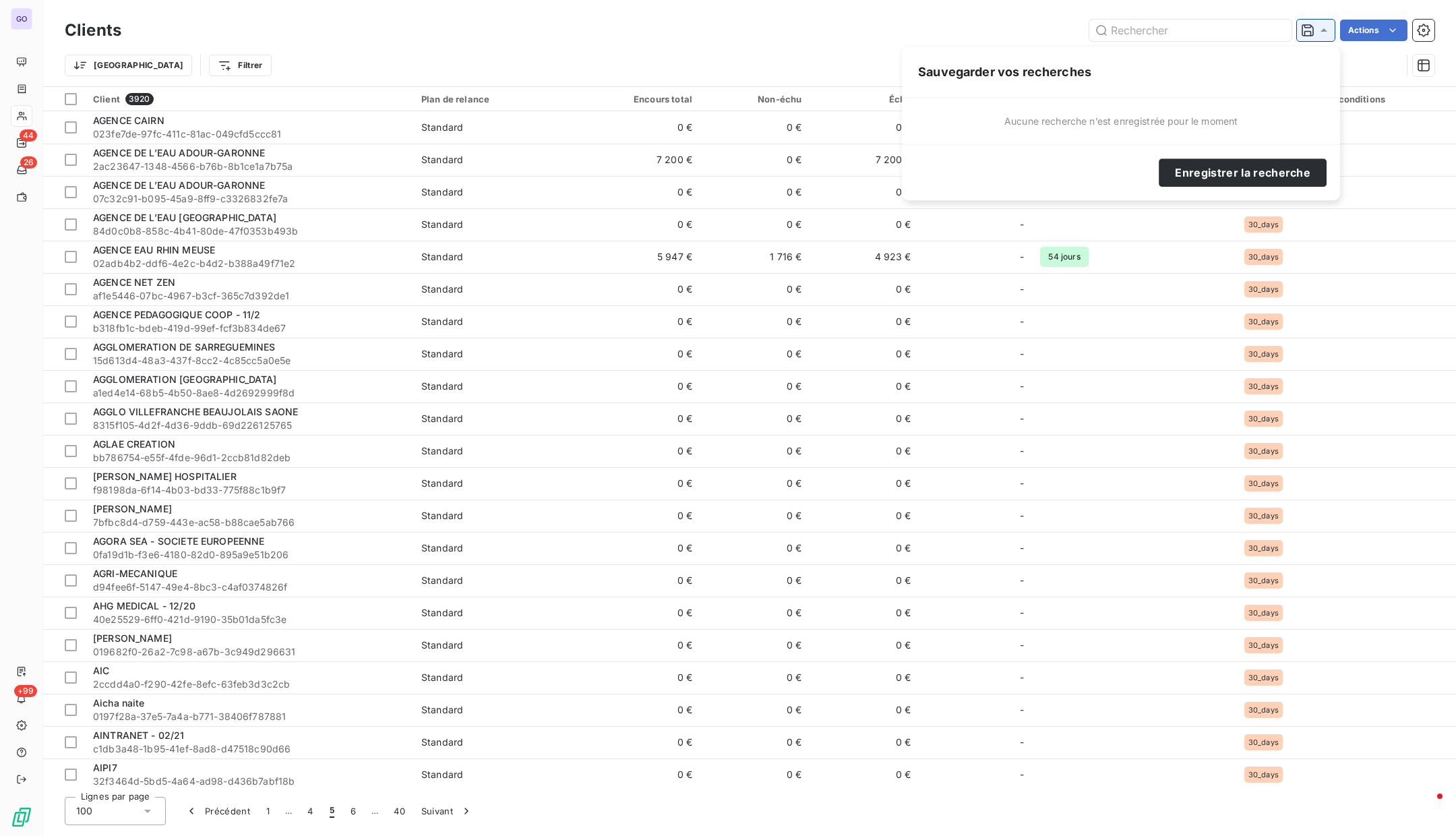
click at [1321, 40] on div at bounding box center [1316, 30] width 38 height 21
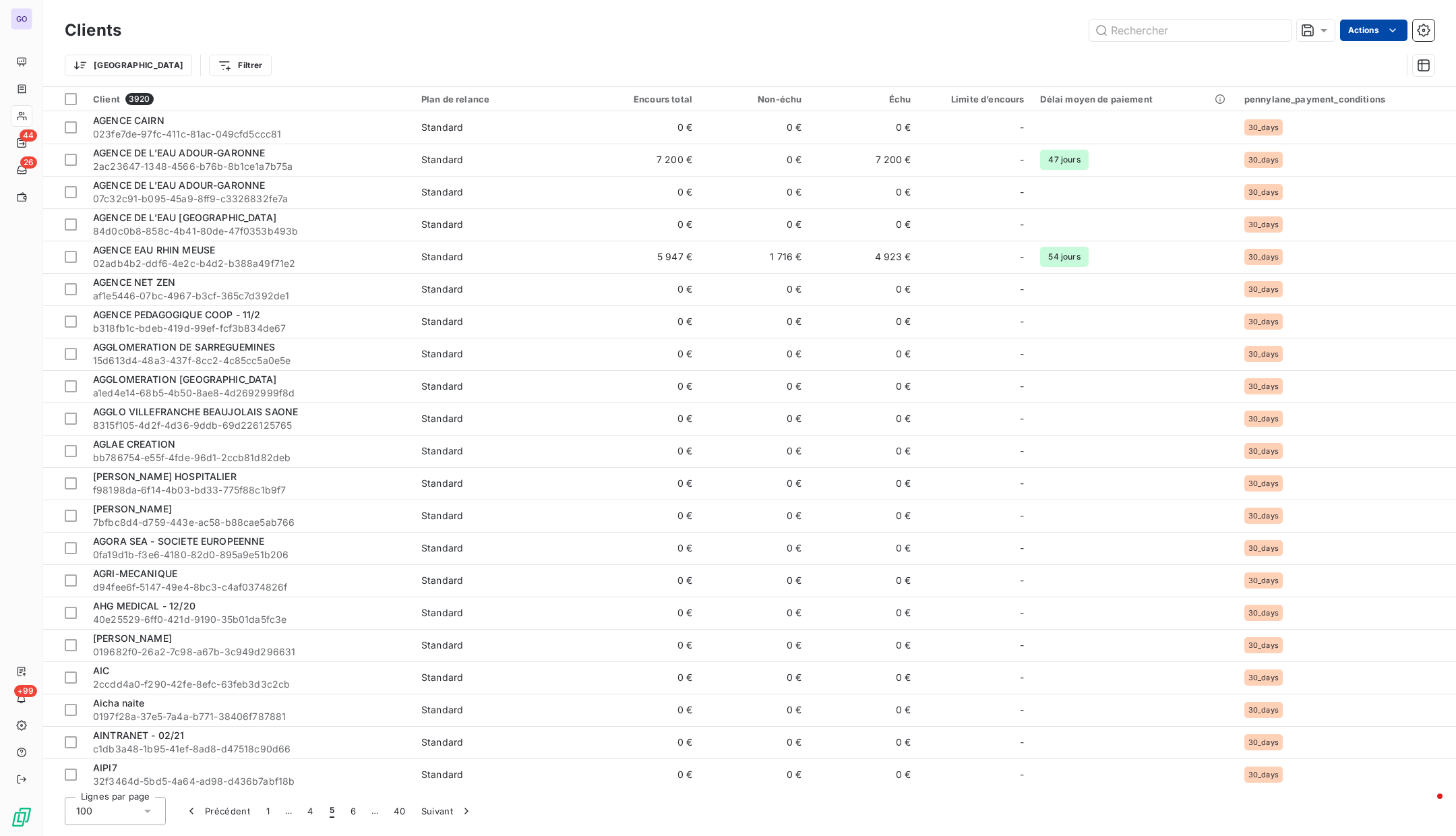
click at [1385, 35] on html "GO 44 26 +99 Clients Actions Trier Filtrer Client 3920 Plan de relance Encours …" at bounding box center [728, 418] width 1456 height 836
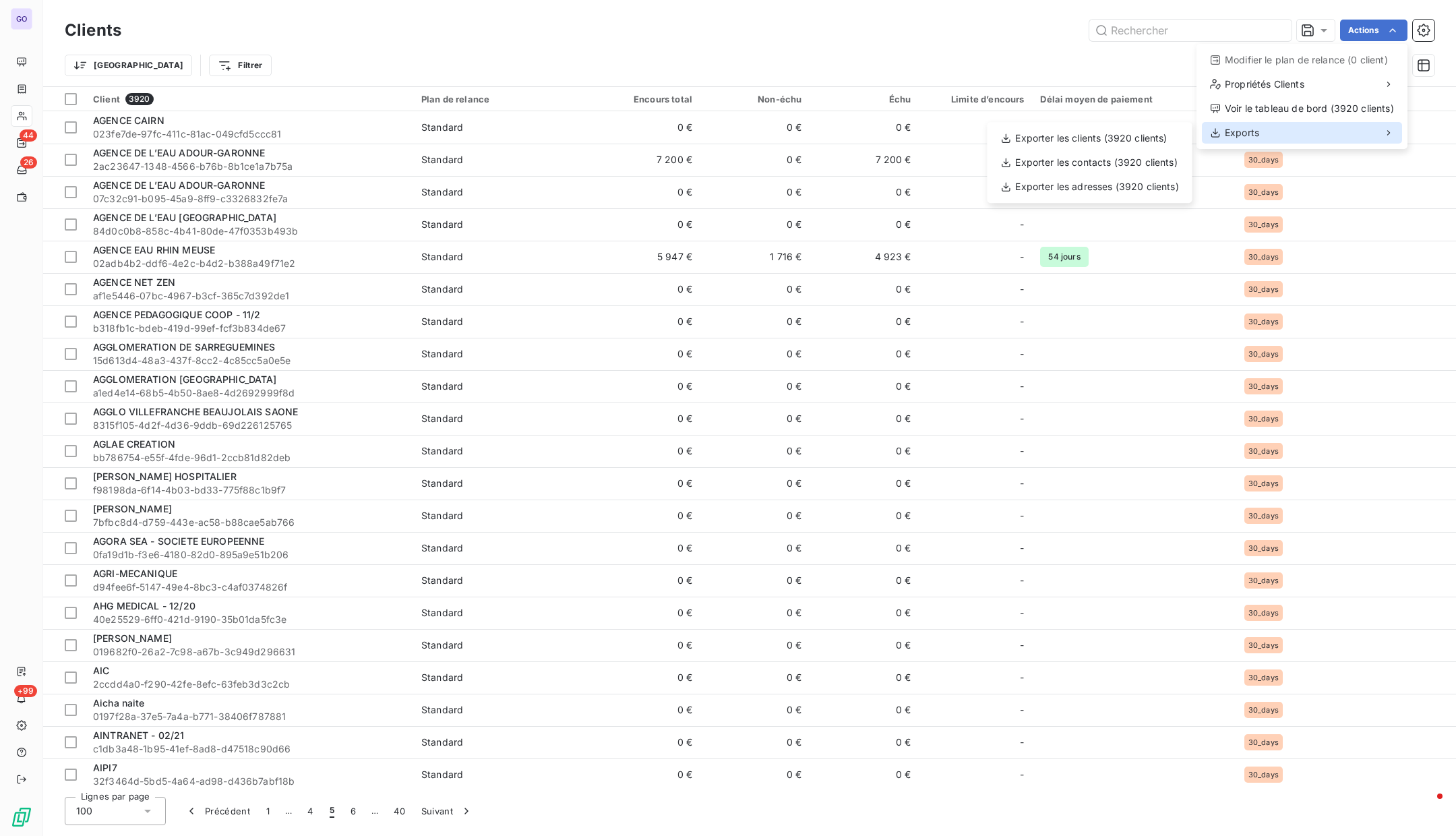
click at [1316, 124] on div "Exports" at bounding box center [1303, 132] width 200 height 21
click at [1134, 147] on div "Exporter les clients (3920 clients)" at bounding box center [1089, 138] width 194 height 21
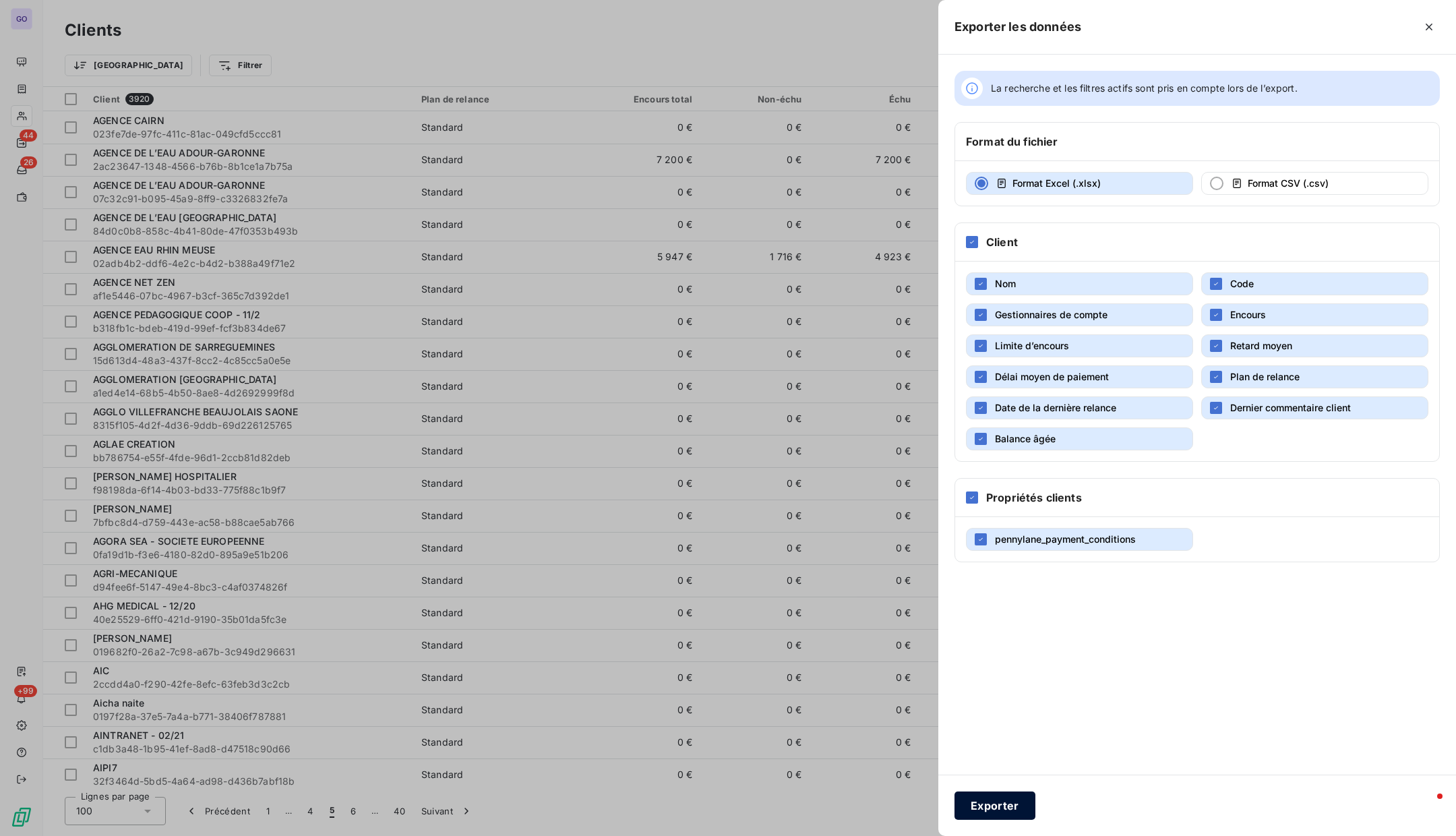
click at [995, 798] on button "Exporter" at bounding box center [995, 806] width 81 height 28
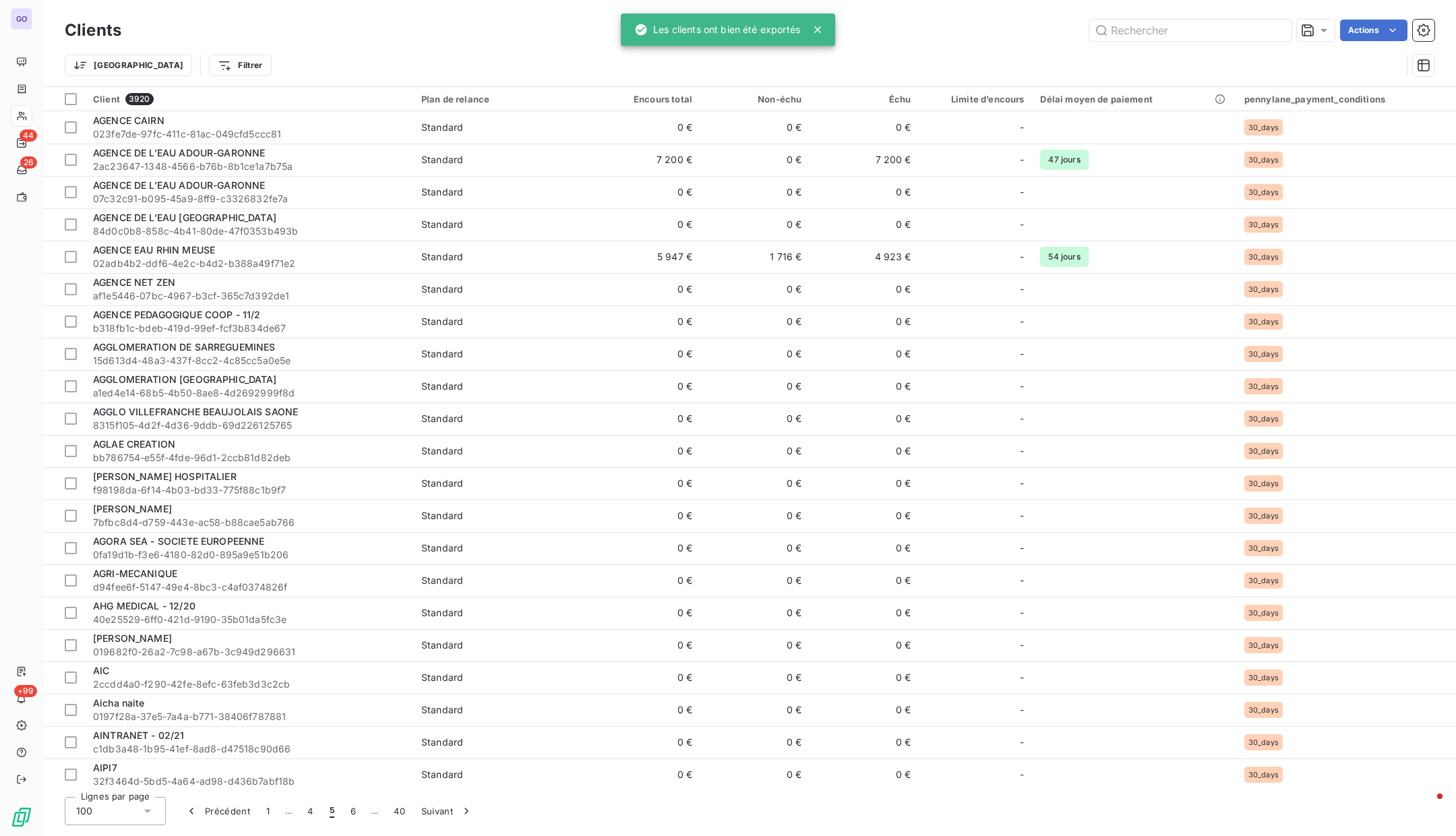
click at [823, 31] on icon at bounding box center [818, 30] width 14 height 14
